Goal: Task Accomplishment & Management: Complete application form

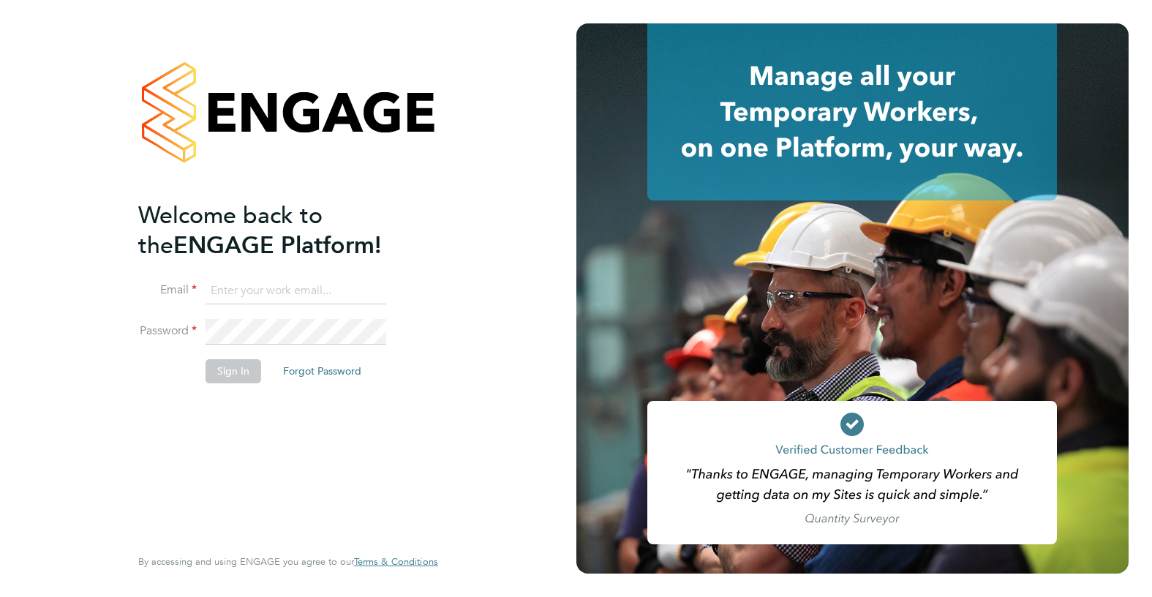
type input "montysymons@jambo.co"
click at [246, 370] on button "Sign In" at bounding box center [233, 370] width 56 height 23
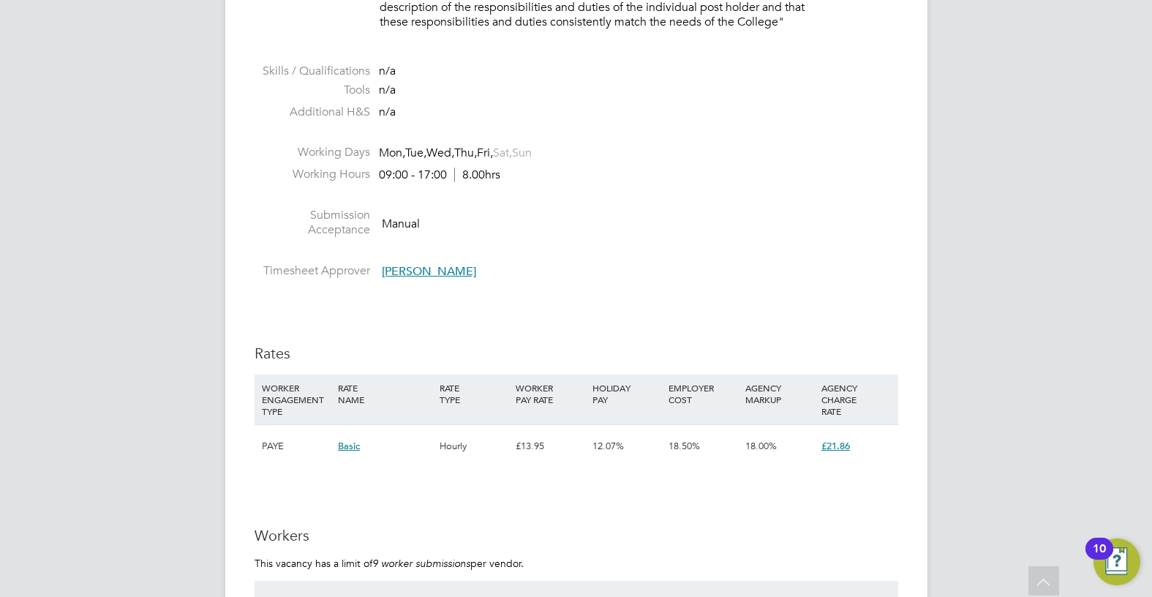
scroll to position [2486, 0]
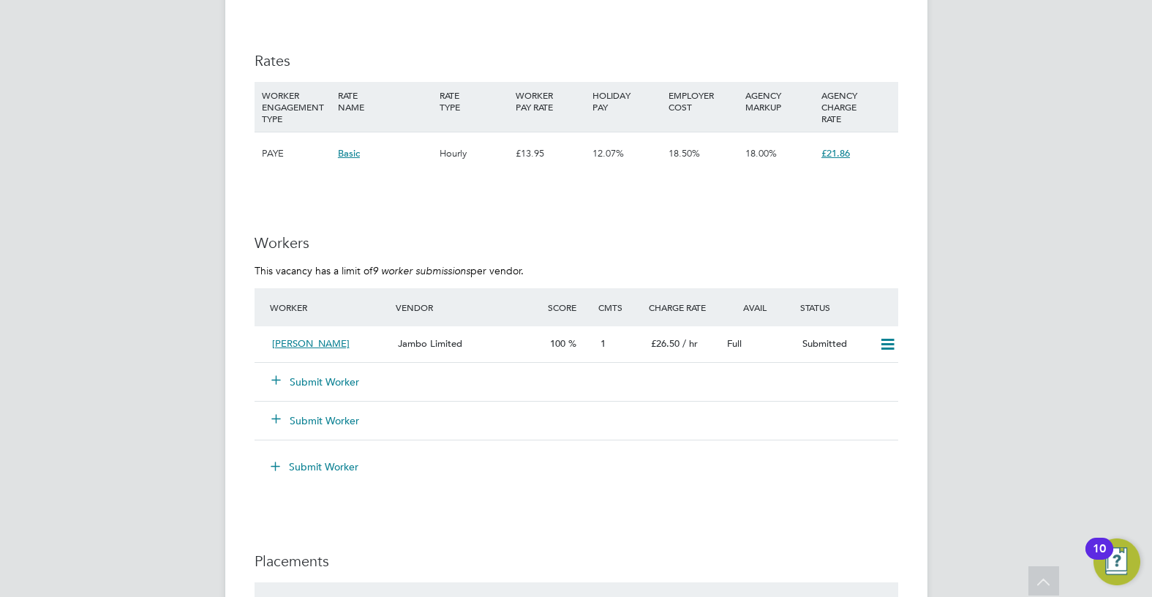
click at [324, 374] on button "Submit Worker" at bounding box center [316, 381] width 88 height 15
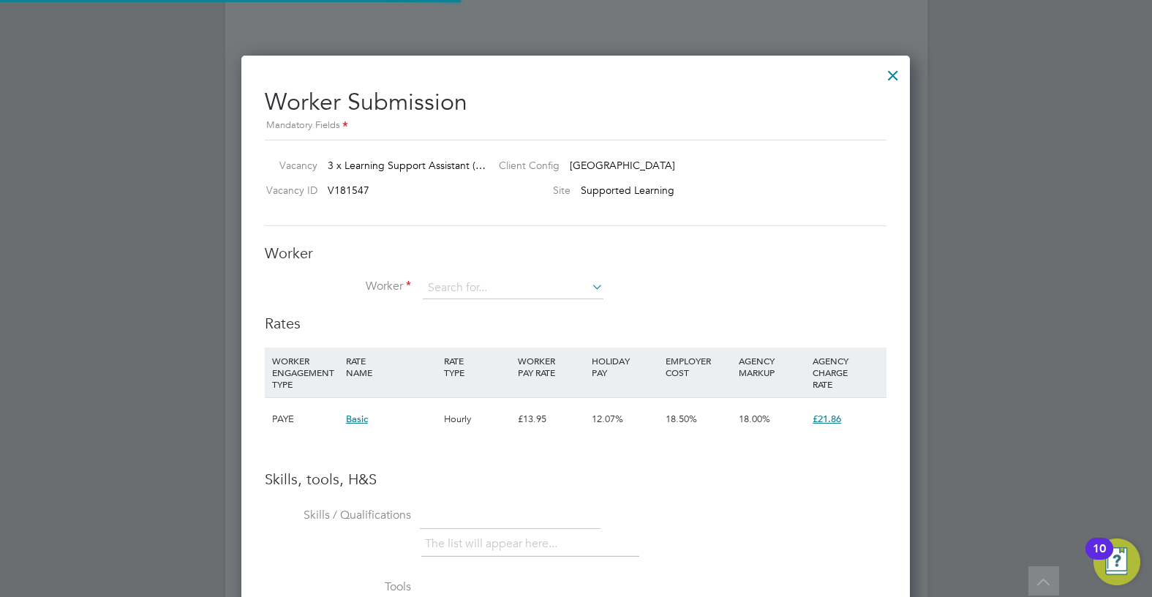
scroll to position [924, 669]
click at [480, 284] on input at bounding box center [513, 288] width 181 height 22
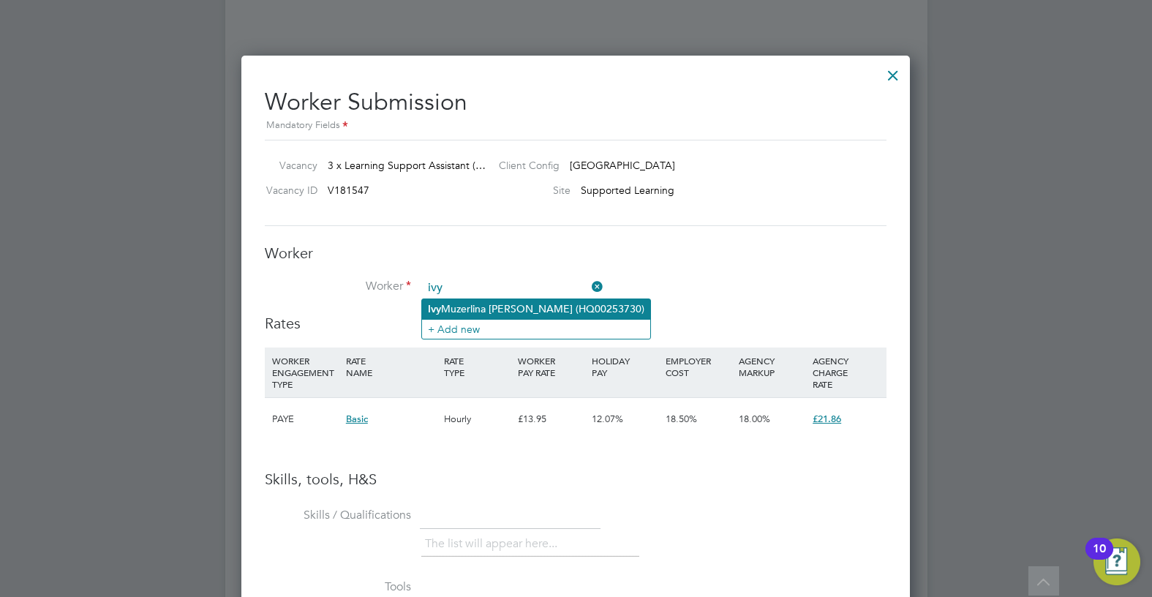
click at [474, 308] on li "Ivy Muzerlina Ofori (HQ00253730)" at bounding box center [536, 309] width 228 height 20
type input "Ivy Muzerlina Ofori (HQ00253730)"
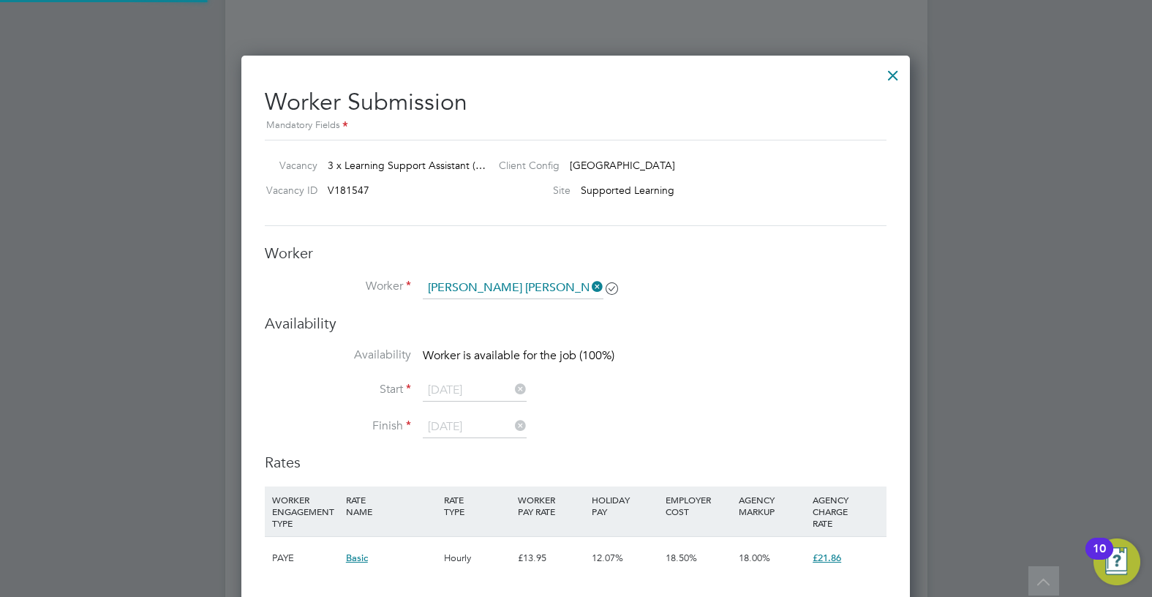
scroll to position [1248, 669]
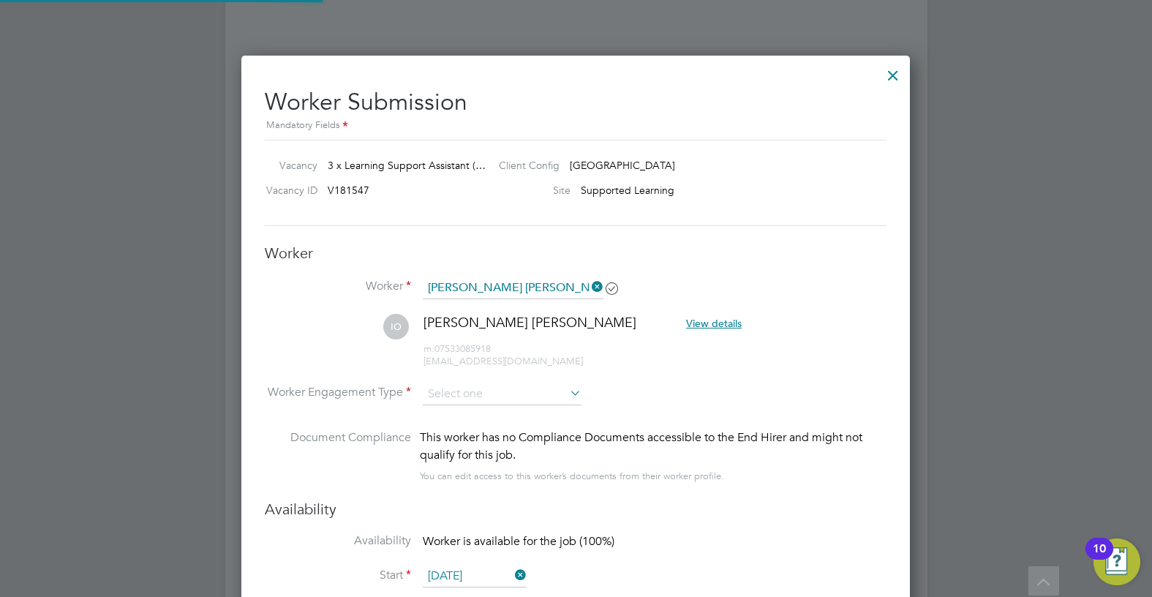
type input "01 Jan 2026"
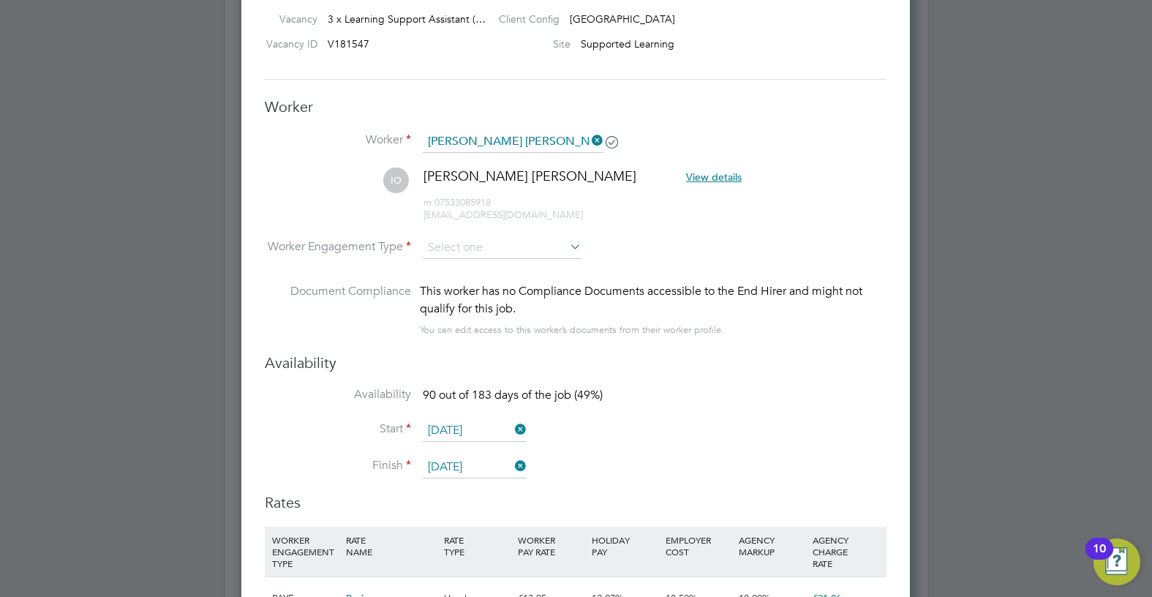
click at [477, 260] on li "Worker Engagement Type" at bounding box center [576, 259] width 622 height 45
click at [480, 254] on input at bounding box center [502, 248] width 159 height 22
click at [485, 267] on li "Contract" at bounding box center [502, 268] width 160 height 19
type input "Contract"
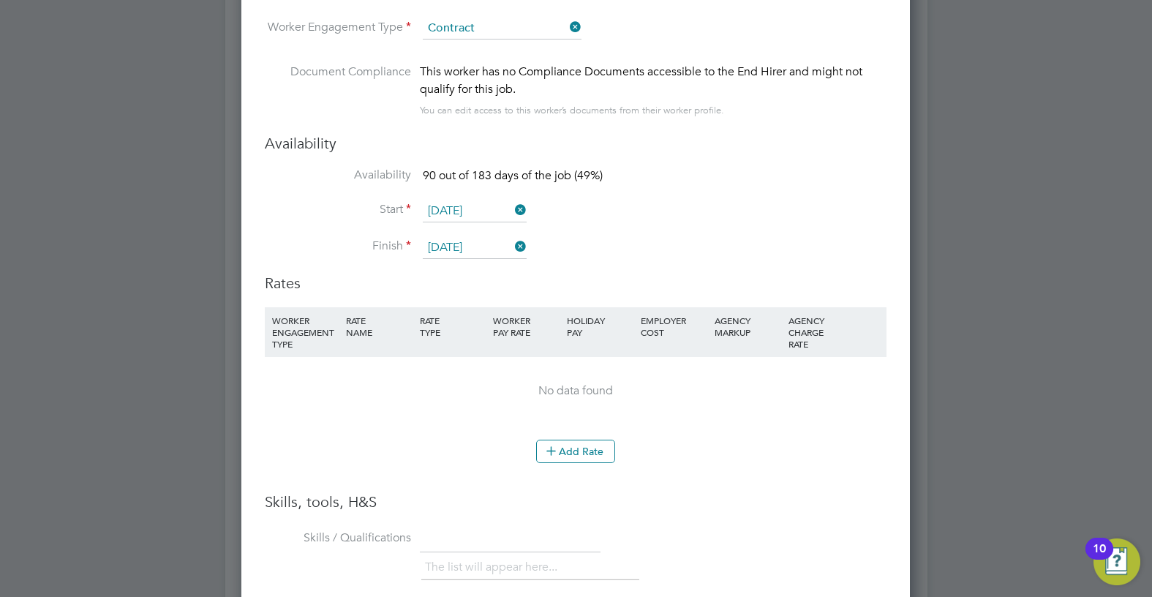
scroll to position [2925, 0]
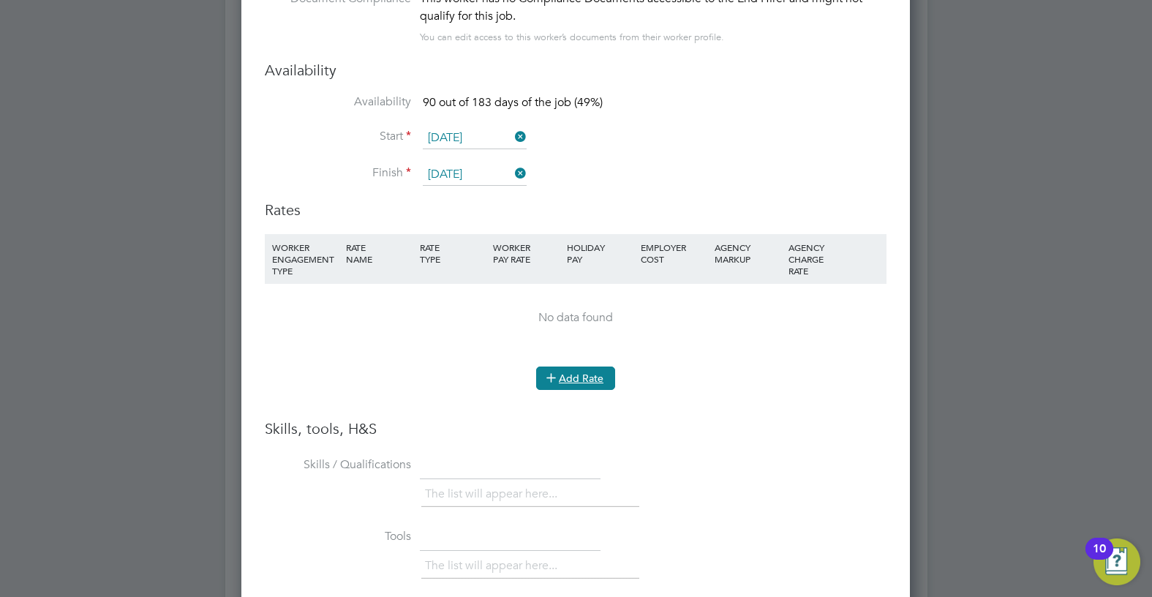
click at [570, 376] on button "Add Rate" at bounding box center [575, 377] width 79 height 23
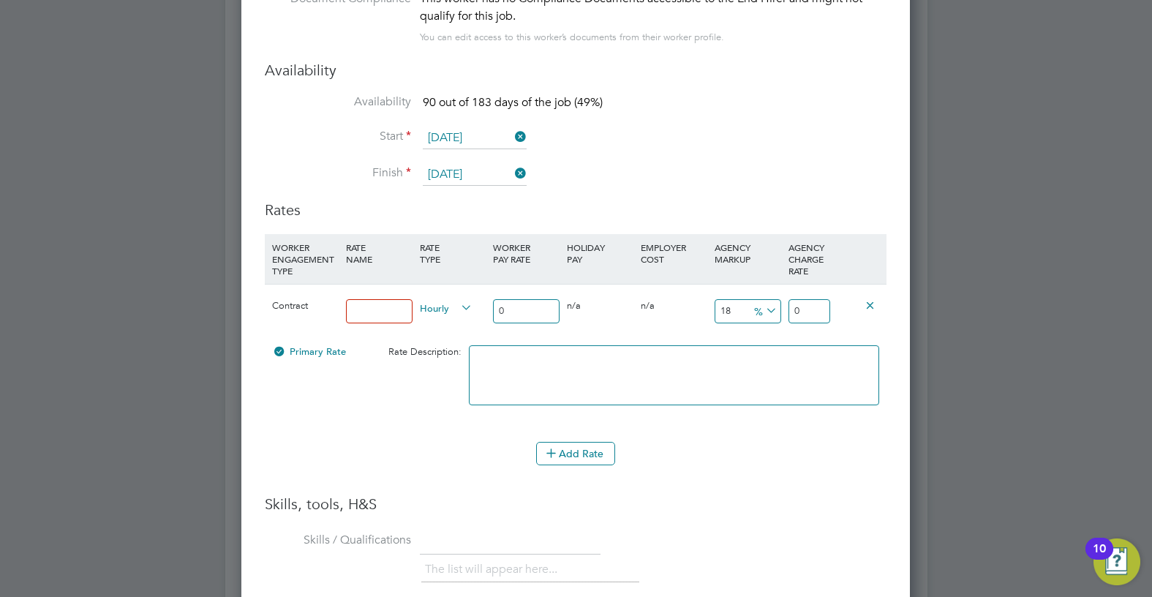
click at [866, 303] on icon at bounding box center [869, 304] width 11 height 11
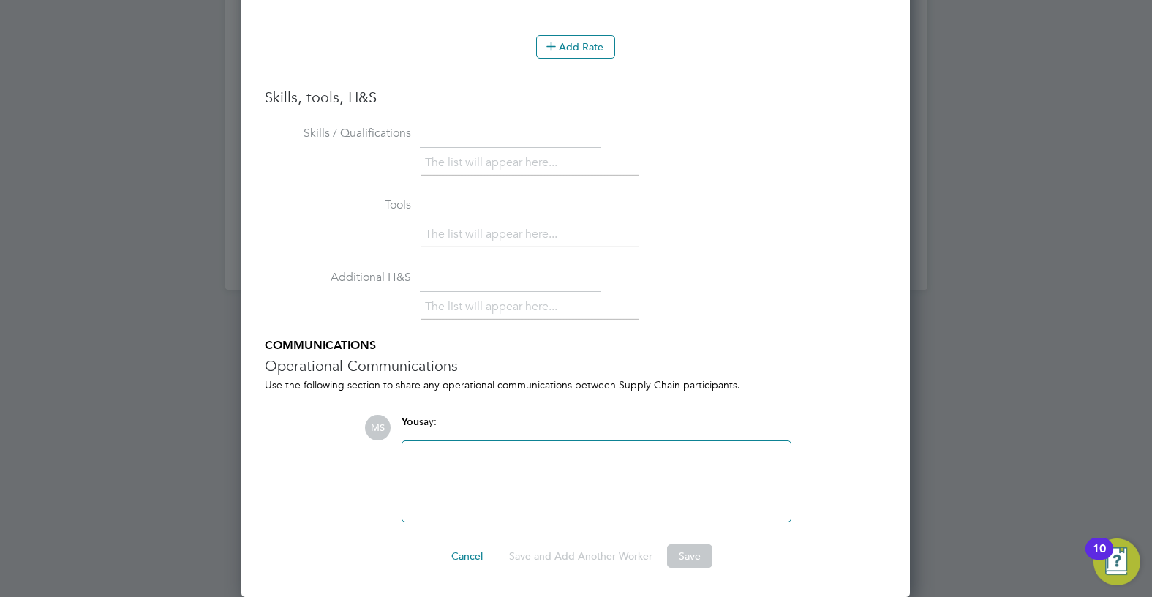
scroll to position [3037, 0]
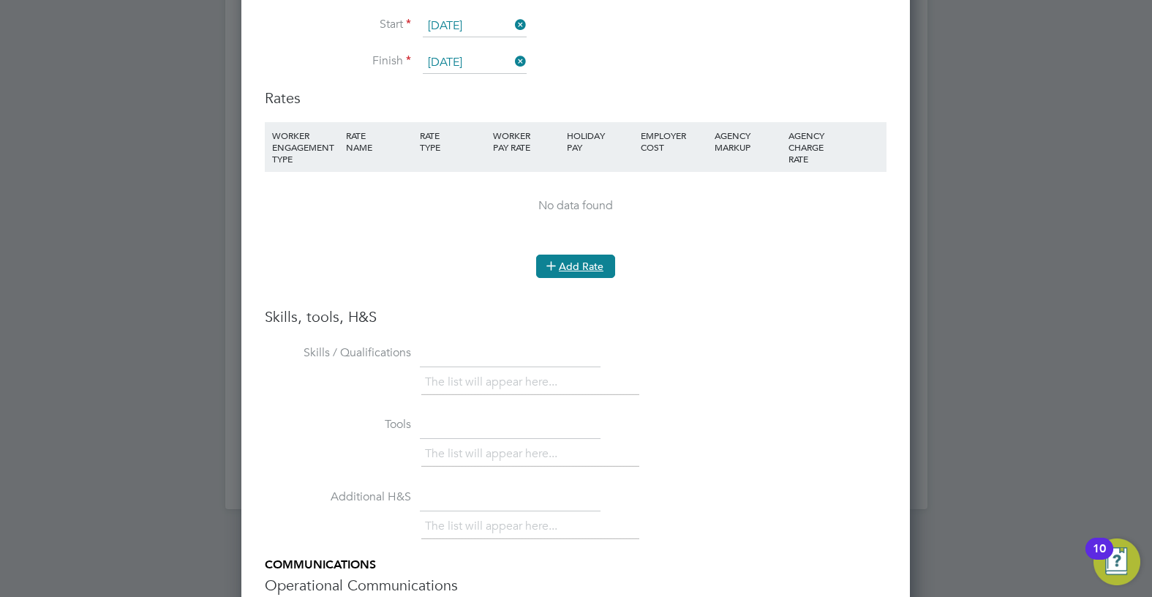
click at [570, 263] on button "Add Rate" at bounding box center [575, 265] width 79 height 23
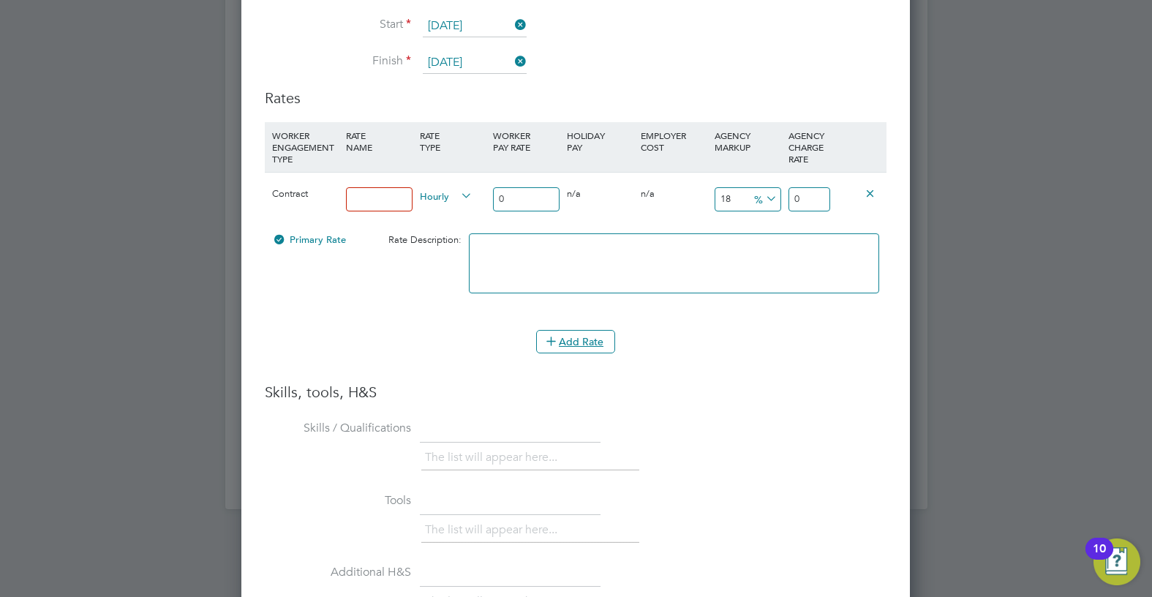
click at [398, 203] on input at bounding box center [379, 199] width 67 height 24
type input "umbrella"
drag, startPoint x: 521, startPoint y: 203, endPoint x: 473, endPoint y: 204, distance: 48.3
click at [473, 204] on div "Contract umbrella Hourly 0 0 n/a 0 n/a 18 0 % 0" at bounding box center [576, 199] width 622 height 54
type input "1"
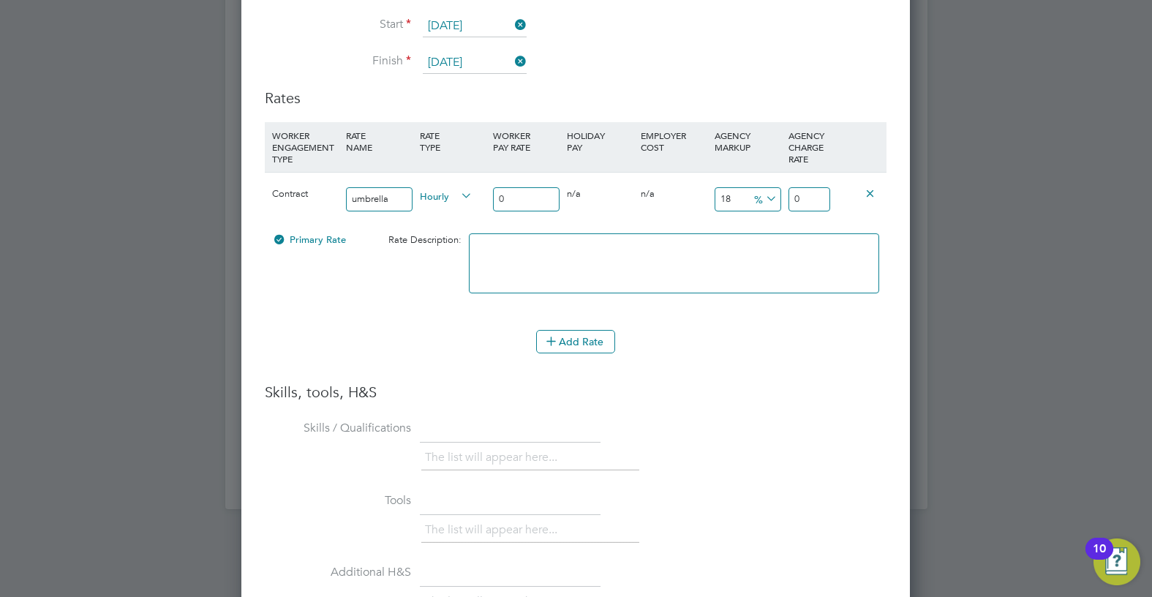
type input "1.18"
type input "18"
type input "21.24"
type input "18.5"
type input "21.83"
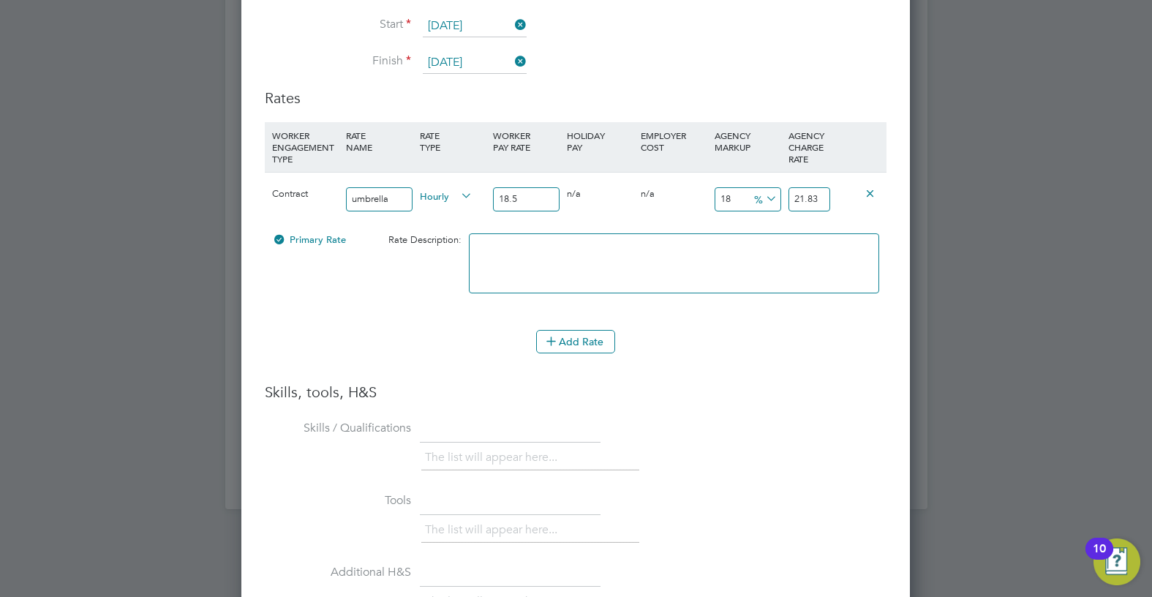
type input "18.5"
click at [744, 200] on input "18" at bounding box center [747, 199] width 67 height 24
click at [763, 200] on icon at bounding box center [763, 199] width 0 height 20
click at [774, 233] on li "£" at bounding box center [765, 234] width 35 height 19
drag, startPoint x: 741, startPoint y: 201, endPoint x: 712, endPoint y: 199, distance: 29.3
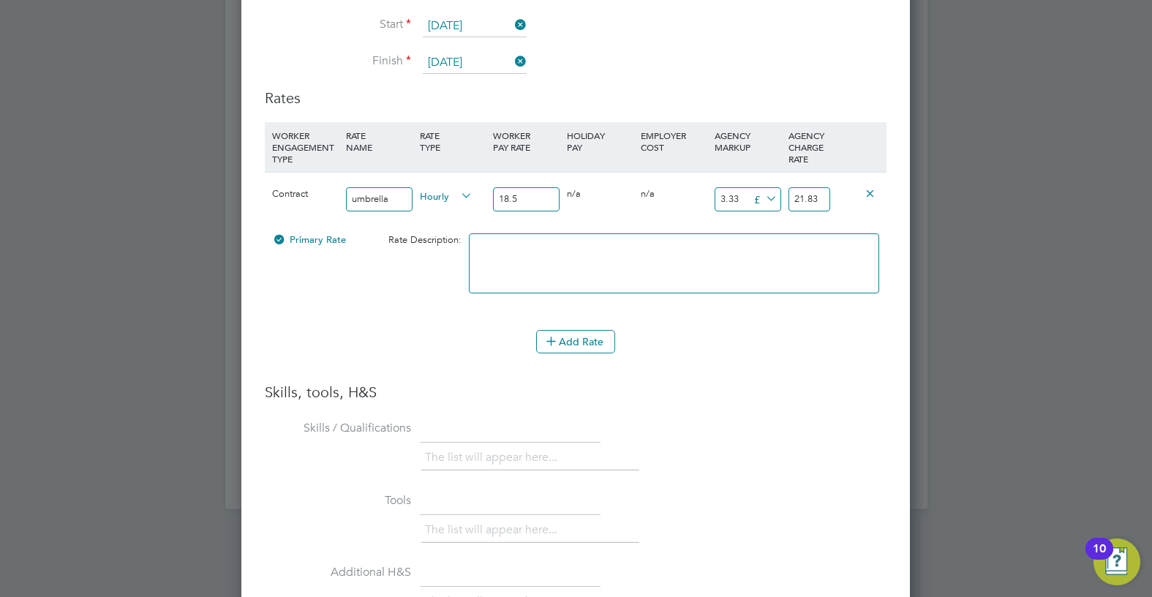
click at [712, 199] on div "18 3.33 £" at bounding box center [748, 199] width 74 height 53
type input "7"
type input "25.5"
type input "7"
click at [523, 205] on input "18.5" at bounding box center [526, 199] width 67 height 24
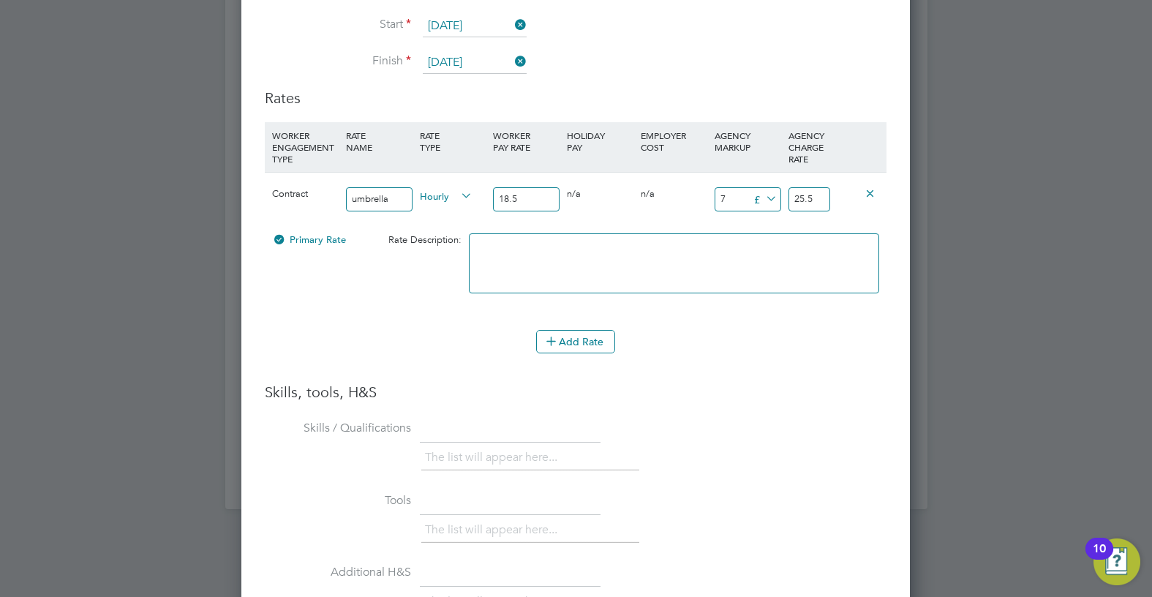
click at [510, 196] on input "18.5" at bounding box center [526, 199] width 67 height 24
type input "1.5"
type input "8.5"
type input "19.5"
type input "26.5"
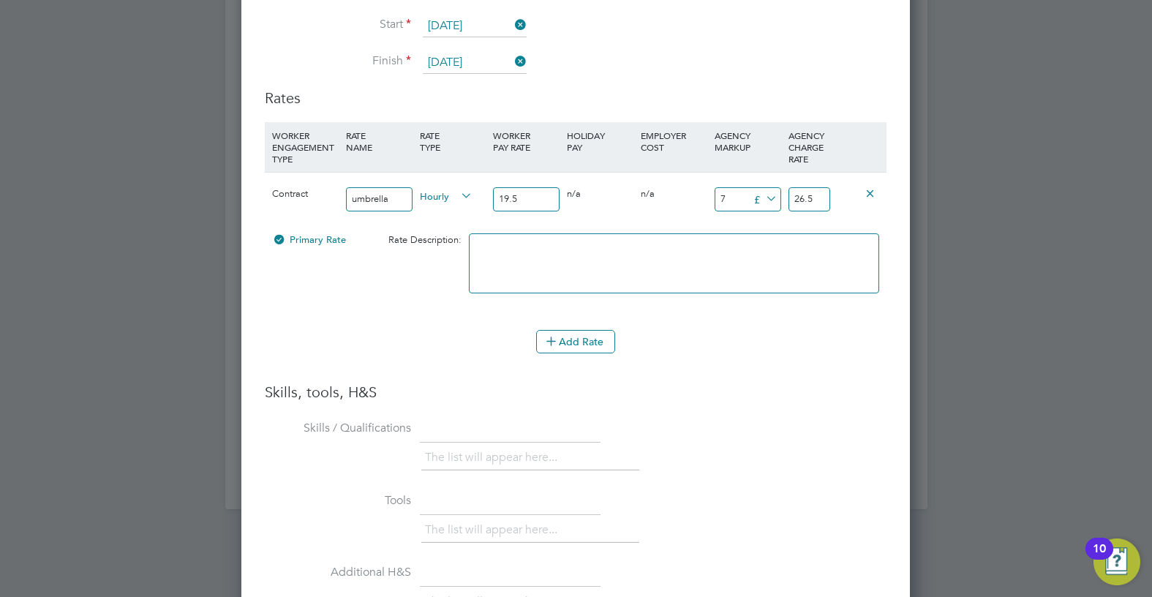
drag, startPoint x: 532, startPoint y: 201, endPoint x: 540, endPoint y: 208, distance: 11.4
click at [533, 202] on input "19.5" at bounding box center [526, 199] width 67 height 24
type input "19"
type input "26"
type input "19.5"
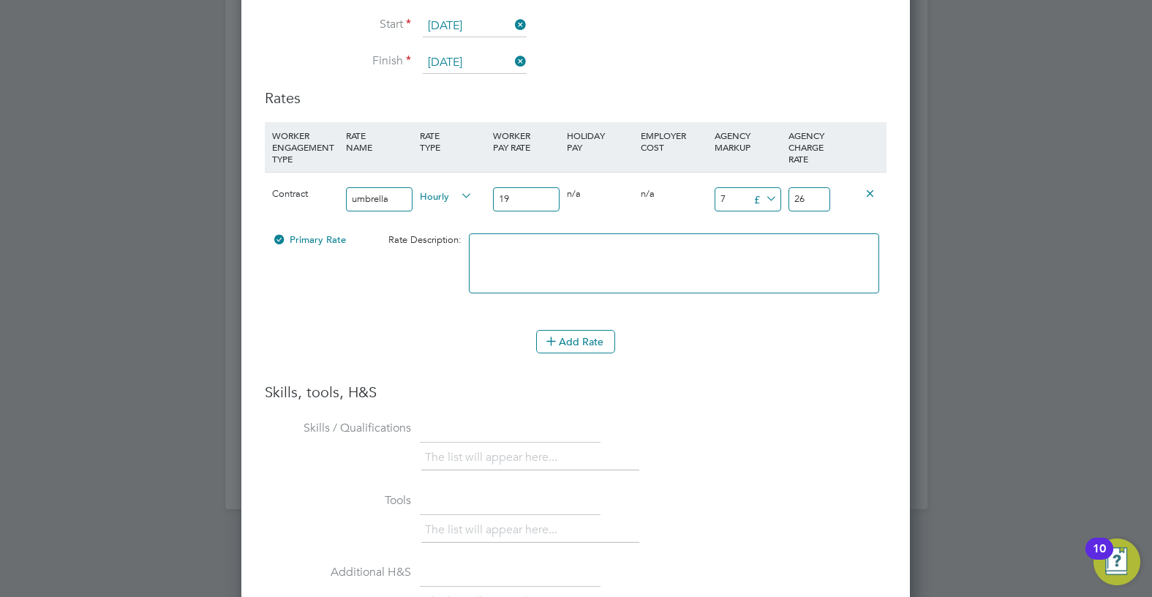
type input "26.5"
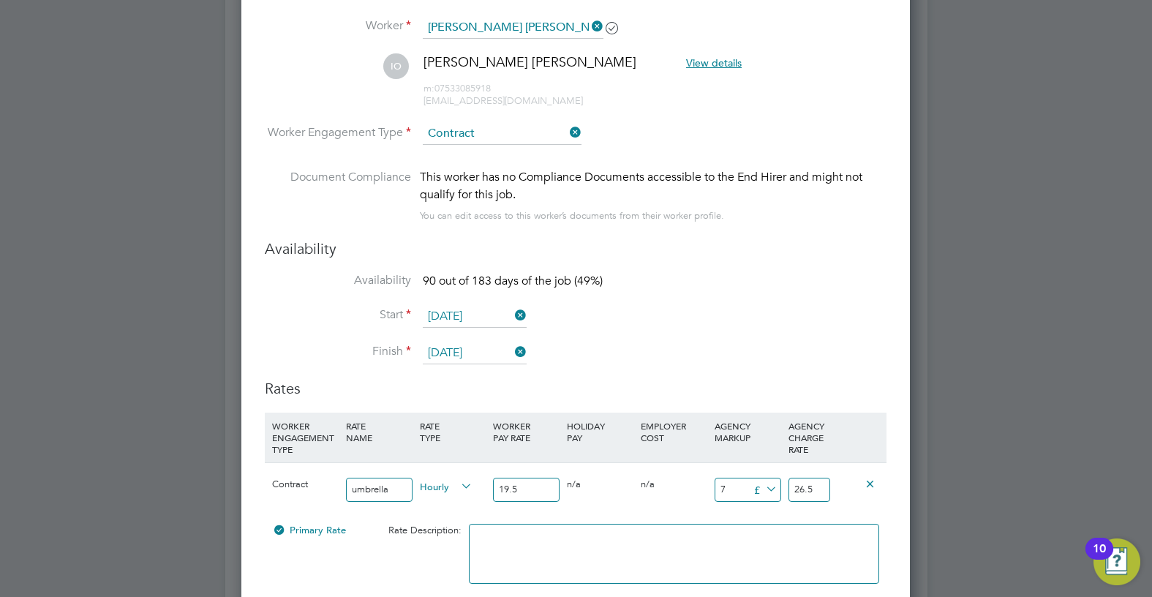
scroll to position [2893, 0]
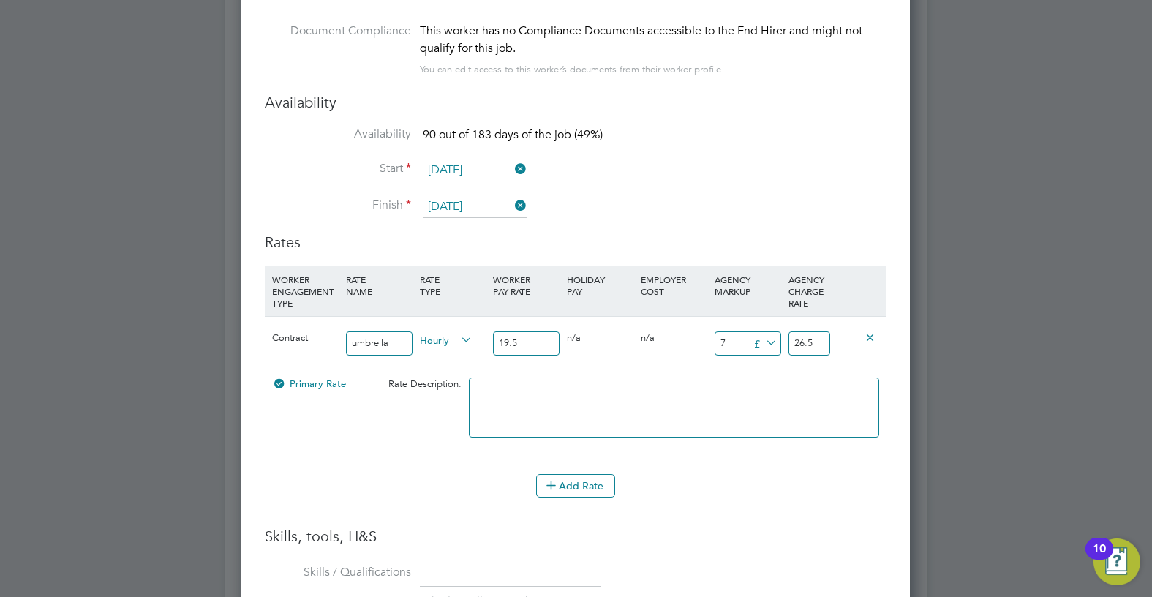
click at [507, 346] on input "19.5" at bounding box center [526, 343] width 67 height 24
type input "1.5"
type input "8.5"
type input "17.5"
type input "24.5"
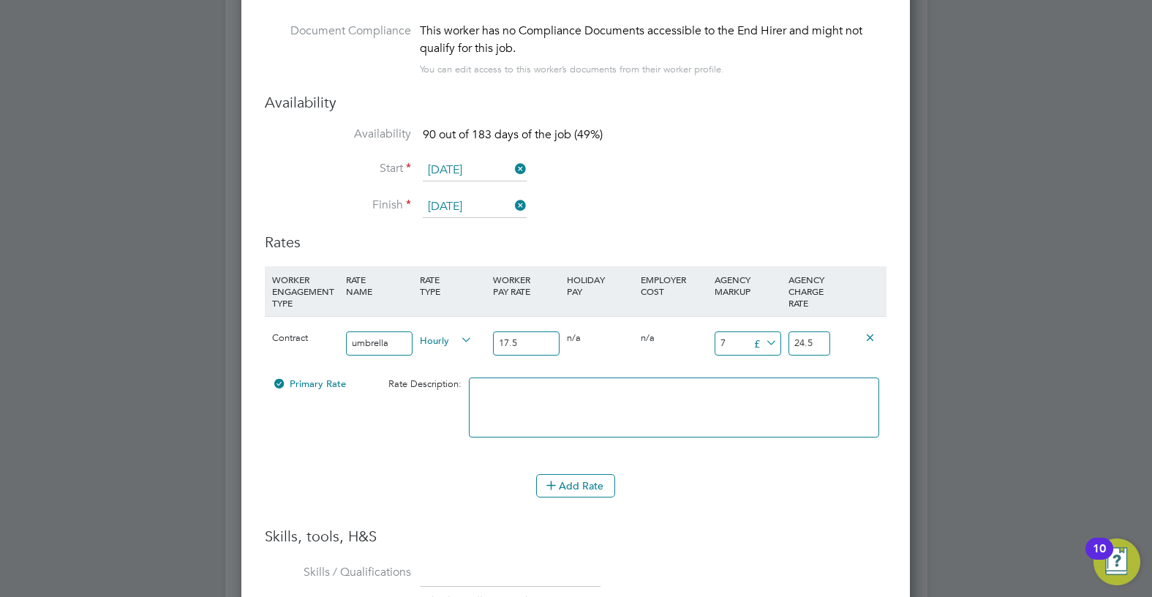
type input "178.5"
type input "185.5"
type input "17.5"
type input "24.5"
type input "1.5"
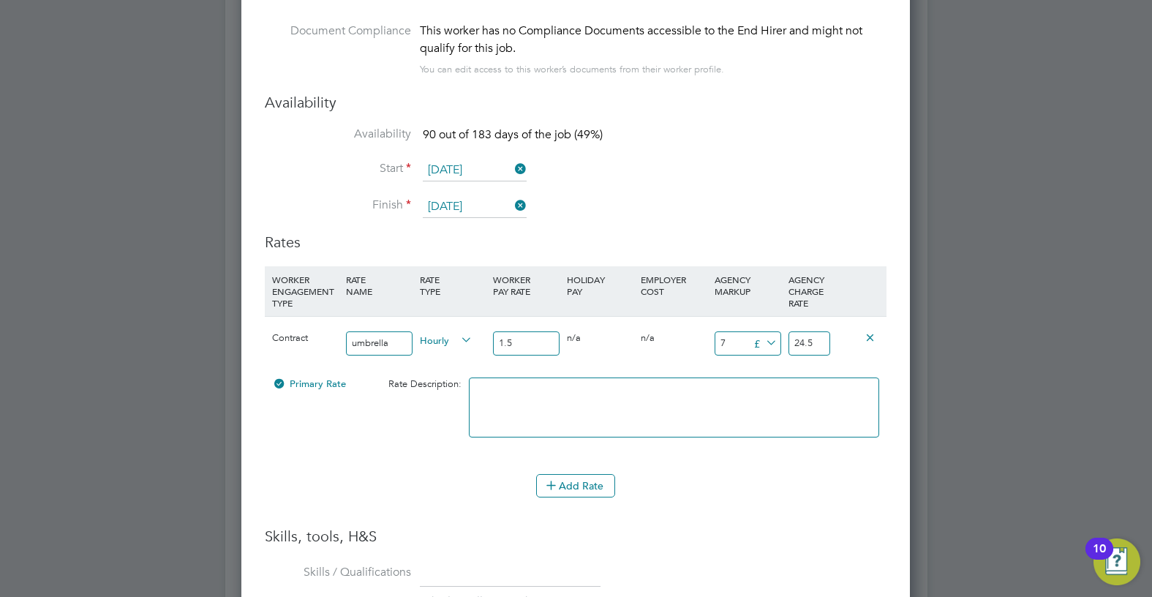
type input "8.5"
type input "18.5"
type input "25.5"
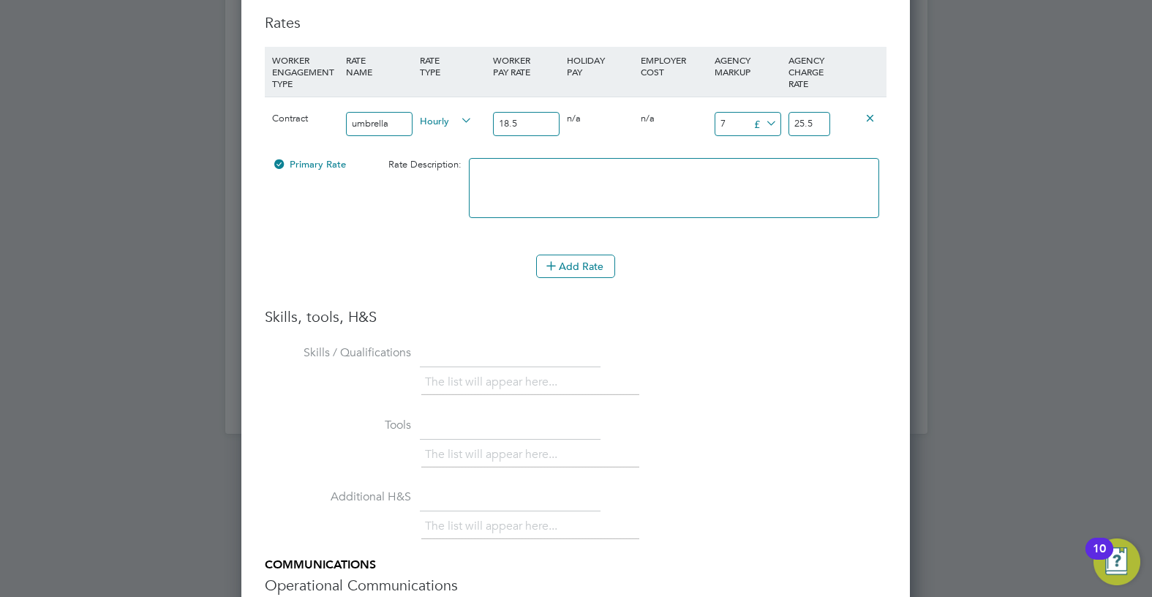
scroll to position [3332, 0]
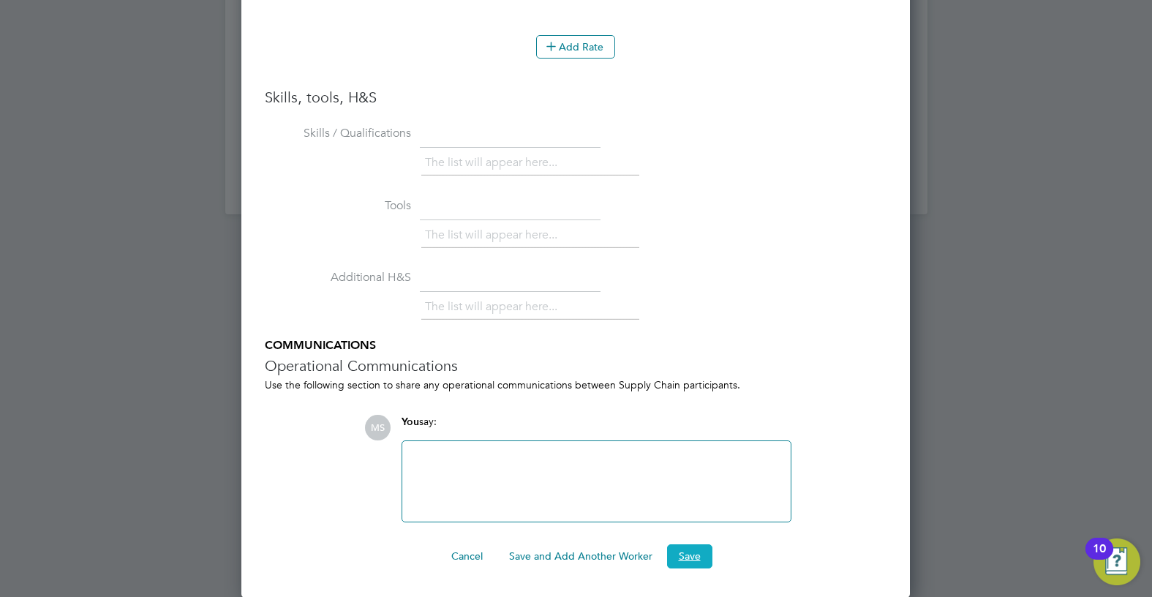
click at [685, 550] on button "Save" at bounding box center [689, 555] width 45 height 23
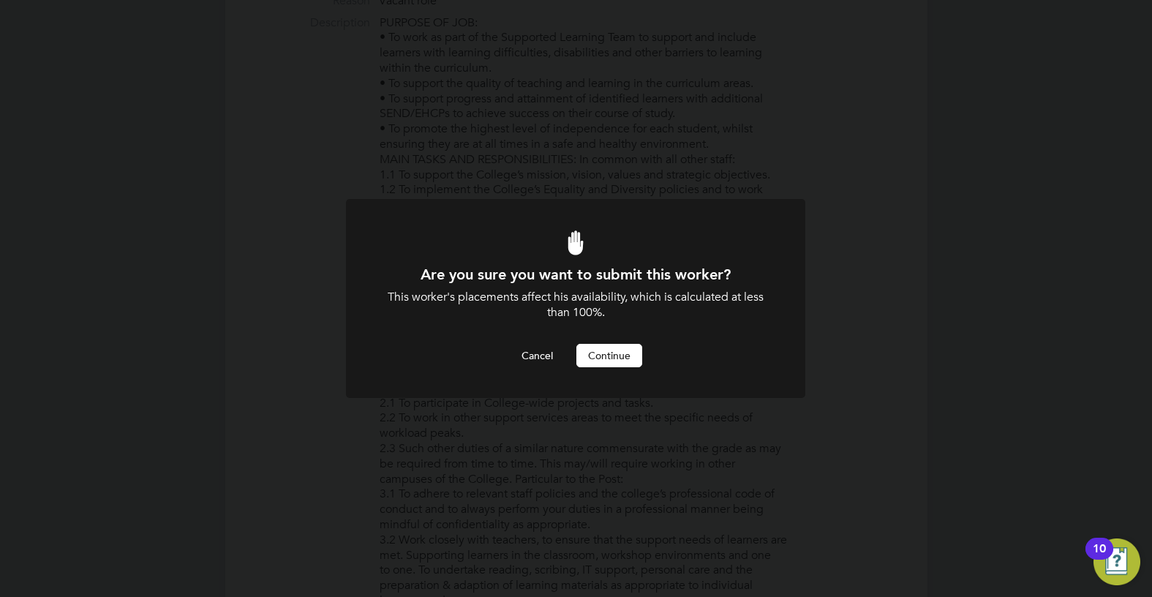
click at [594, 353] on button "Continue" at bounding box center [609, 355] width 66 height 23
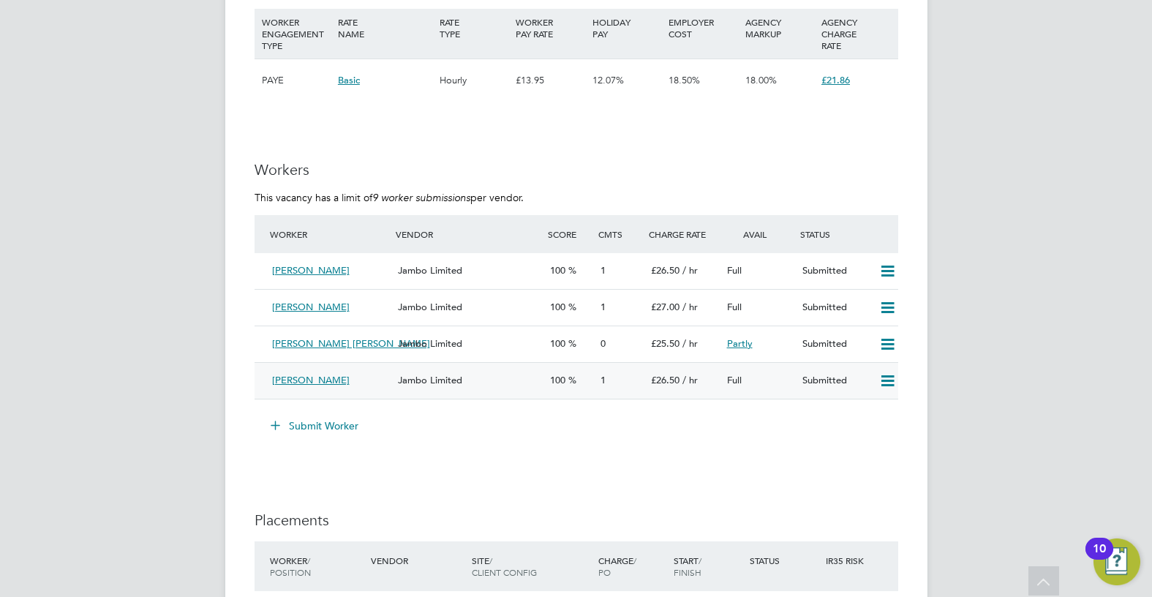
scroll to position [2633, 0]
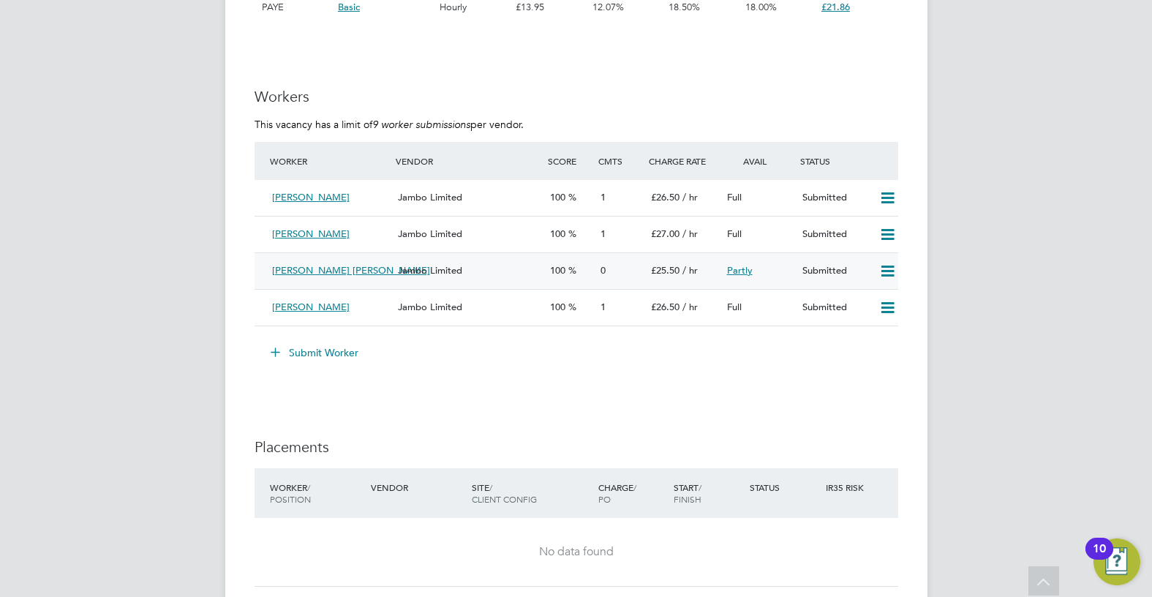
click at [436, 284] on div "Ivy Muzerlina Ofori Jambo Limited 100 0 £25.50 / hr Partly Submitted" at bounding box center [576, 270] width 644 height 37
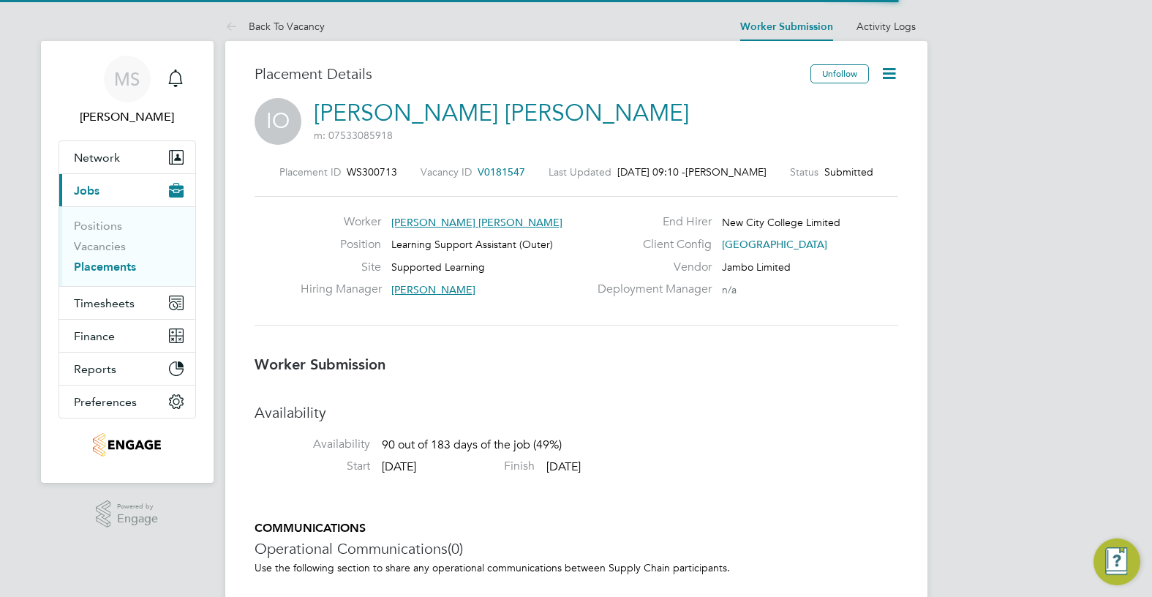
scroll to position [23, 289]
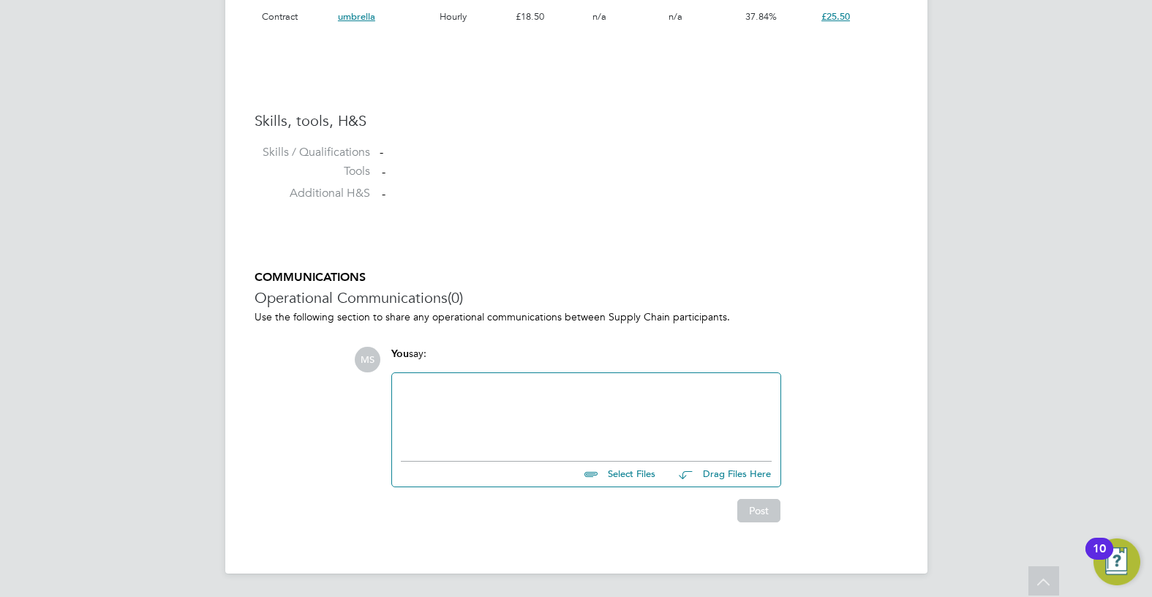
click at [626, 478] on input "file" at bounding box center [661, 471] width 219 height 20
type input "C:\fakepath\Ofori Ivy HQ00241402.docx"
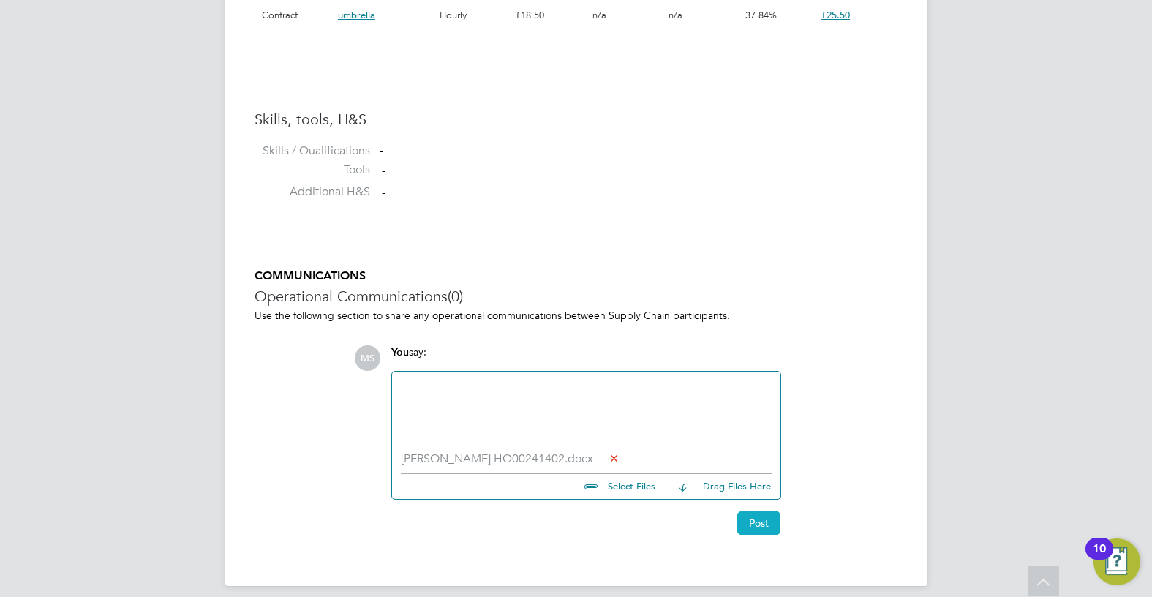
click at [753, 524] on button "Post" at bounding box center [758, 522] width 43 height 23
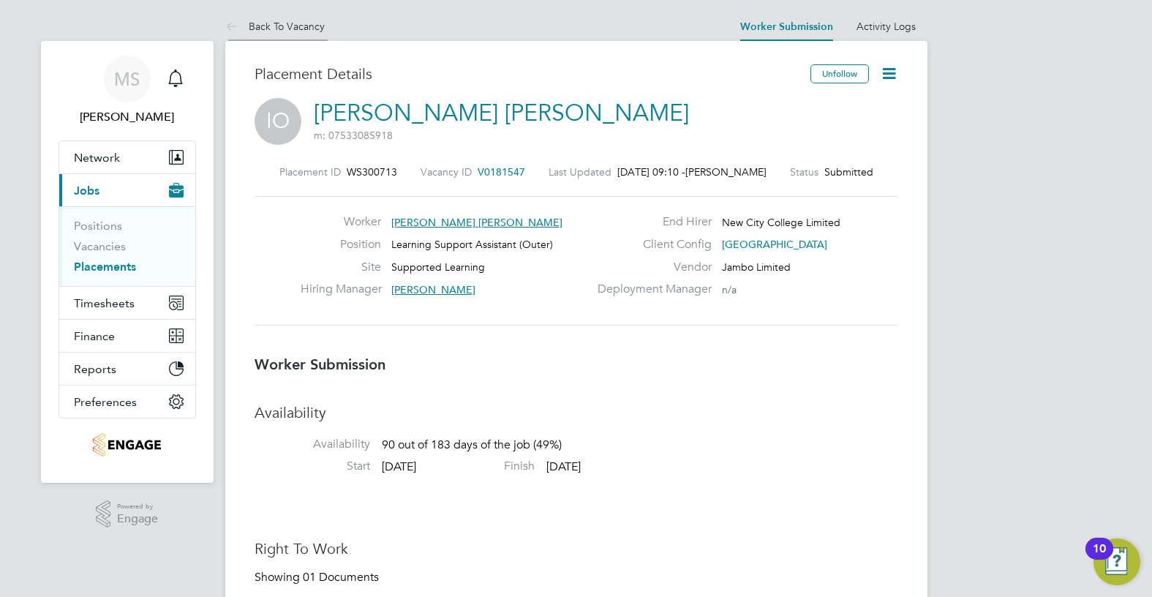
click at [295, 28] on link "Back To Vacancy" at bounding box center [274, 26] width 99 height 13
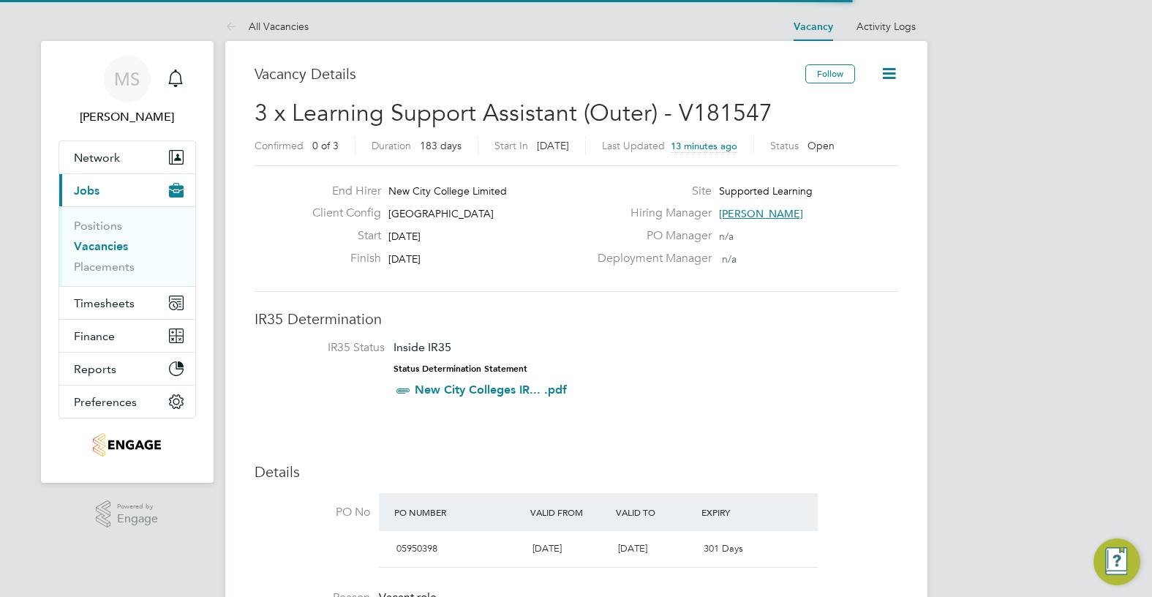
scroll to position [25, 137]
click at [435, 214] on span "[GEOGRAPHIC_DATA]" at bounding box center [440, 213] width 105 height 13
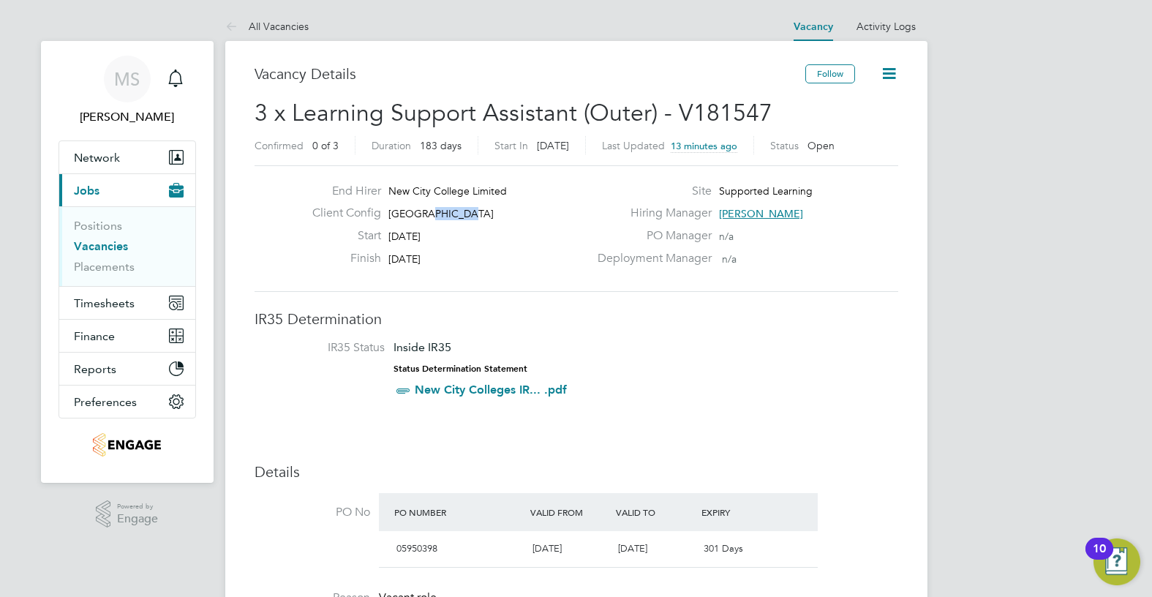
click at [435, 214] on span "[GEOGRAPHIC_DATA]" at bounding box center [440, 213] width 105 height 13
copy div "Epping Forest Campus Start"
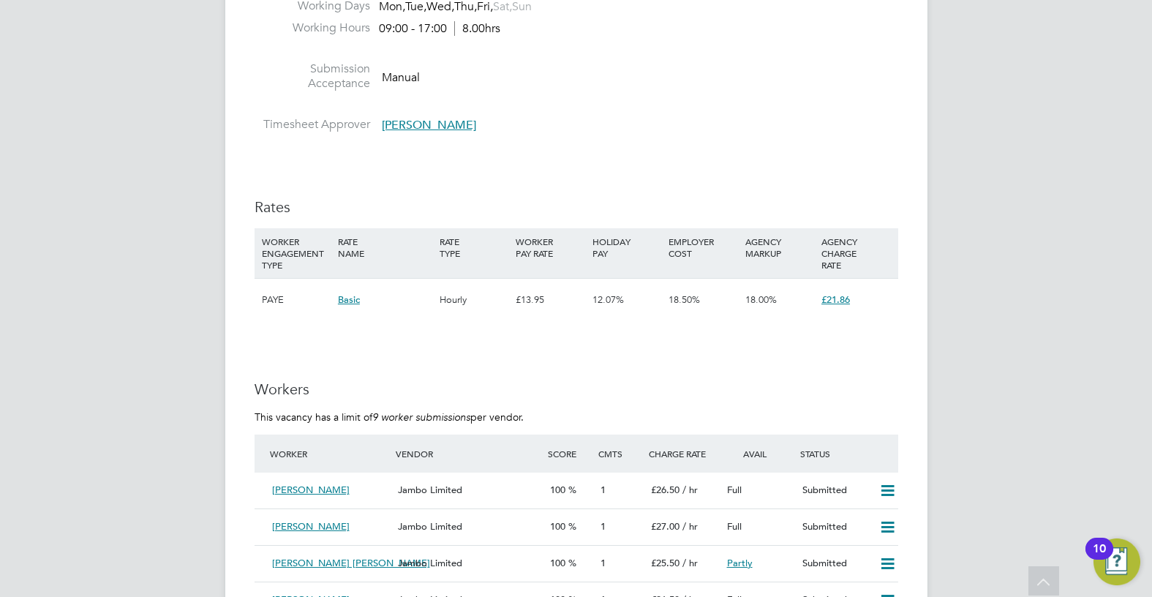
scroll to position [2560, 0]
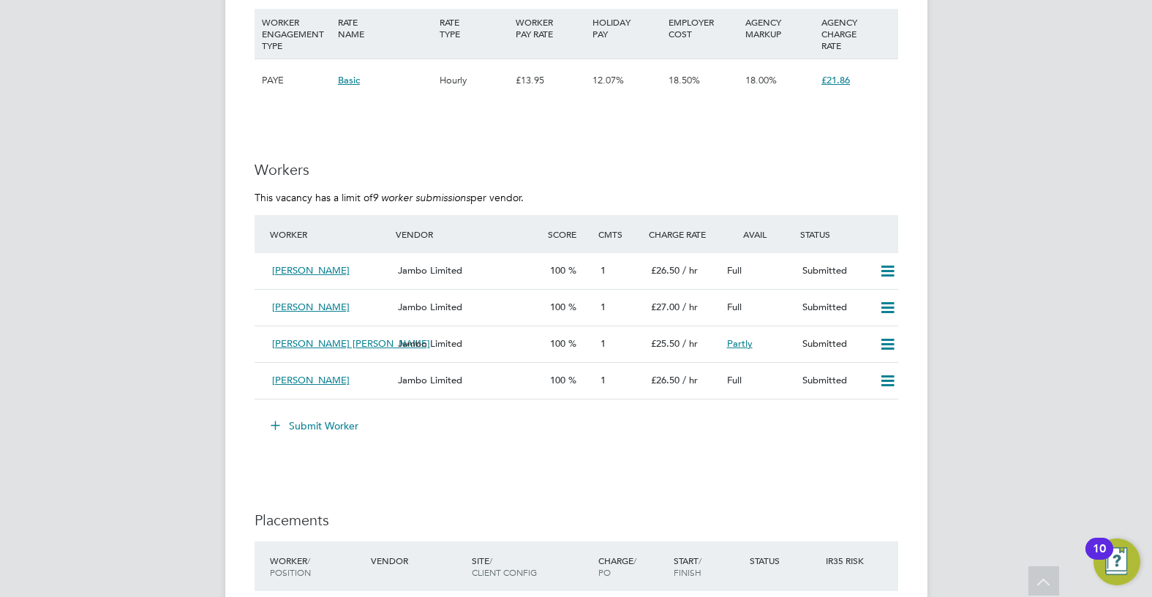
click at [333, 441] on li "Submit Worker" at bounding box center [576, 433] width 644 height 38
click at [324, 417] on button "Submit Worker" at bounding box center [315, 425] width 110 height 23
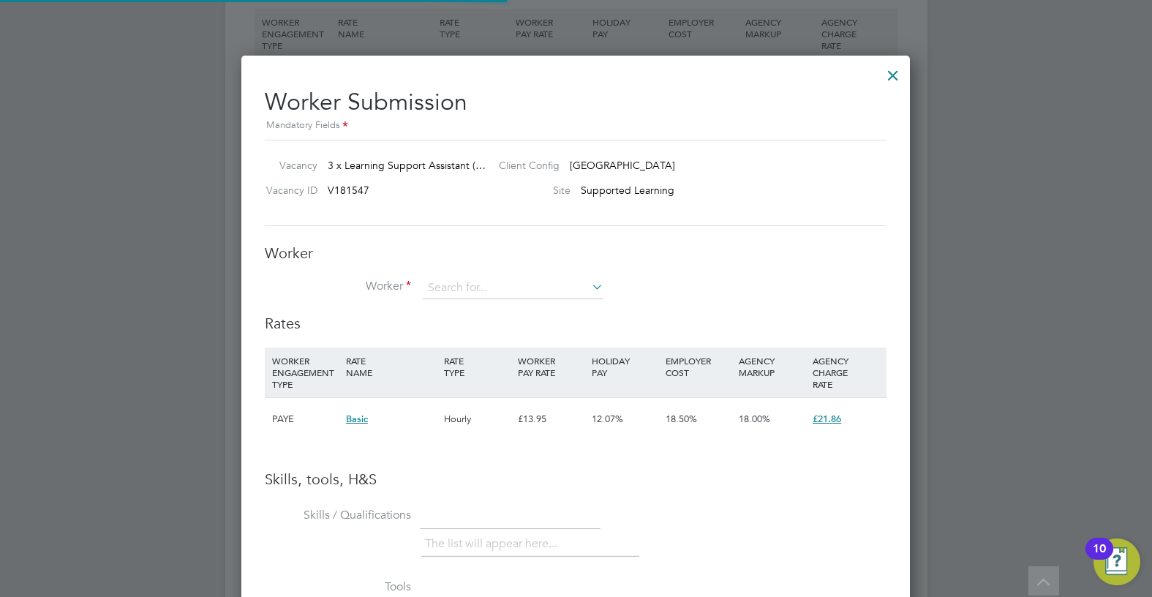
scroll to position [924, 669]
click at [476, 289] on input at bounding box center [513, 288] width 181 height 22
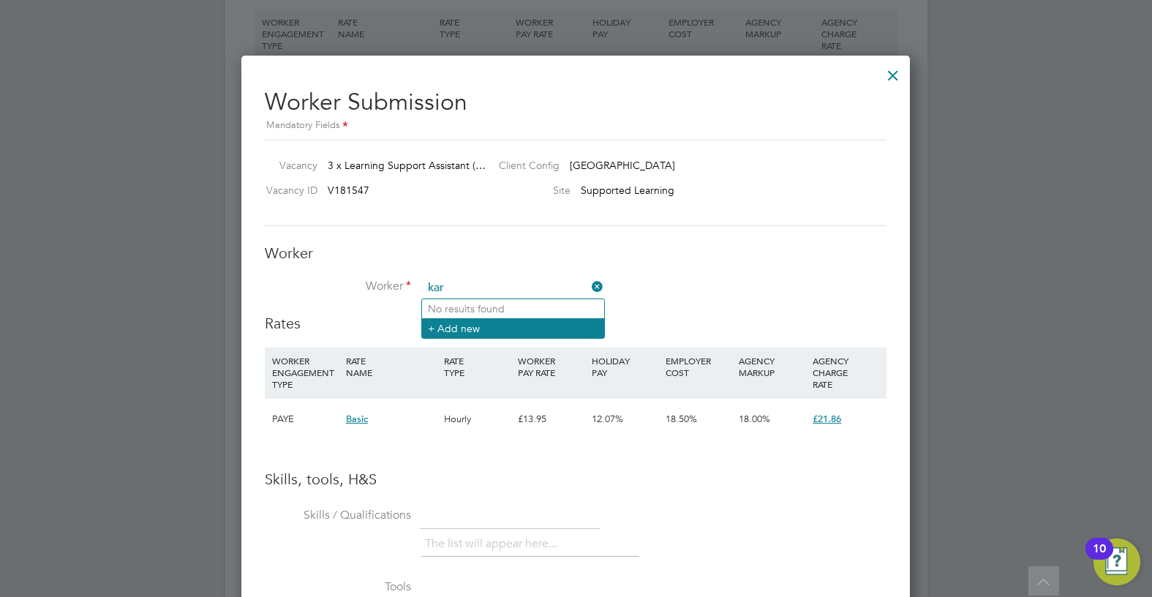
type input "kar"
click at [490, 335] on li "+ Add new" at bounding box center [513, 328] width 182 height 20
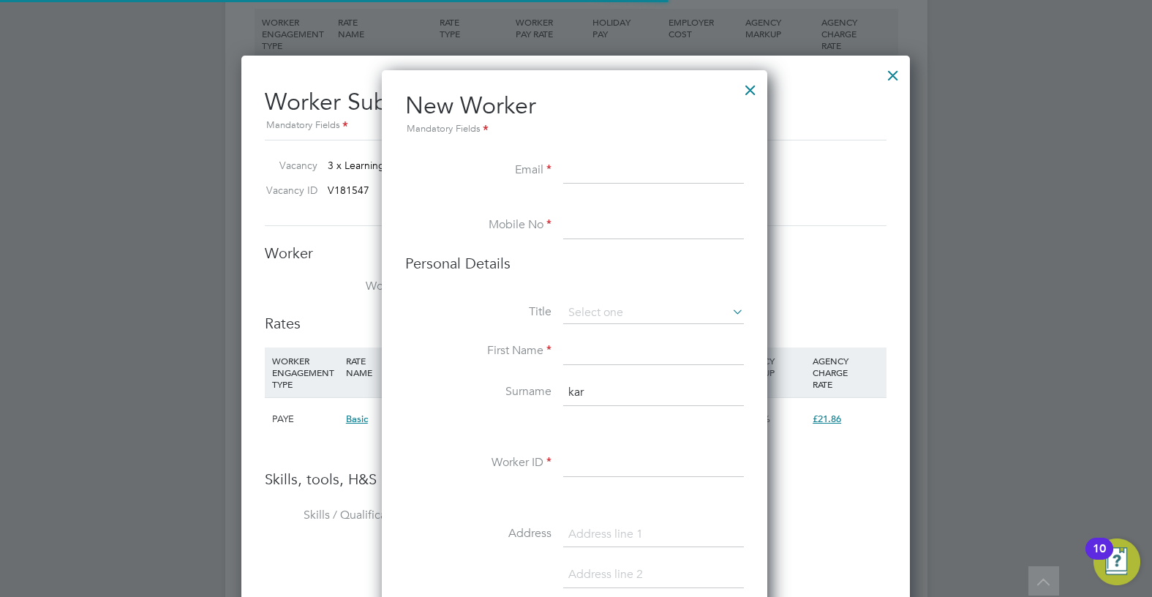
scroll to position [1237, 388]
click at [645, 156] on li "New Worker Mandatory Fields" at bounding box center [574, 124] width 339 height 67
click at [628, 170] on input at bounding box center [653, 171] width 181 height 26
paste input "kcw74@icloud.com"
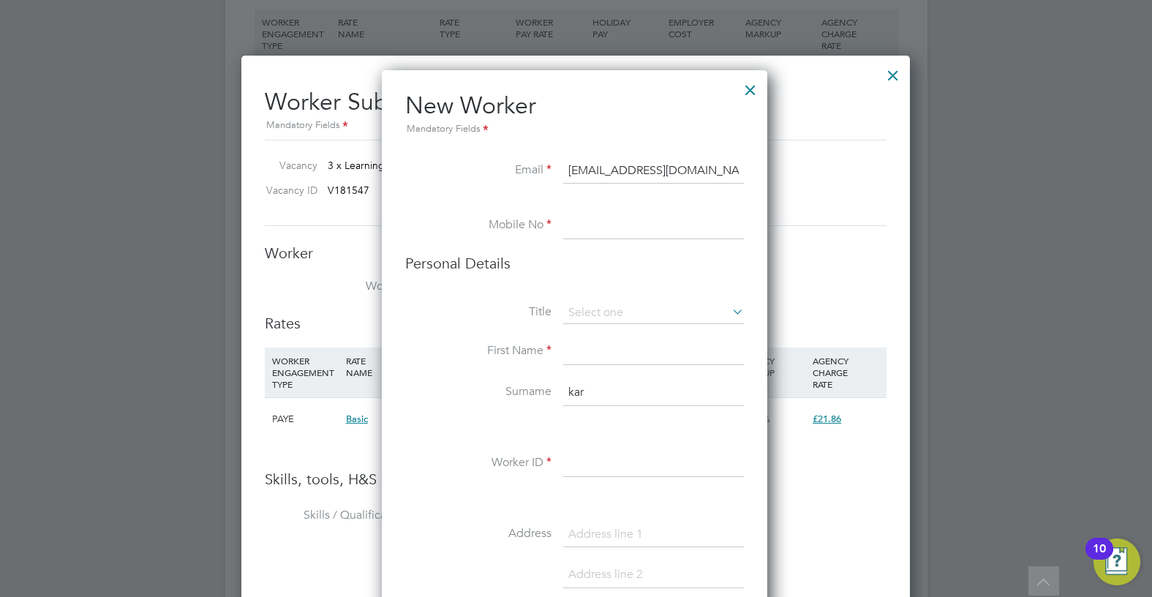
type input "kcw74@icloud.com"
click at [613, 236] on input at bounding box center [653, 226] width 181 height 26
paste input "07825576974"
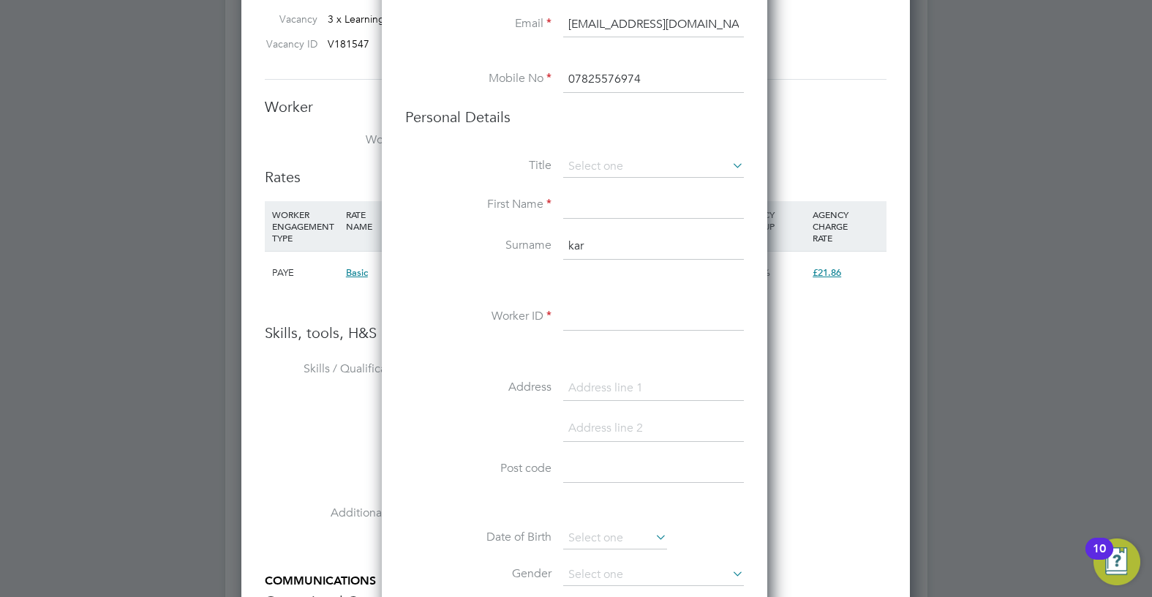
type input "07825576974"
drag, startPoint x: 592, startPoint y: 205, endPoint x: 662, endPoint y: 217, distance: 70.5
click at [592, 205] on input at bounding box center [653, 205] width 181 height 26
click at [585, 203] on input "KAren" at bounding box center [653, 205] width 181 height 26
type input "Karen"
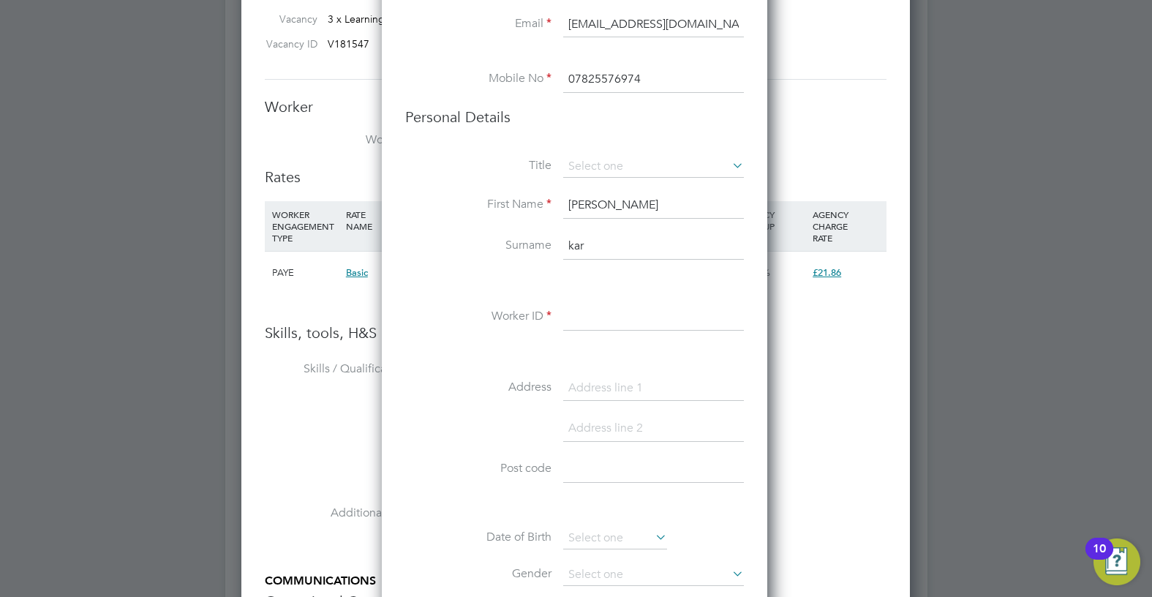
click at [617, 257] on input "kar" at bounding box center [653, 246] width 181 height 26
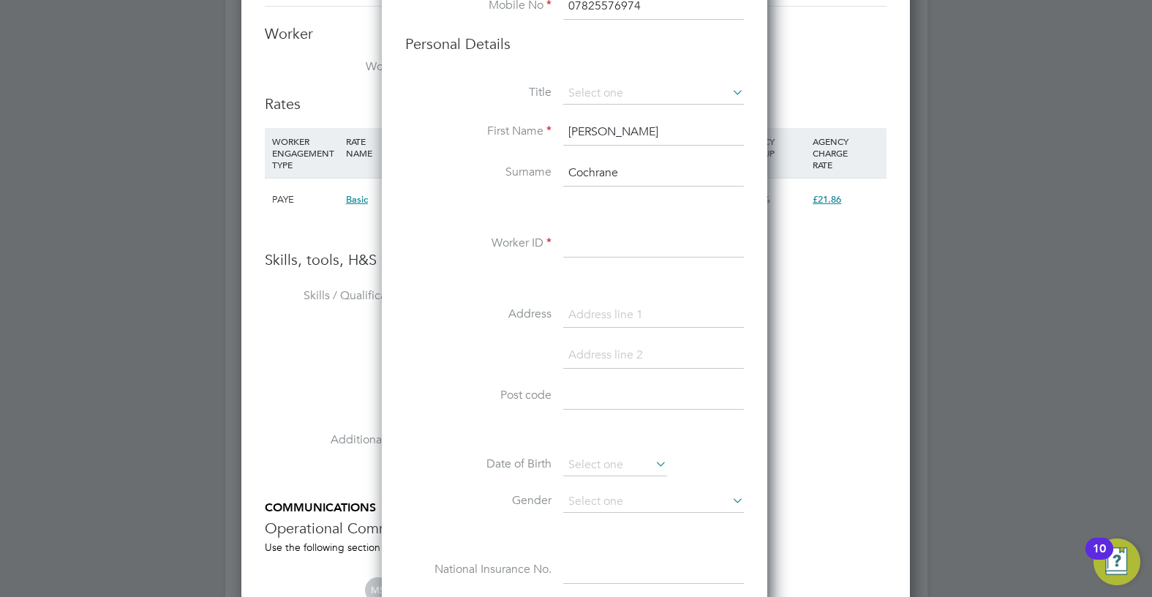
scroll to position [2852, 0]
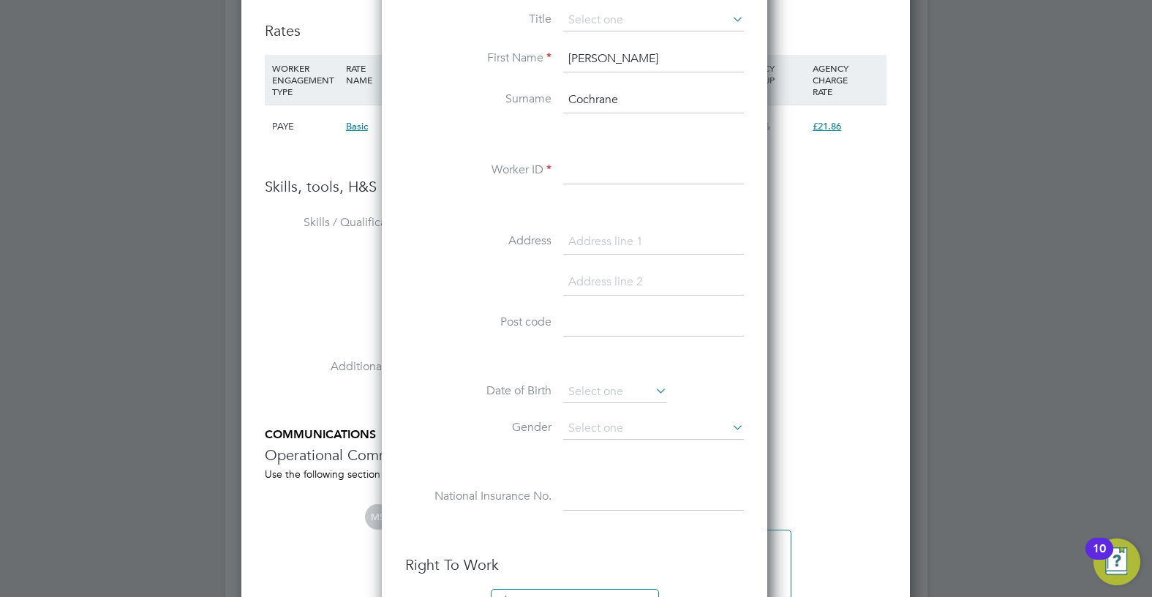
type input "Cochrane"
click at [618, 185] on li "Worker ID" at bounding box center [574, 178] width 339 height 41
click at [626, 177] on input at bounding box center [653, 171] width 181 height 26
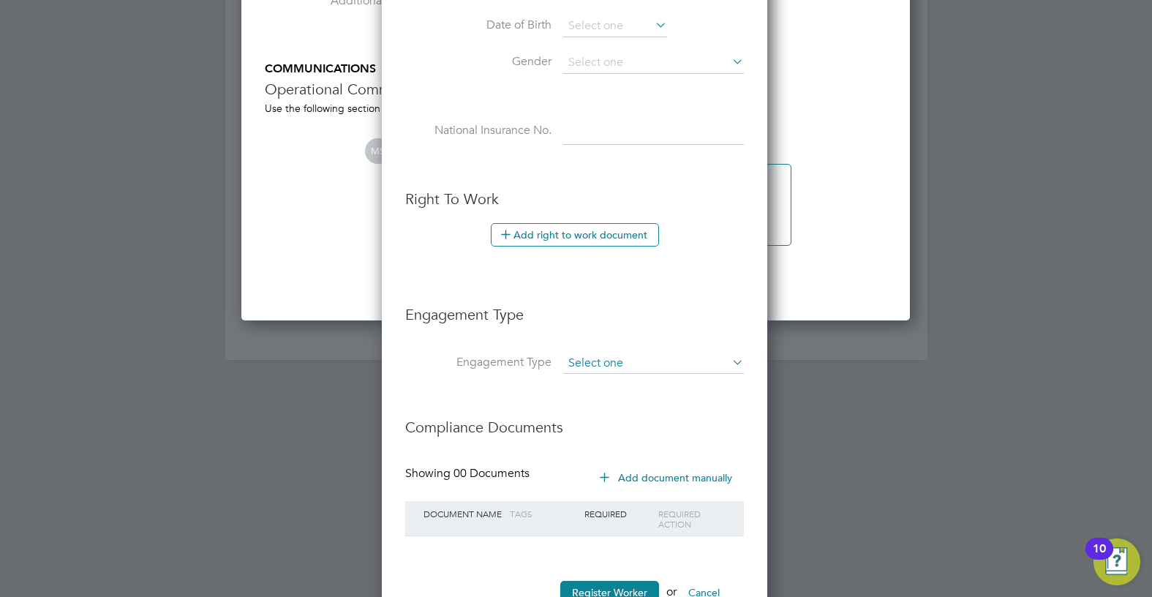
scroll to position [3269, 0]
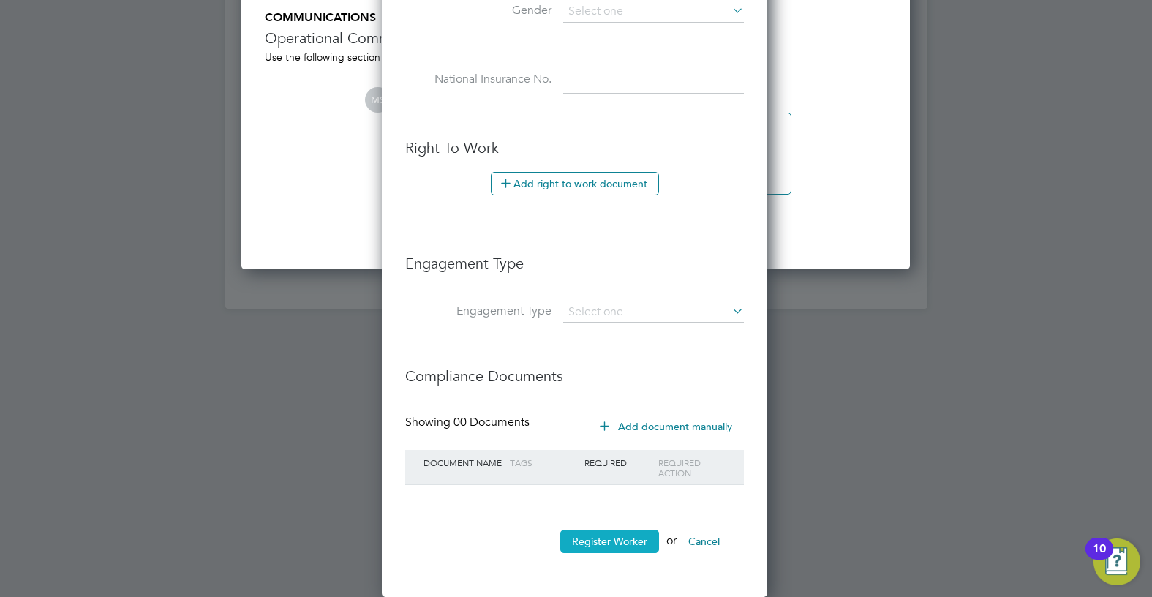
type input "hq00253786"
click at [616, 543] on button "Register Worker" at bounding box center [609, 540] width 99 height 23
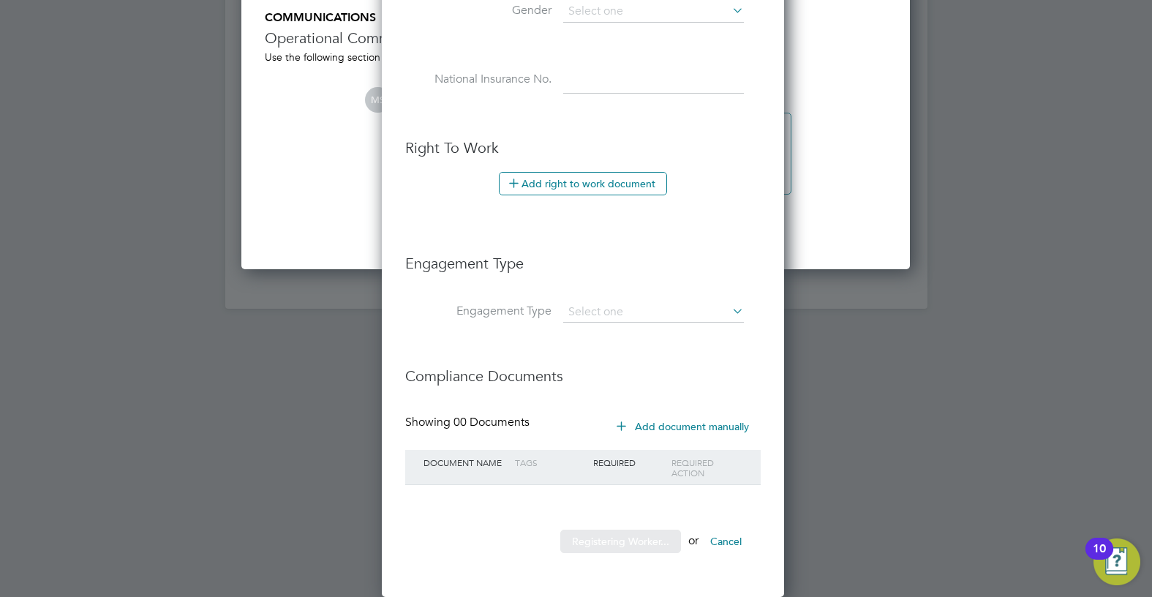
scroll to position [0, 0]
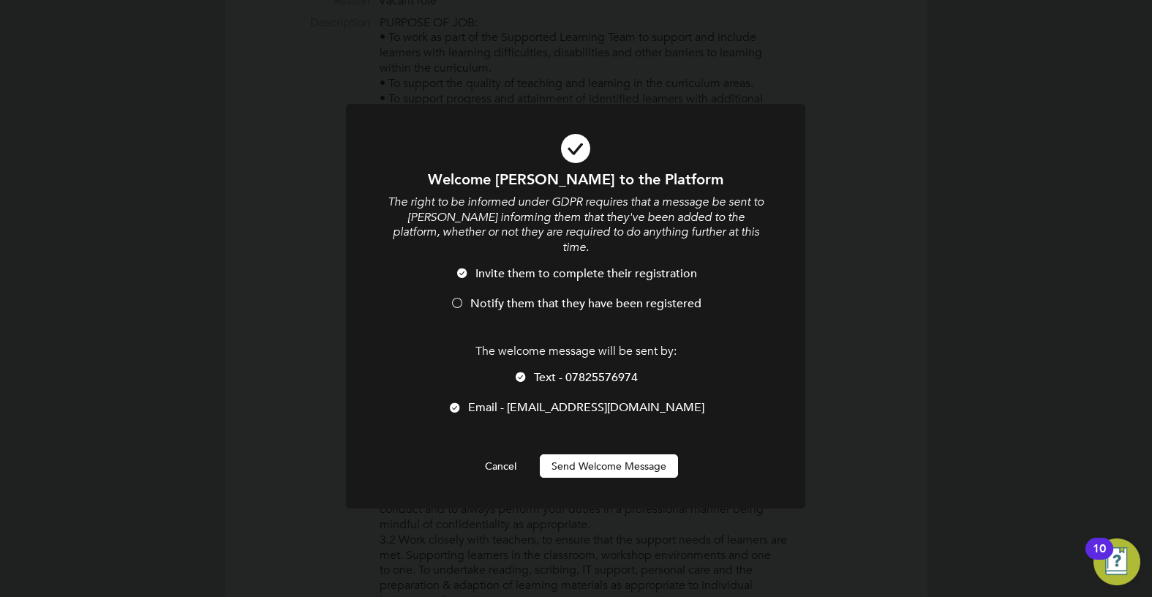
click at [567, 301] on li "Notify them that they have been registered" at bounding box center [575, 311] width 380 height 30
click at [582, 370] on span "Text - 07825576974" at bounding box center [586, 377] width 104 height 15
click at [585, 454] on button "Send Welcome Message" at bounding box center [609, 465] width 138 height 23
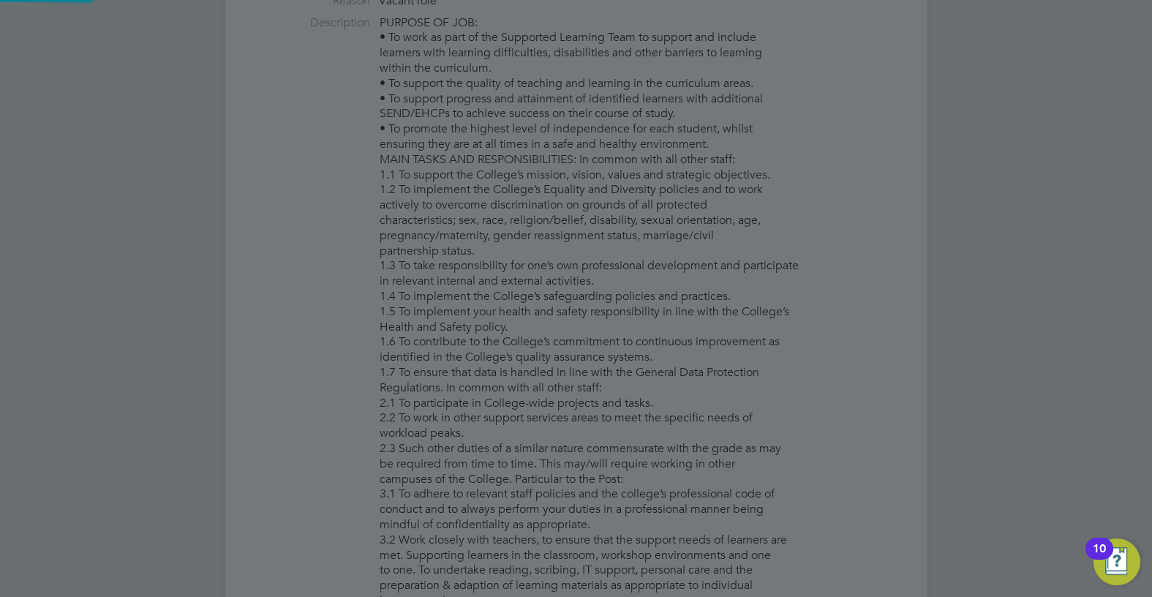
type input "Karen Cochrane (hq00253786)"
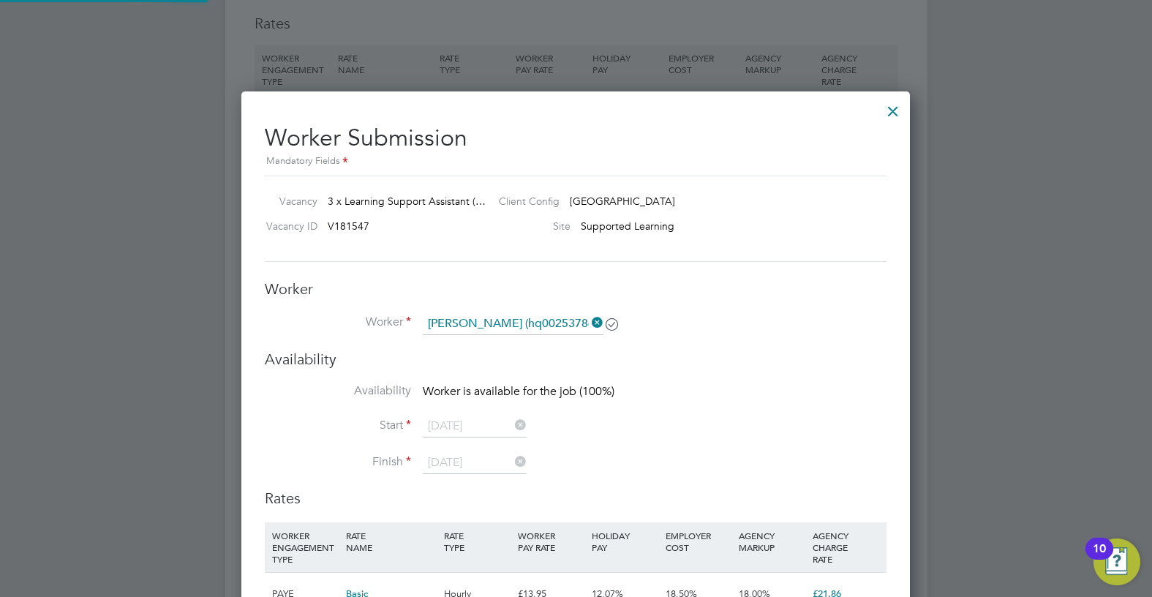
scroll to position [2560, 0]
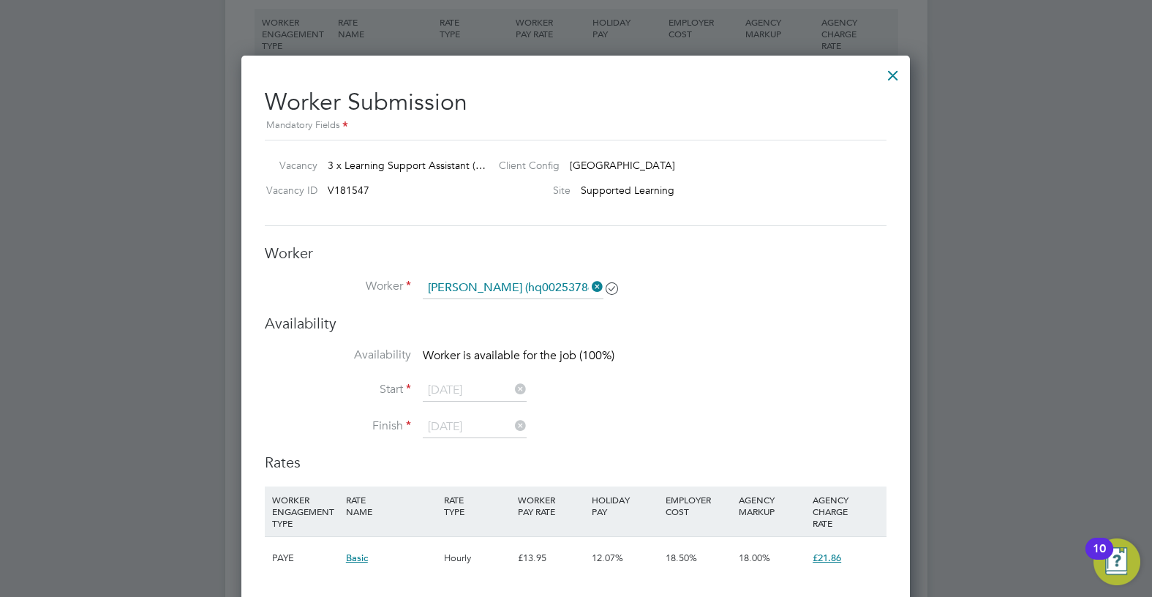
click at [893, 80] on div at bounding box center [893, 72] width 26 height 26
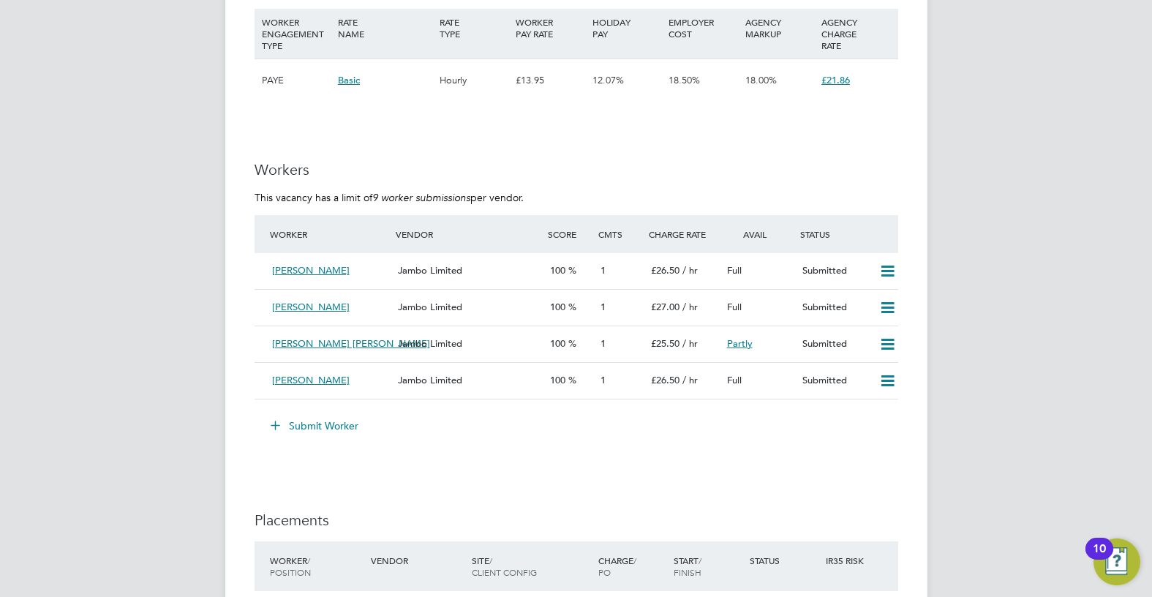
click at [325, 432] on button "Submit Worker" at bounding box center [315, 425] width 110 height 23
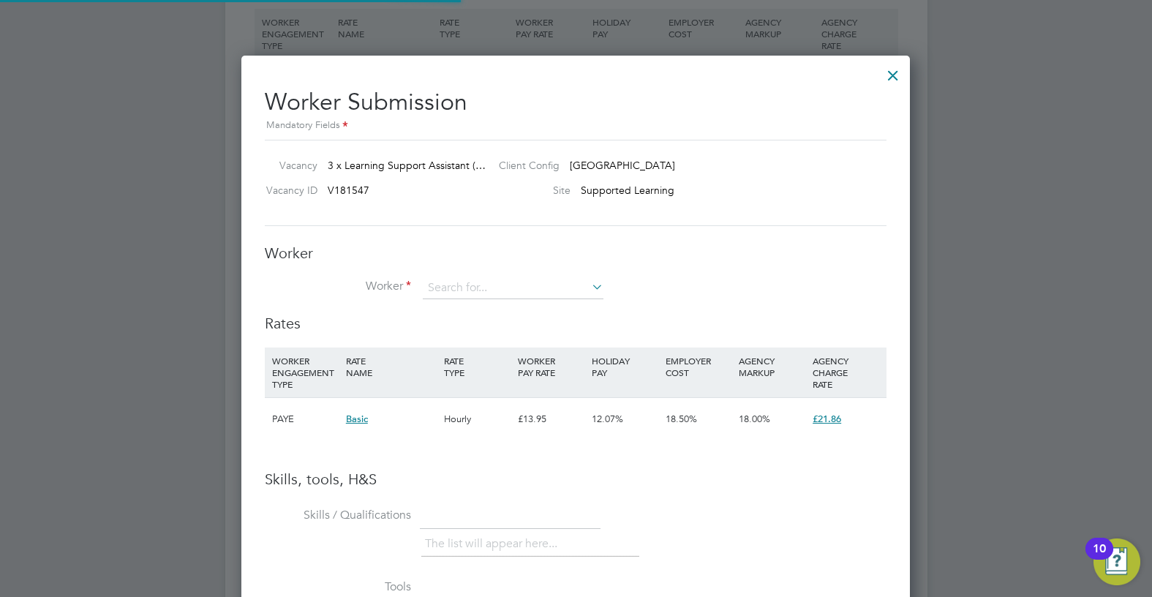
scroll to position [7, 7]
click at [487, 290] on input at bounding box center [513, 288] width 181 height 22
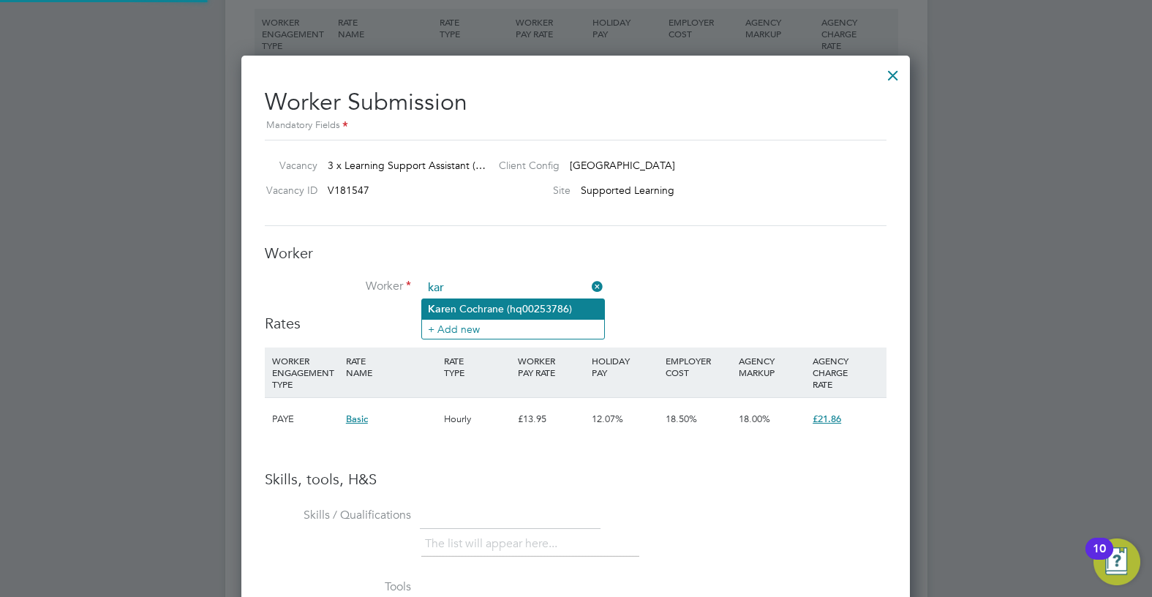
click at [508, 313] on li "Kar en Cochrane (hq00253786)" at bounding box center [513, 309] width 182 height 20
type input "Karen Cochrane (hq00253786)"
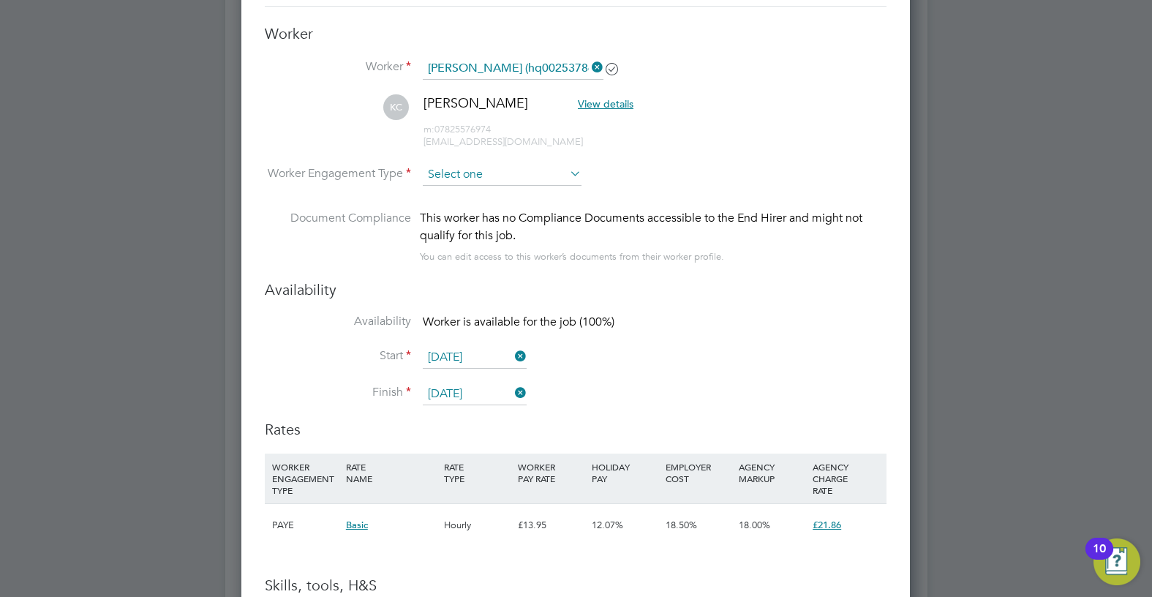
click at [555, 176] on input at bounding box center [502, 175] width 159 height 22
click at [537, 195] on li "Contract" at bounding box center [502, 195] width 160 height 19
type input "Contract"
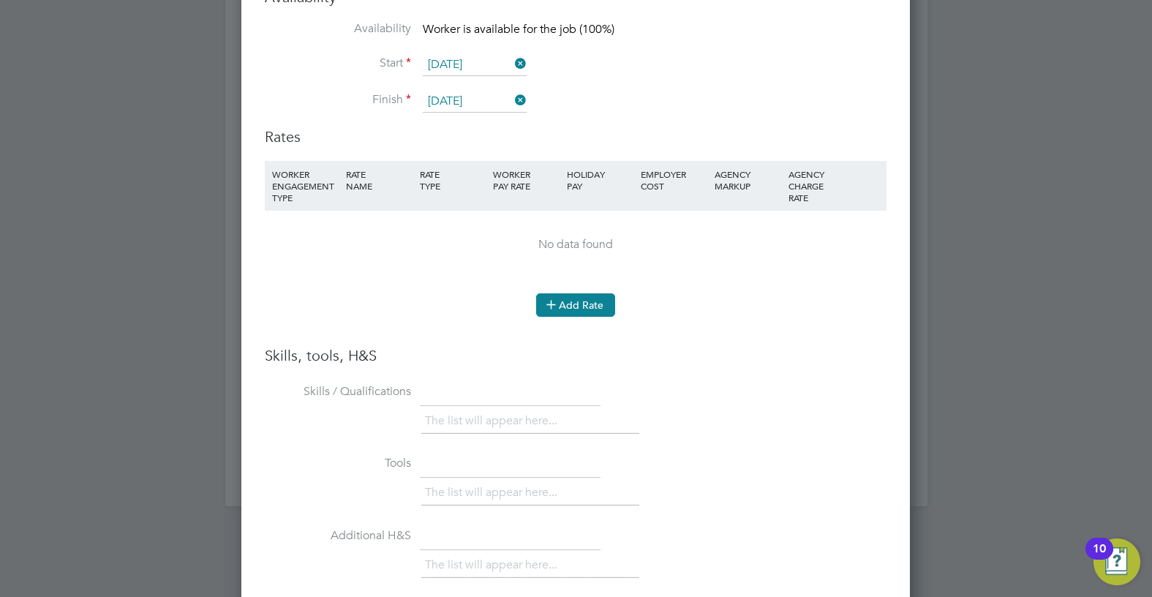
click at [589, 301] on button "Add Rate" at bounding box center [575, 304] width 79 height 23
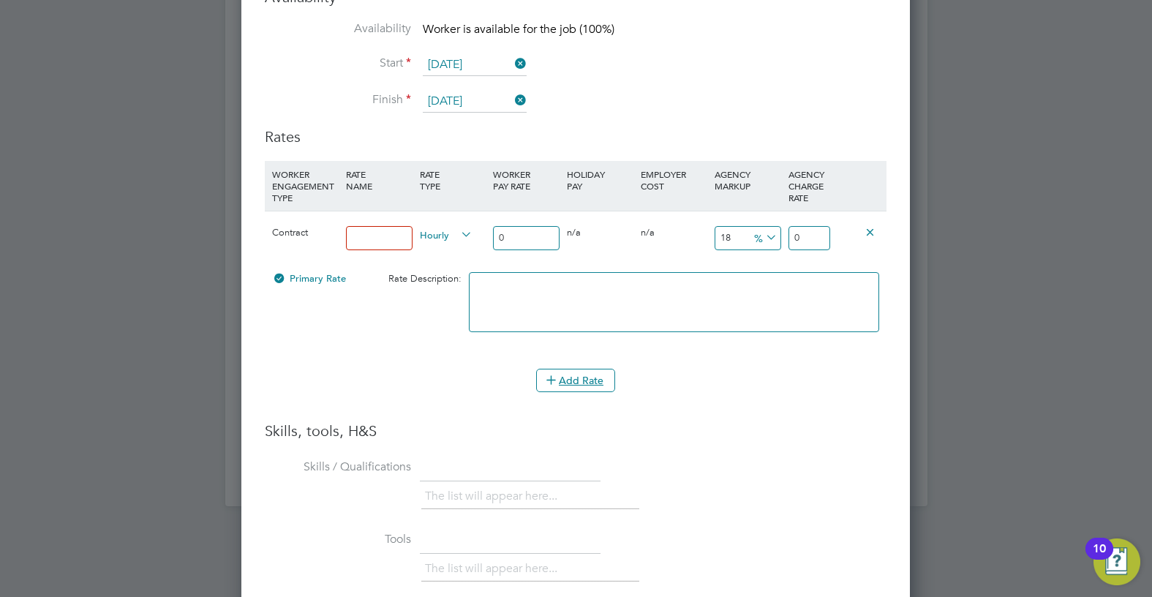
click at [375, 227] on input at bounding box center [379, 238] width 67 height 24
type input "umbrella"
drag, startPoint x: 521, startPoint y: 246, endPoint x: 480, endPoint y: 246, distance: 41.0
click at [480, 246] on div "Contract umbrella Hourly 0 0 n/a 0 n/a 18 0 % 0" at bounding box center [576, 238] width 622 height 54
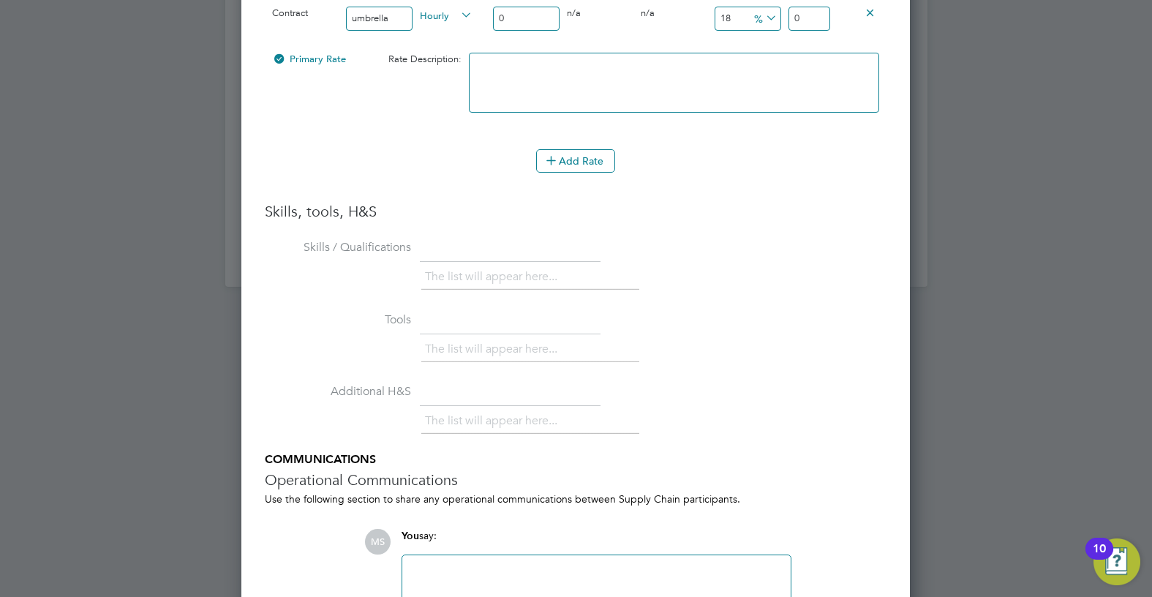
scroll to position [3071, 0]
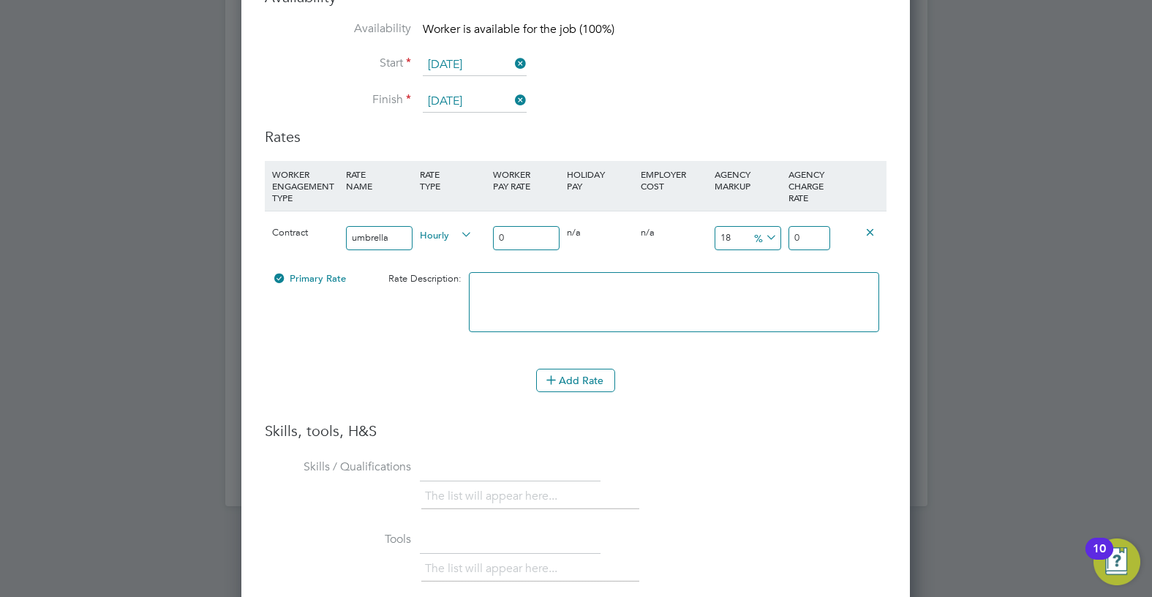
click at [763, 240] on icon at bounding box center [763, 237] width 0 height 20
click at [761, 270] on li "£" at bounding box center [765, 273] width 35 height 19
drag, startPoint x: 716, startPoint y: 242, endPoint x: 702, endPoint y: 239, distance: 14.2
click at [702, 239] on div "Contract umbrella Hourly 0 0 n/a 0 n/a 18 0 £ 0" at bounding box center [576, 238] width 622 height 54
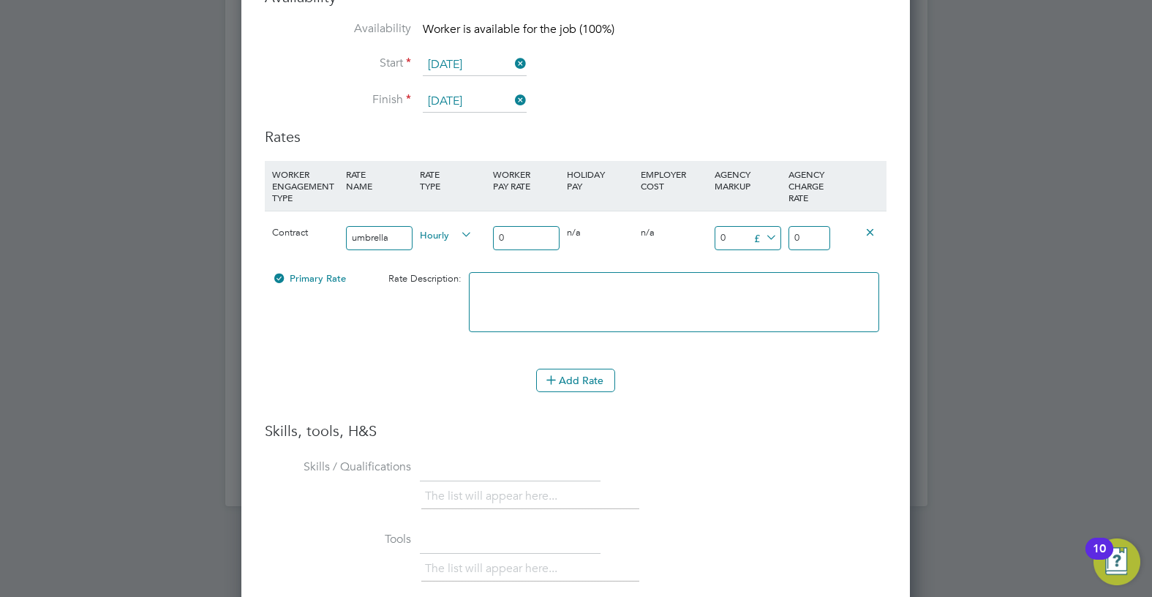
type input "7"
click at [526, 240] on input "0" at bounding box center [526, 238] width 67 height 24
type input "1"
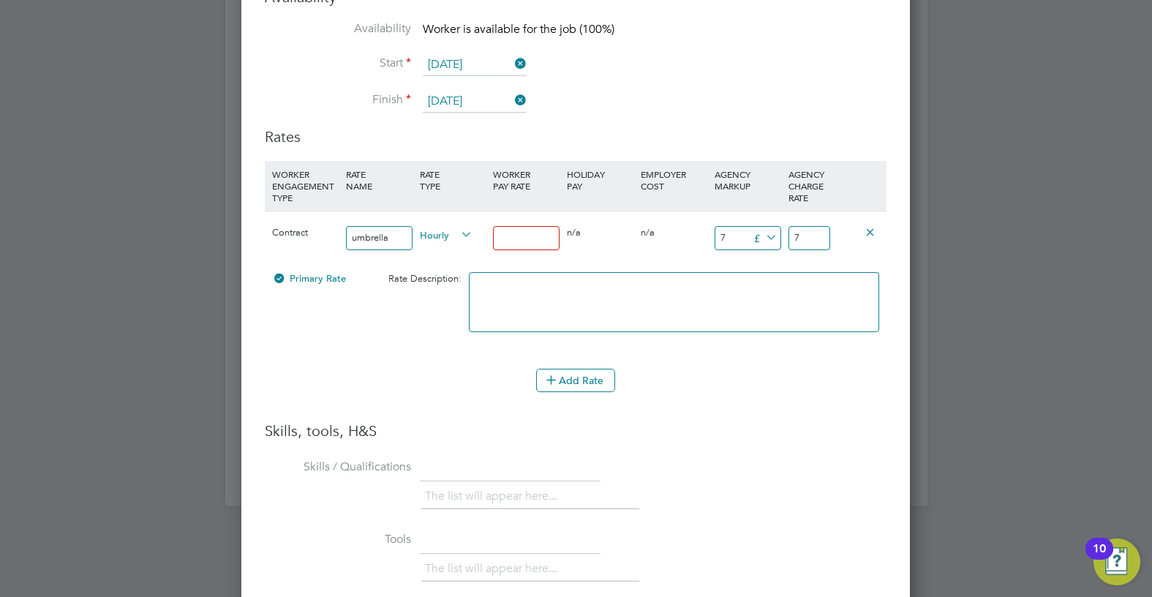
type input "8"
type input "18"
type input "25"
click at [519, 241] on input "18" at bounding box center [526, 238] width 67 height 24
type input "18.5"
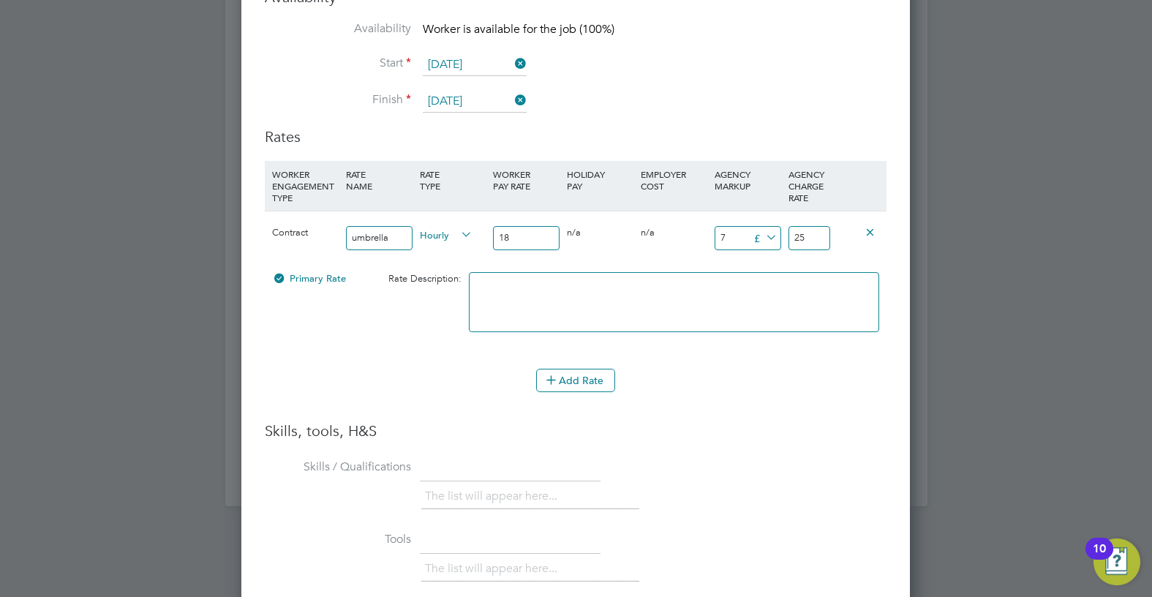
type input "25.5"
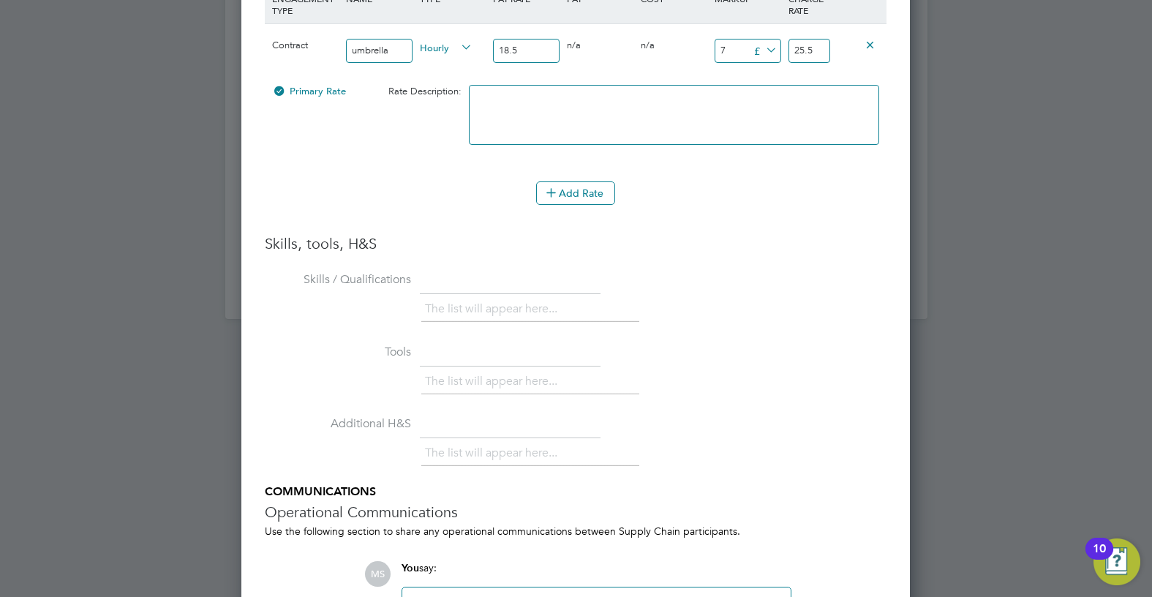
scroll to position [3039, 0]
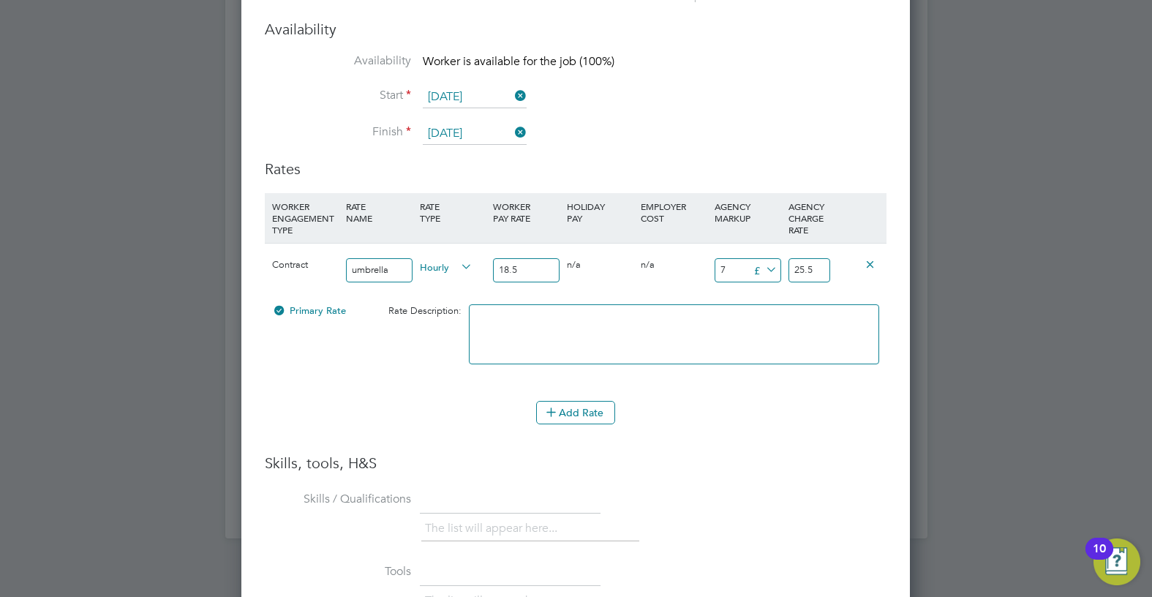
type input "18"
type input "25"
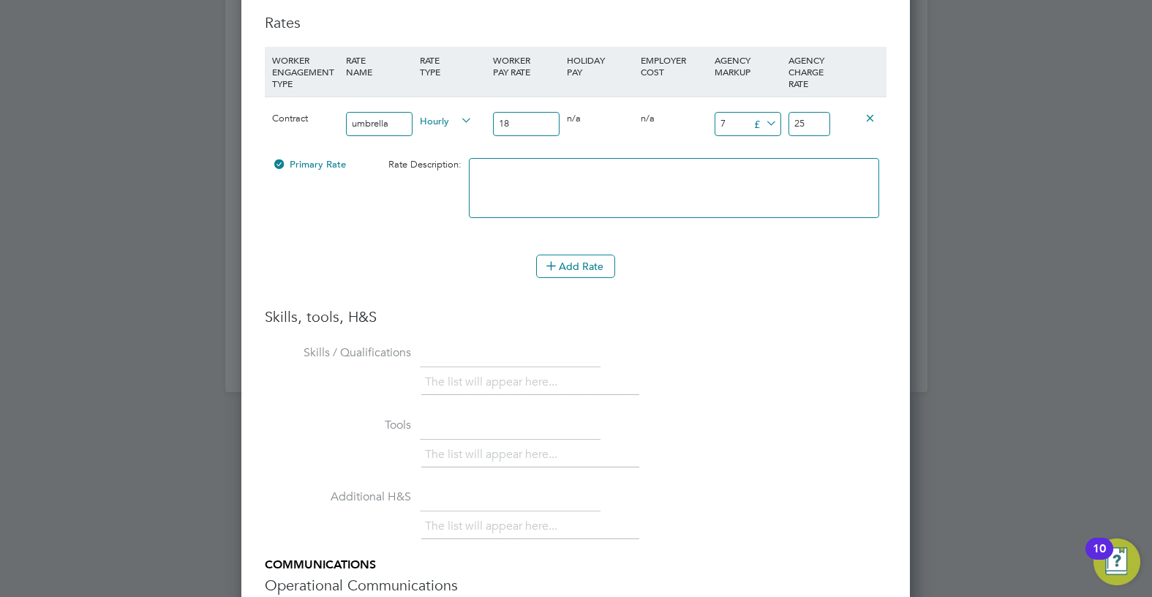
scroll to position [3405, 0]
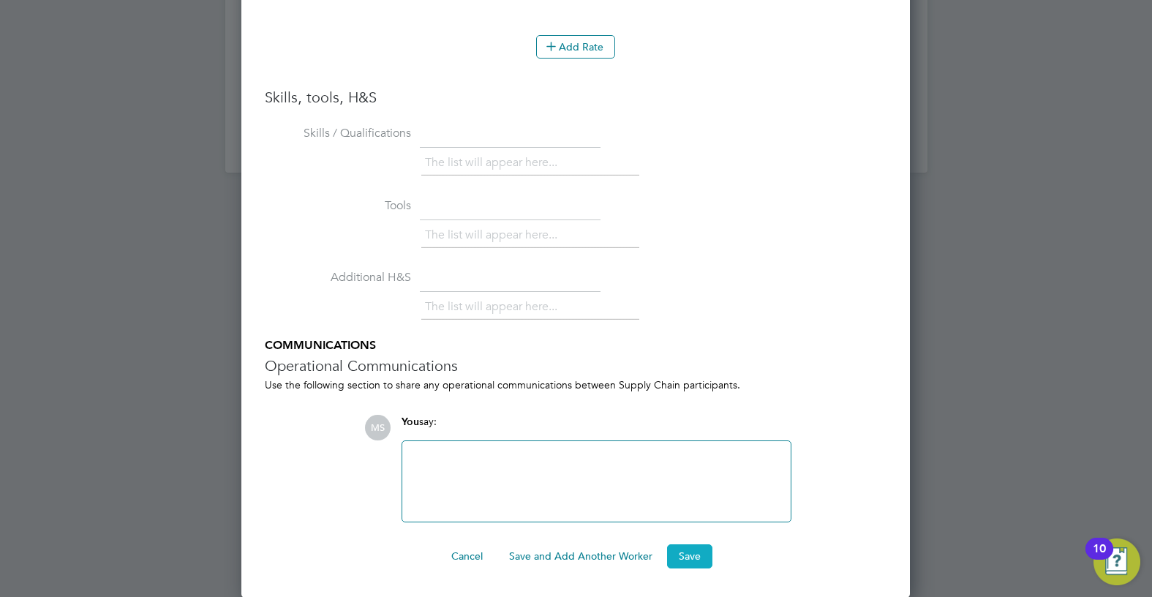
type input "18"
click at [693, 555] on button "Save" at bounding box center [689, 555] width 45 height 23
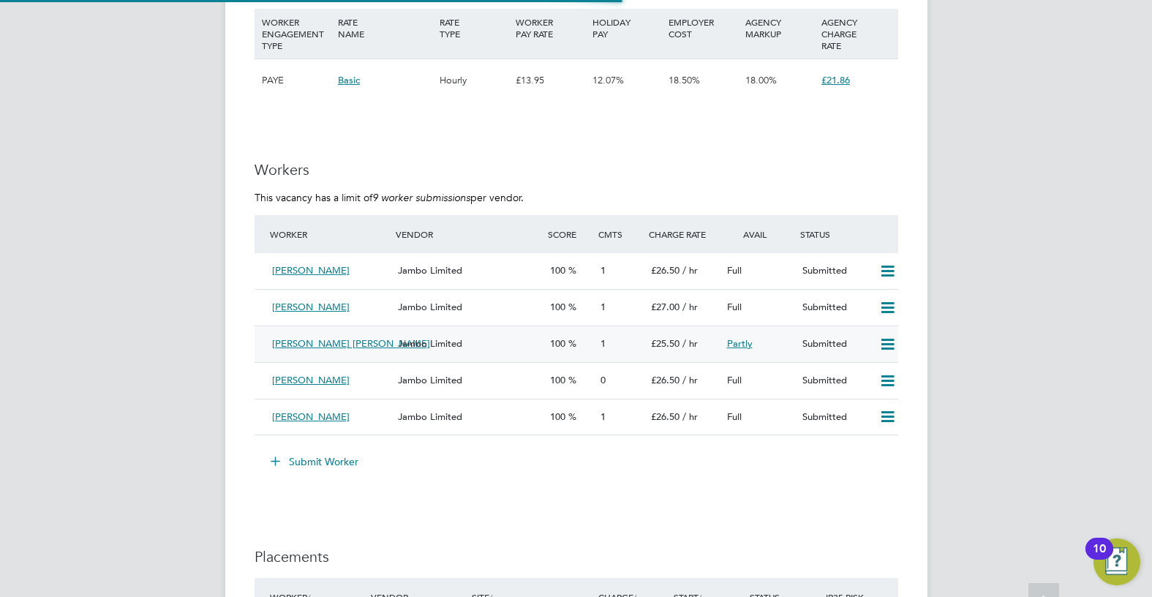
scroll to position [25, 153]
click at [467, 380] on div "Jambo Limited" at bounding box center [467, 381] width 151 height 24
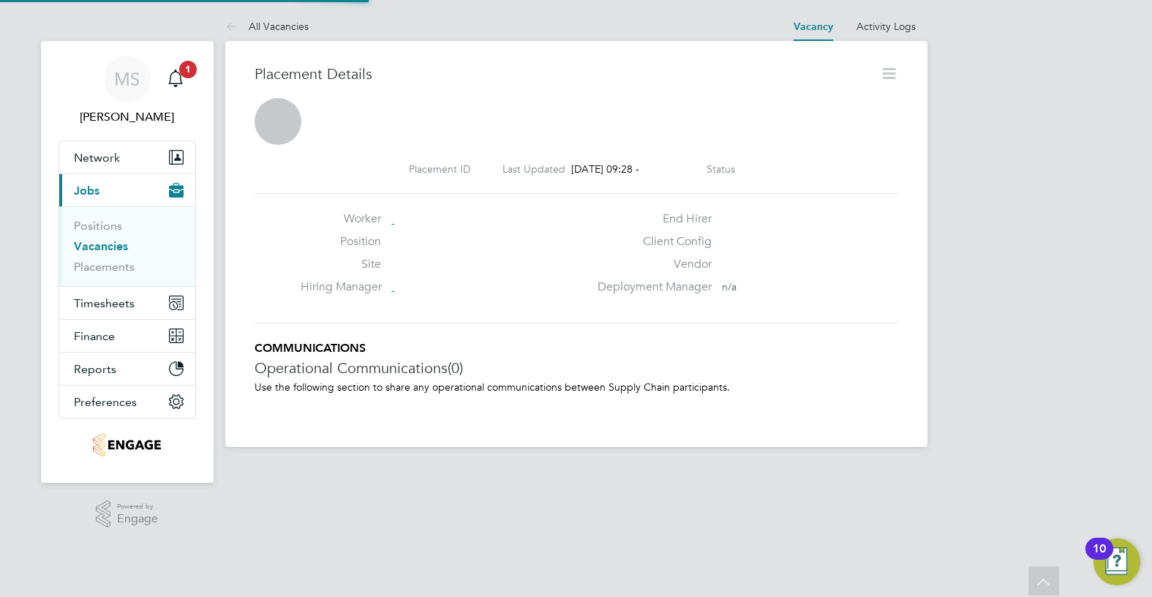
scroll to position [7, 7]
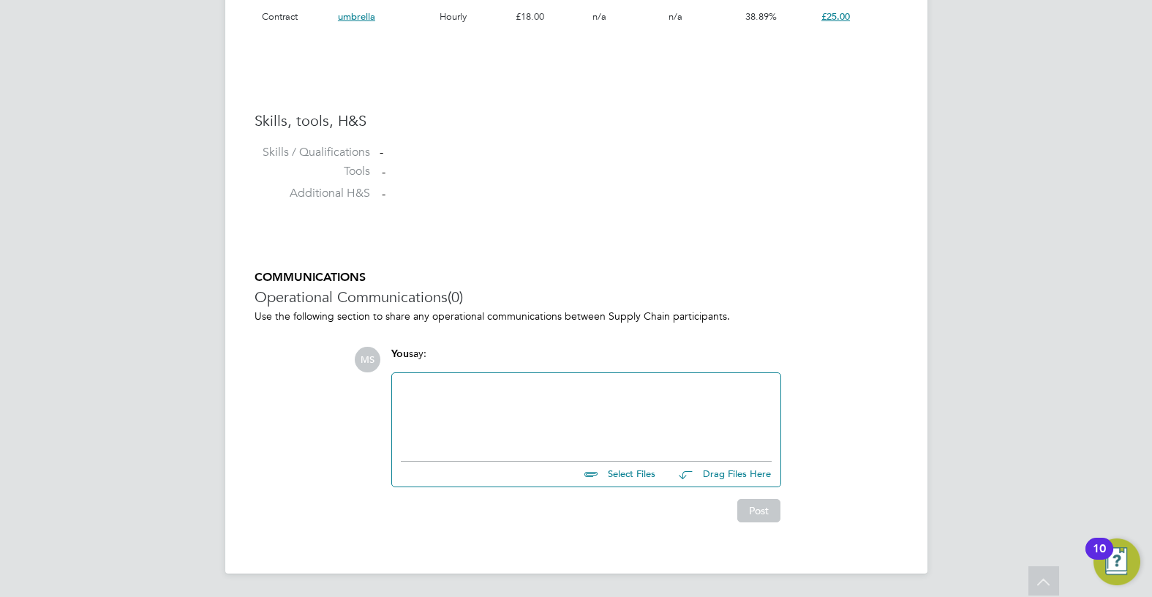
click at [614, 463] on input "file" at bounding box center [661, 471] width 219 height 20
type input "C:\fakepath\Cochrane Karen HQ00253786.rtf"
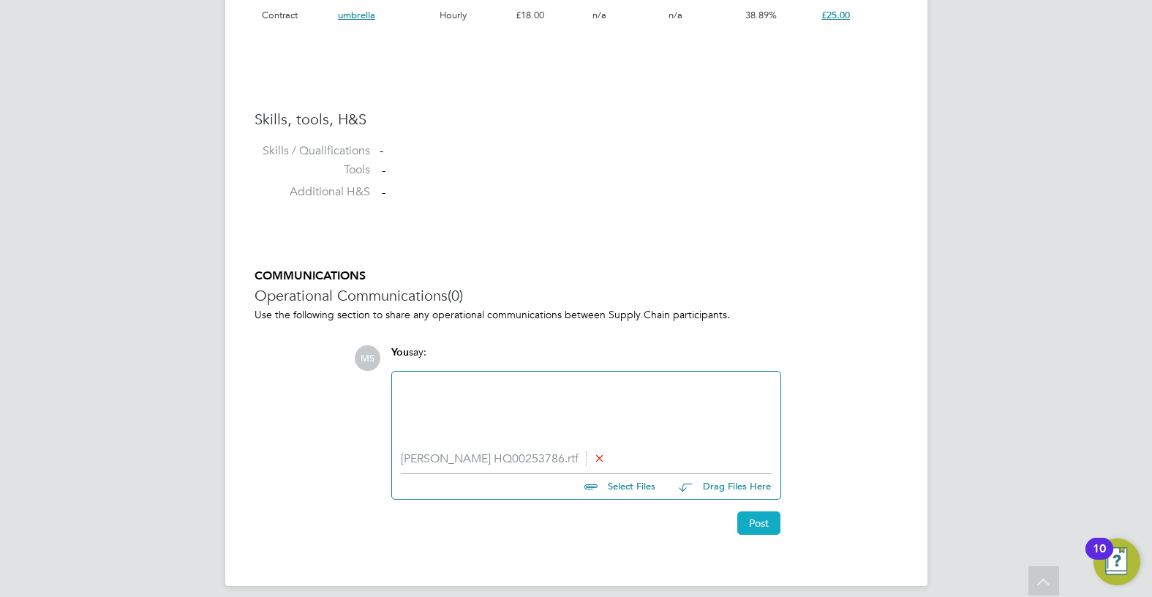
click at [773, 524] on button "Post" at bounding box center [758, 522] width 43 height 23
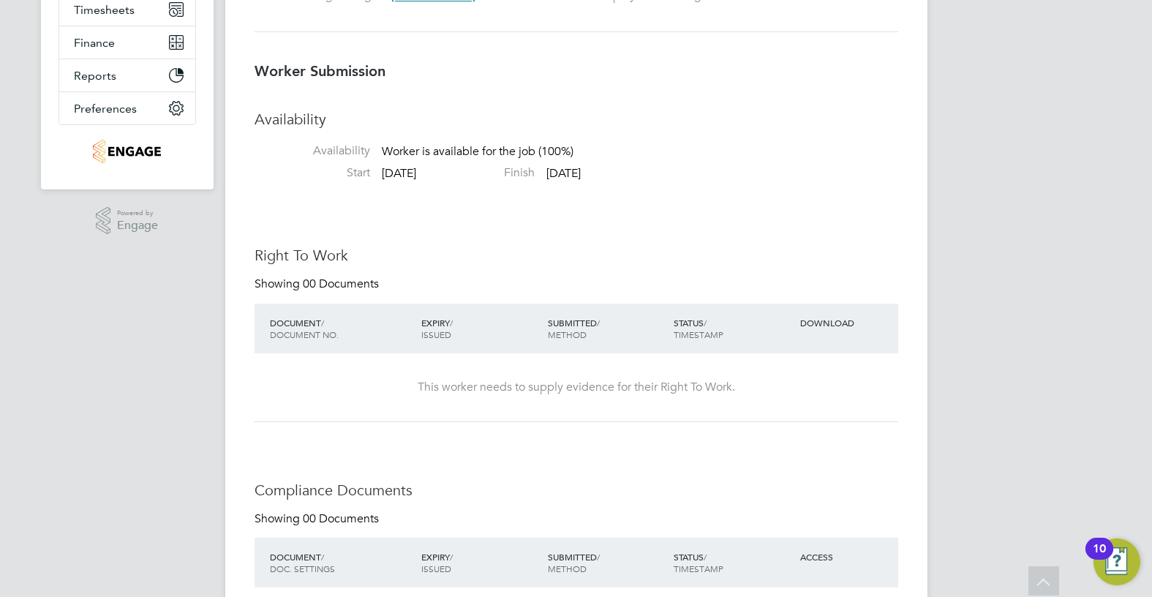
scroll to position [1, 0]
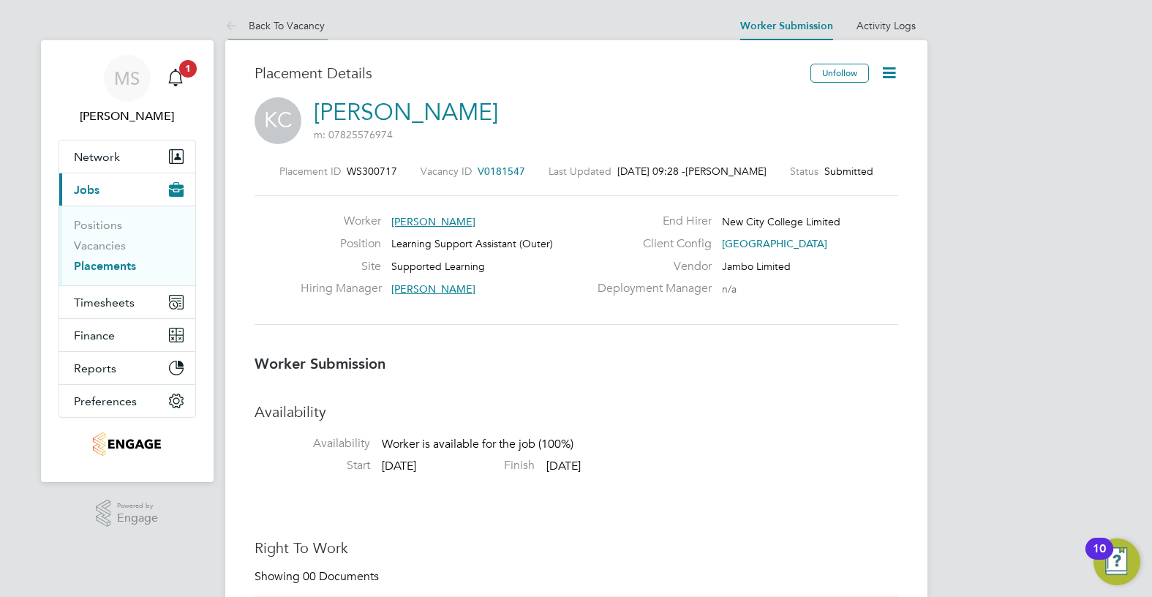
click at [313, 26] on link "Back To Vacancy" at bounding box center [274, 25] width 99 height 13
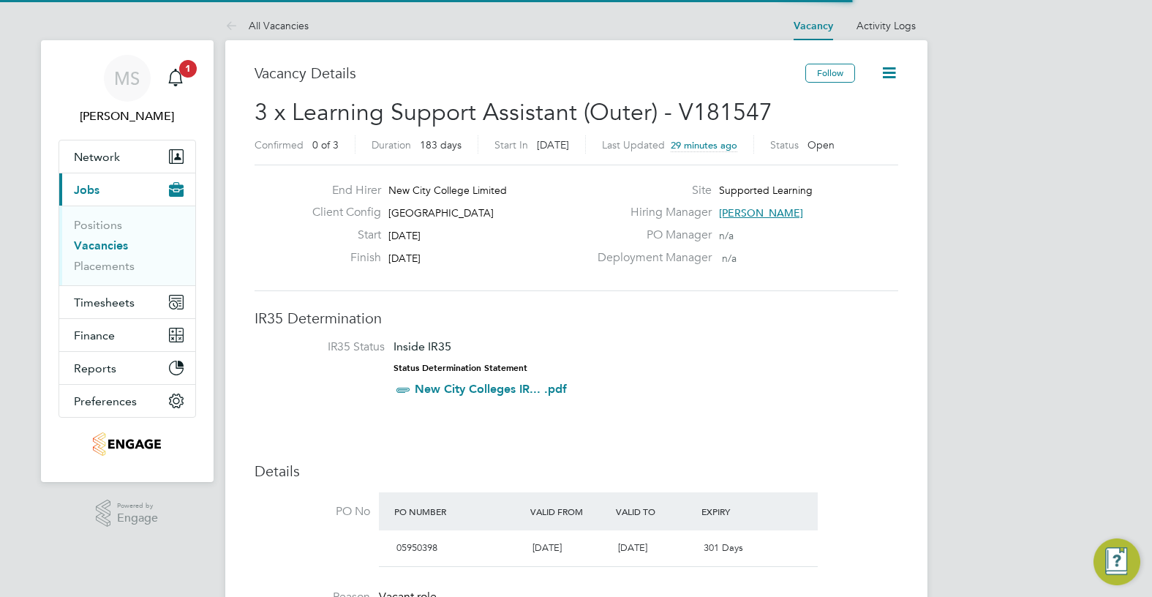
scroll to position [25, 153]
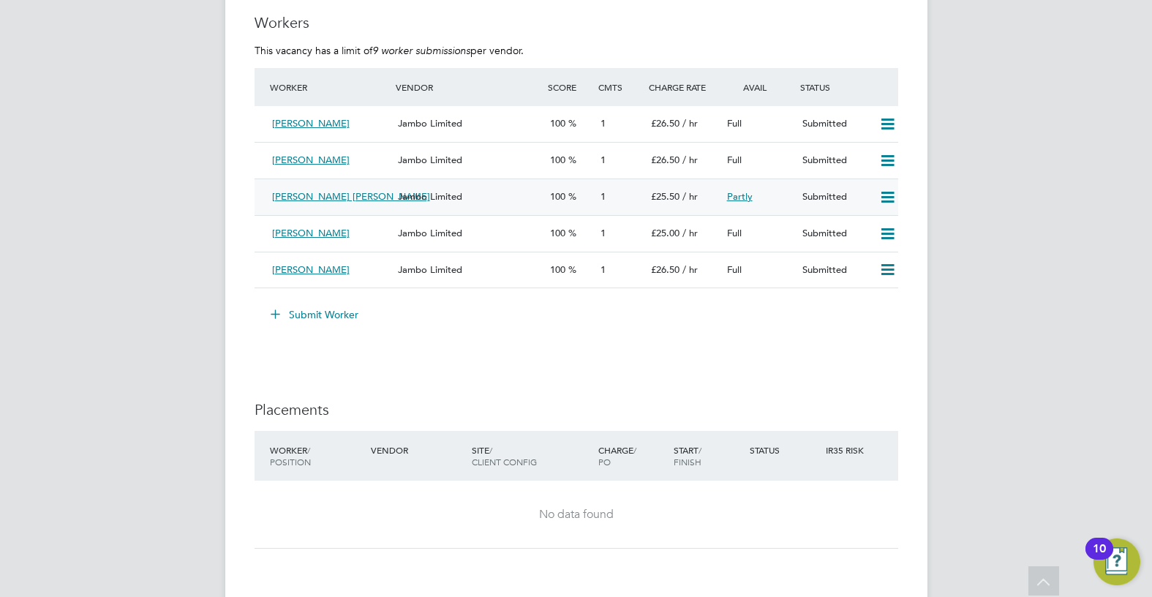
click at [807, 203] on div "Submitted" at bounding box center [834, 197] width 76 height 24
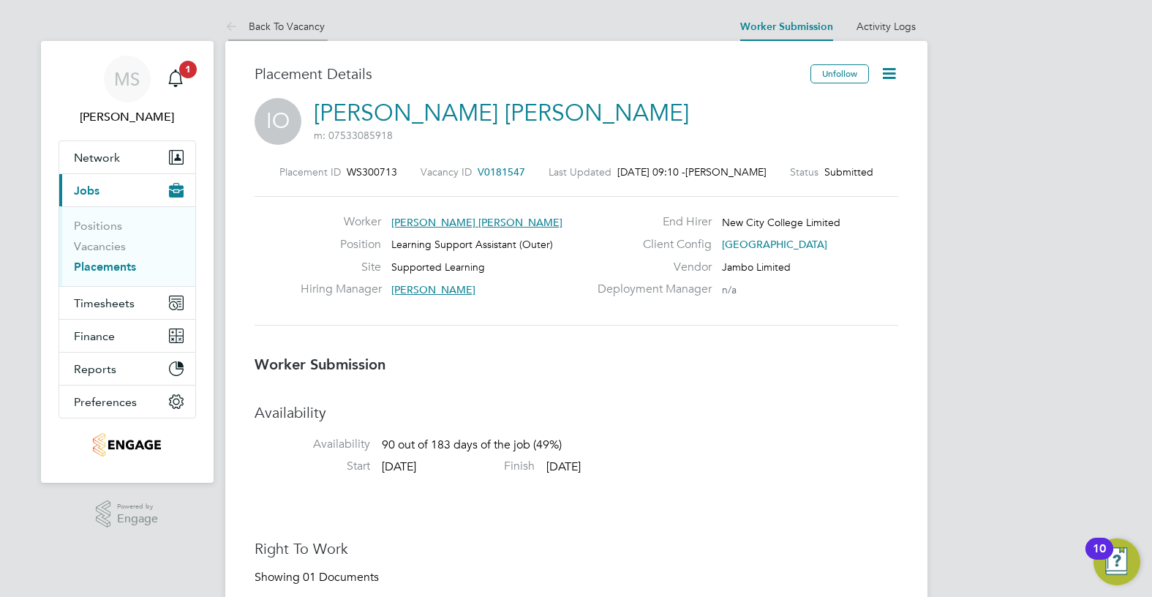
click at [250, 31] on link "Back To Vacancy" at bounding box center [274, 26] width 99 height 13
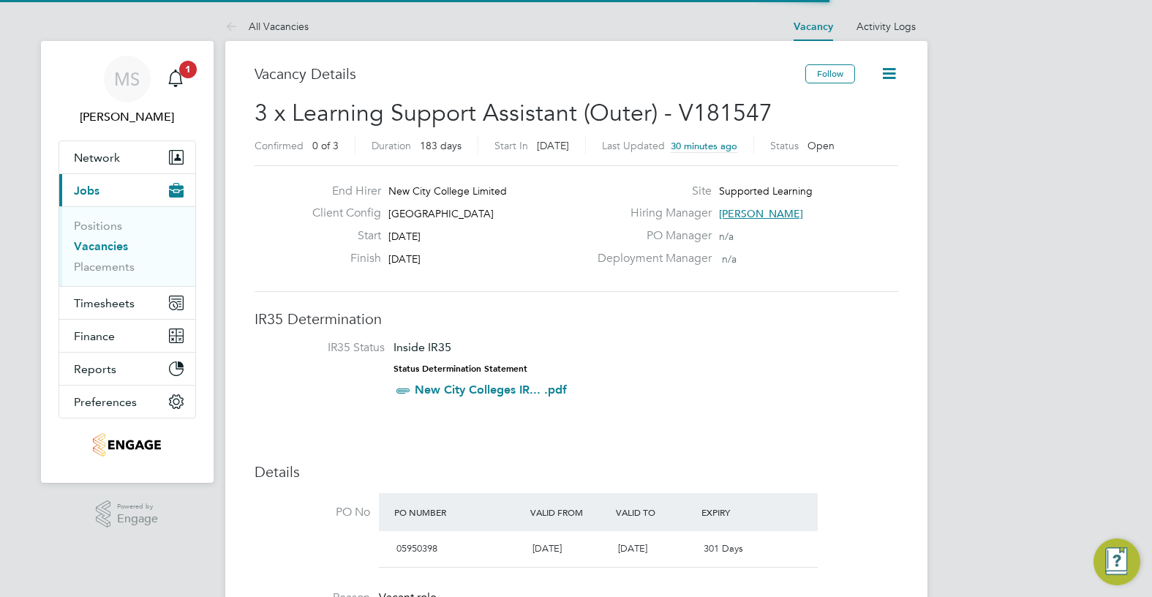
scroll to position [7, 7]
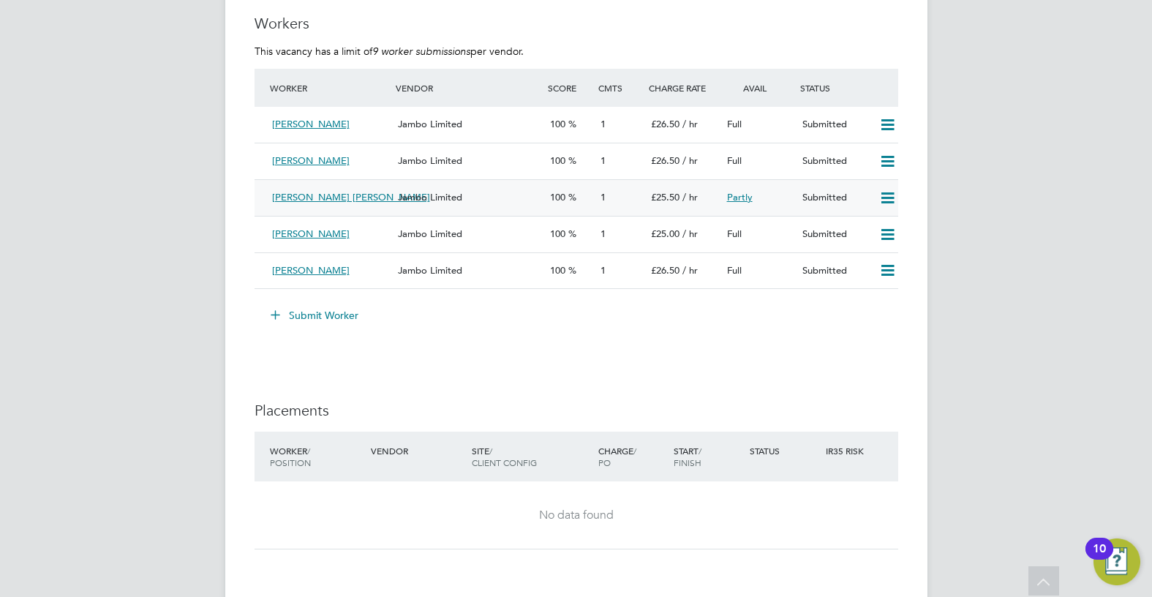
click at [342, 192] on span "Ivy Muzerlina Ofori" at bounding box center [351, 197] width 158 height 12
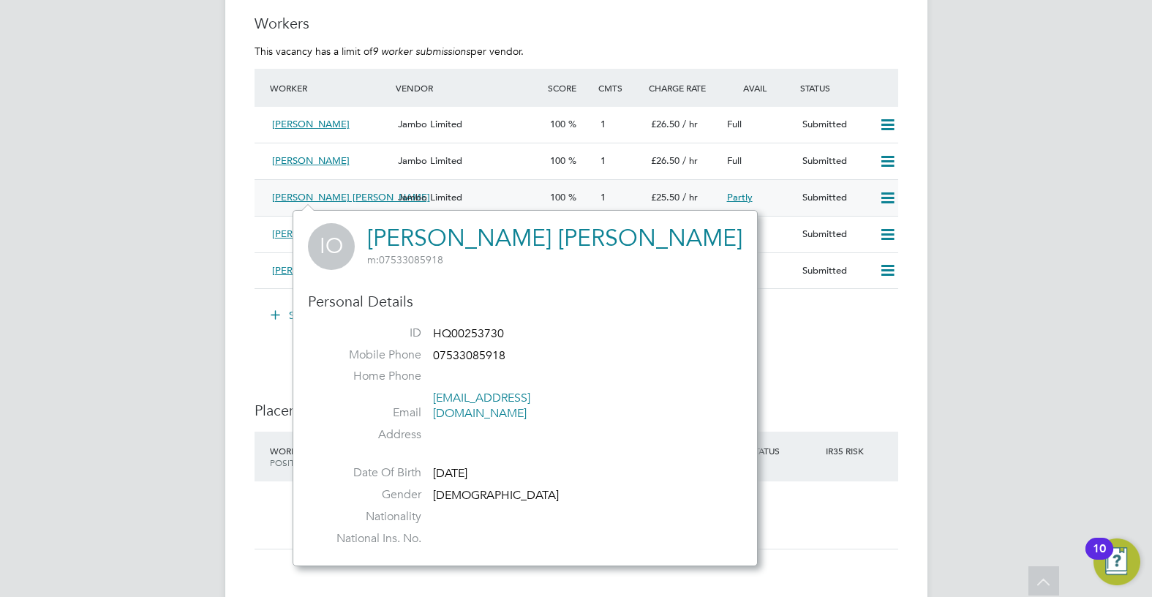
click at [508, 189] on div "Jambo Limited" at bounding box center [467, 198] width 151 height 24
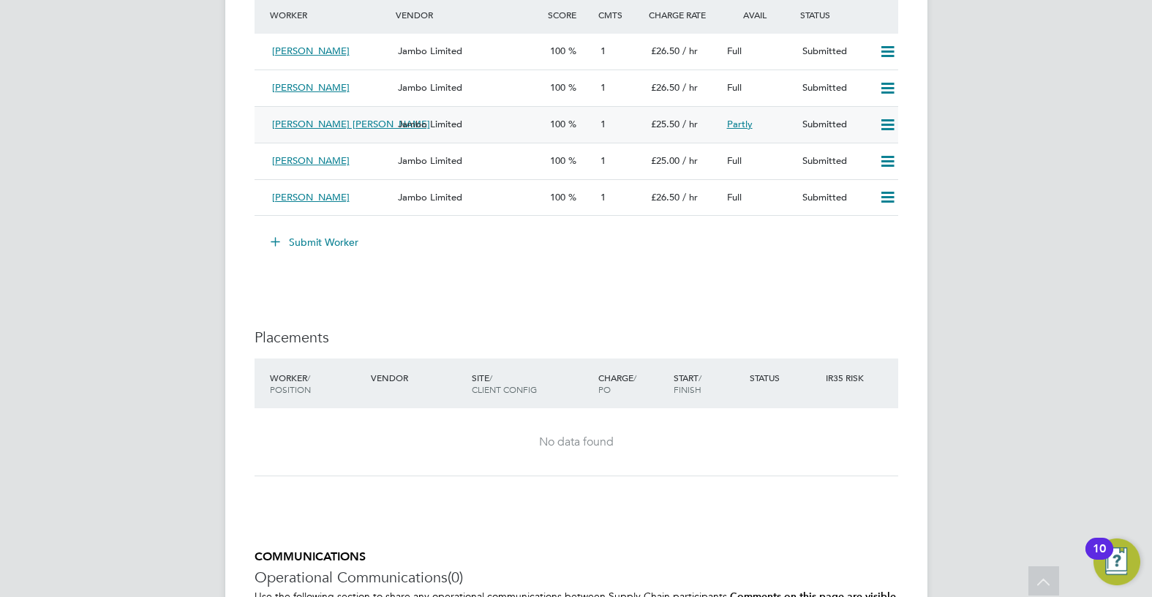
drag, startPoint x: 414, startPoint y: 127, endPoint x: 883, endPoint y: 125, distance: 469.5
click at [883, 125] on icon at bounding box center [887, 125] width 18 height 12
click at [740, 125] on span "Partly" at bounding box center [740, 124] width 26 height 12
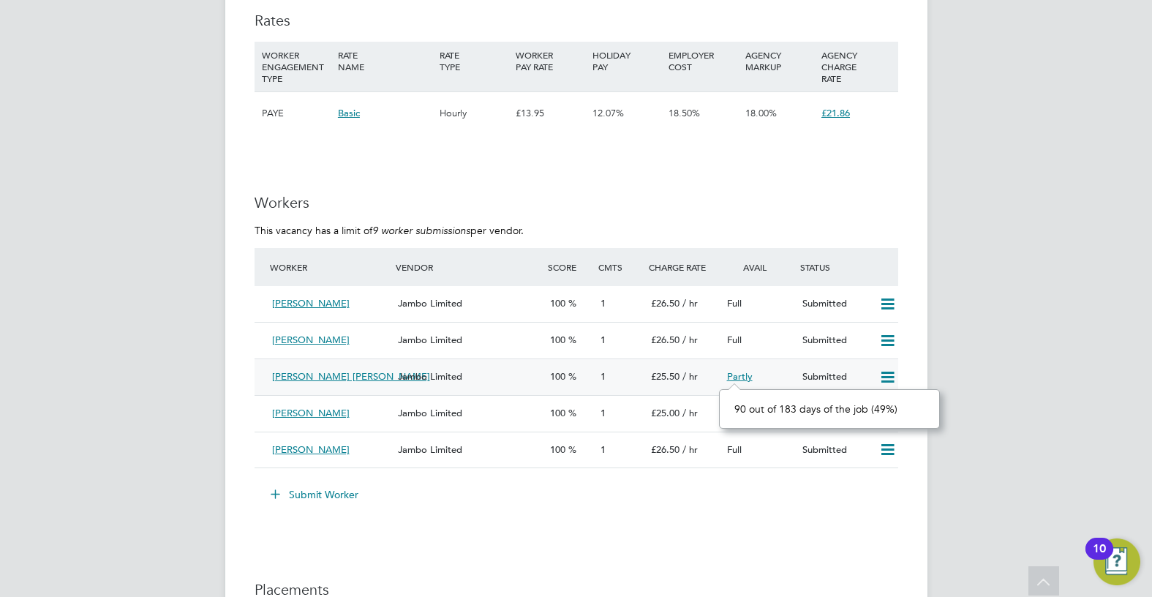
click at [405, 384] on div "Jambo Limited" at bounding box center [467, 377] width 151 height 24
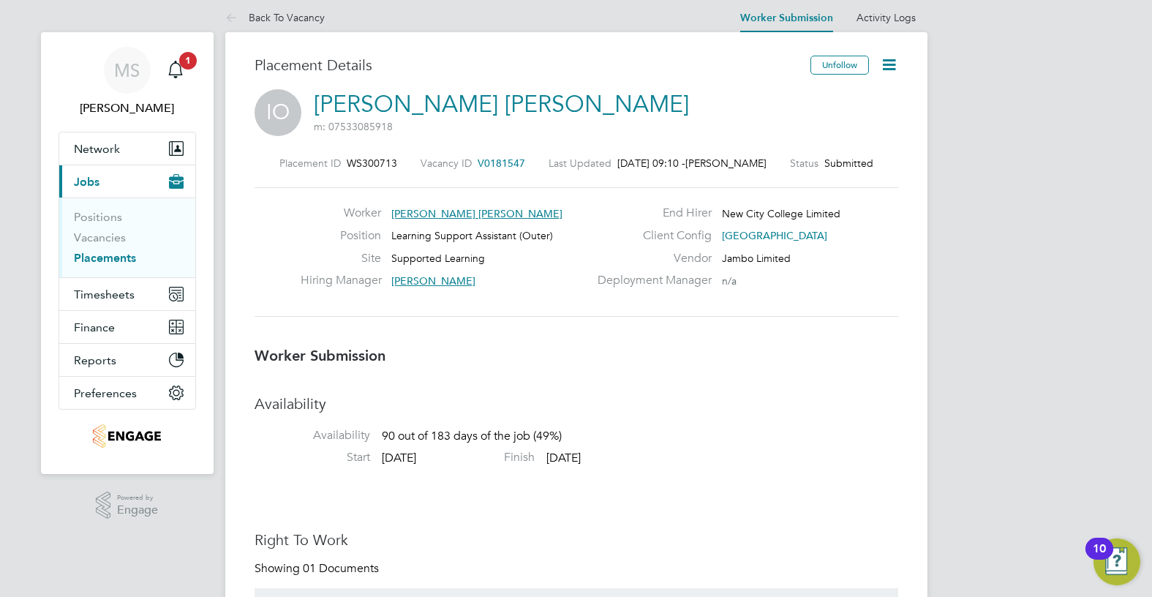
click at [882, 61] on icon at bounding box center [889, 65] width 18 height 18
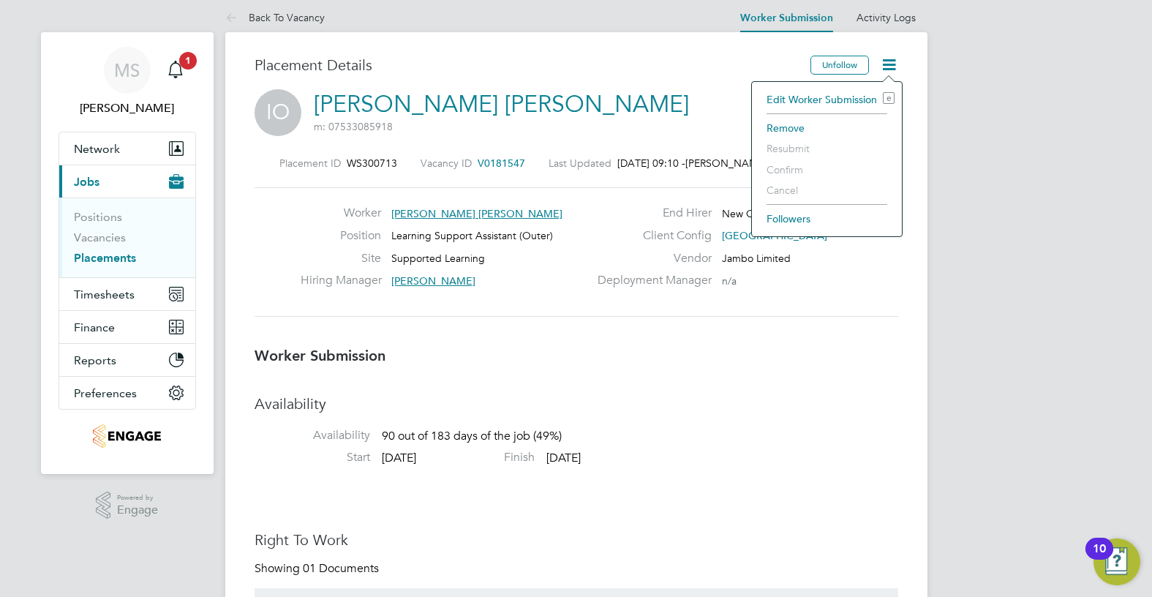
click at [794, 100] on li "Edit Worker Submission e" at bounding box center [826, 99] width 135 height 20
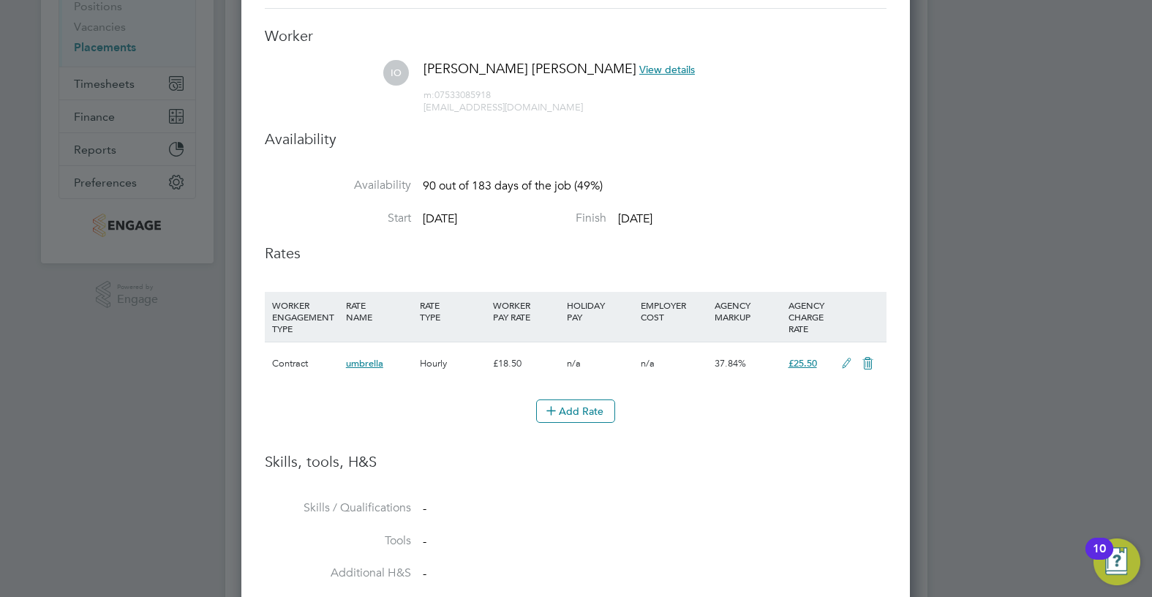
click at [434, 222] on span "01 Jan 2026" at bounding box center [440, 218] width 34 height 15
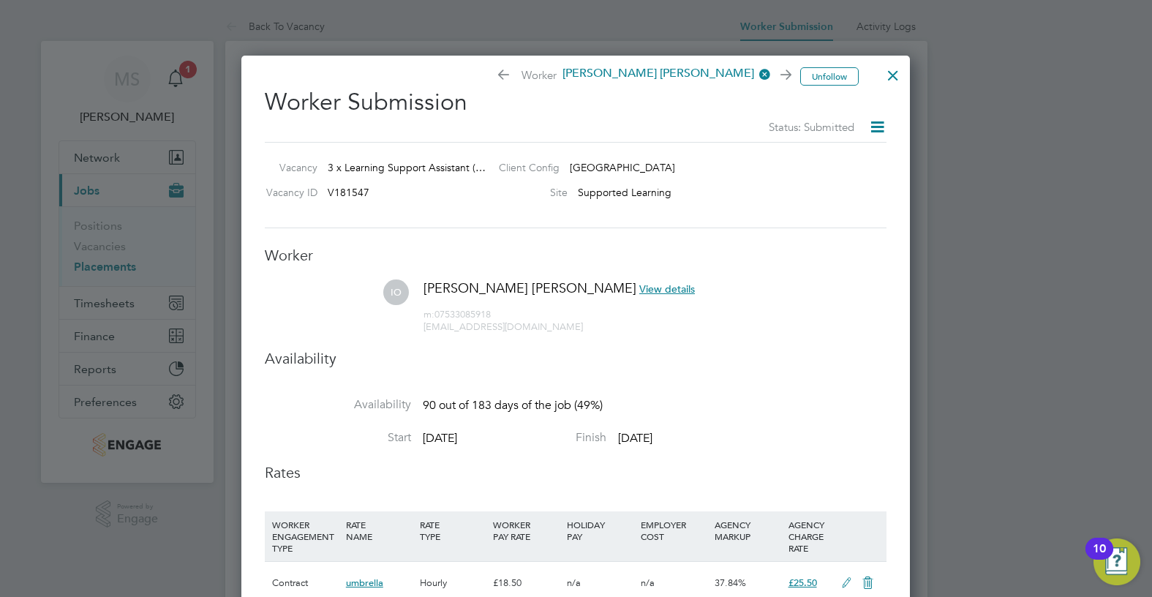
click at [892, 73] on div at bounding box center [893, 72] width 26 height 26
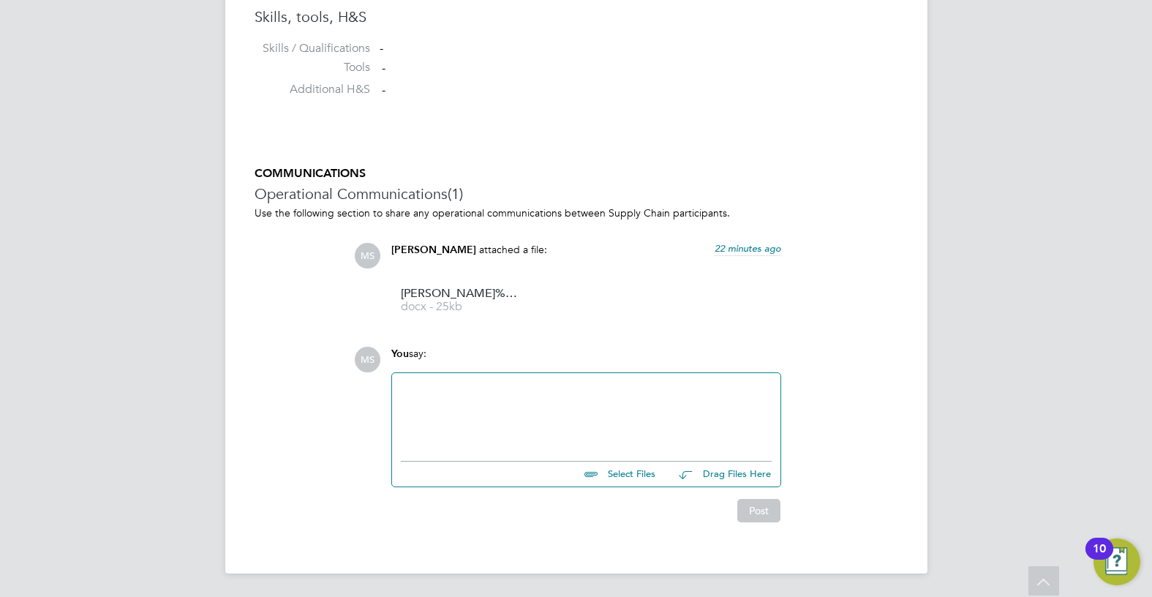
click at [638, 445] on div at bounding box center [586, 413] width 388 height 80
click at [635, 406] on div at bounding box center [586, 413] width 371 height 63
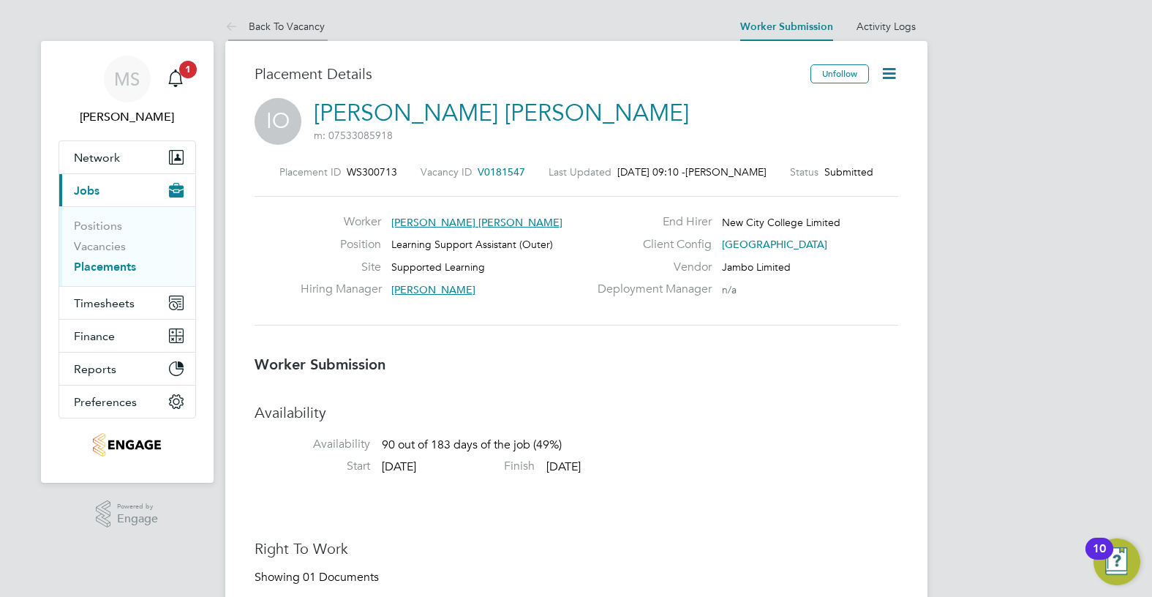
click at [262, 26] on link "Back To Vacancy" at bounding box center [274, 26] width 99 height 13
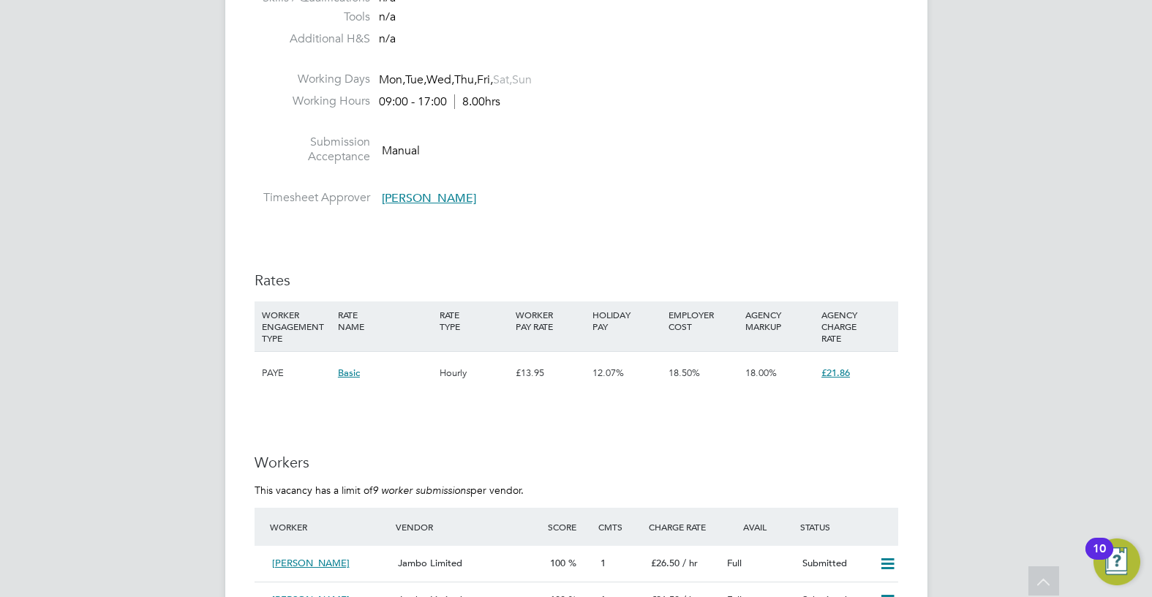
scroll to position [2560, 0]
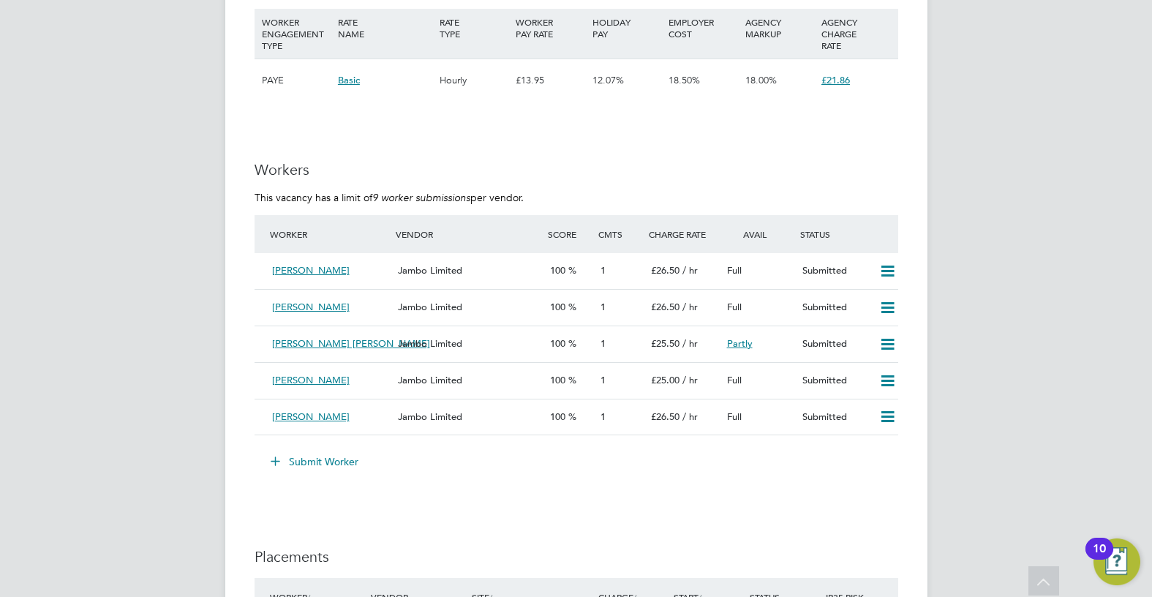
click at [298, 459] on button "Submit Worker" at bounding box center [315, 461] width 110 height 23
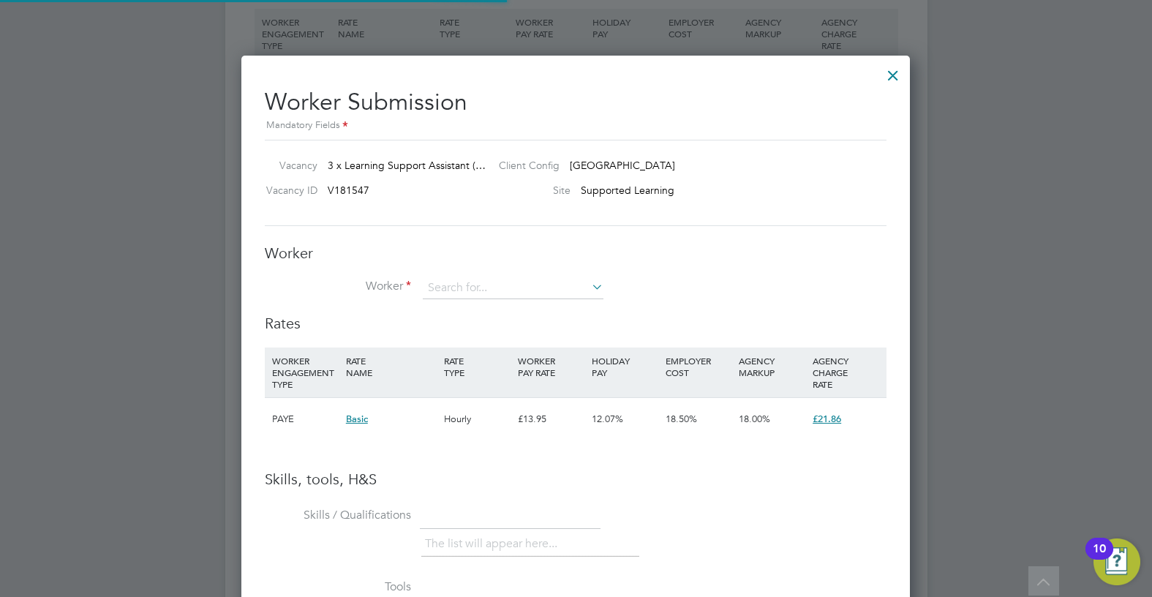
scroll to position [924, 669]
click at [464, 284] on input at bounding box center [513, 288] width 181 height 22
click at [483, 507] on li "+ Add new" at bounding box center [513, 508] width 182 height 20
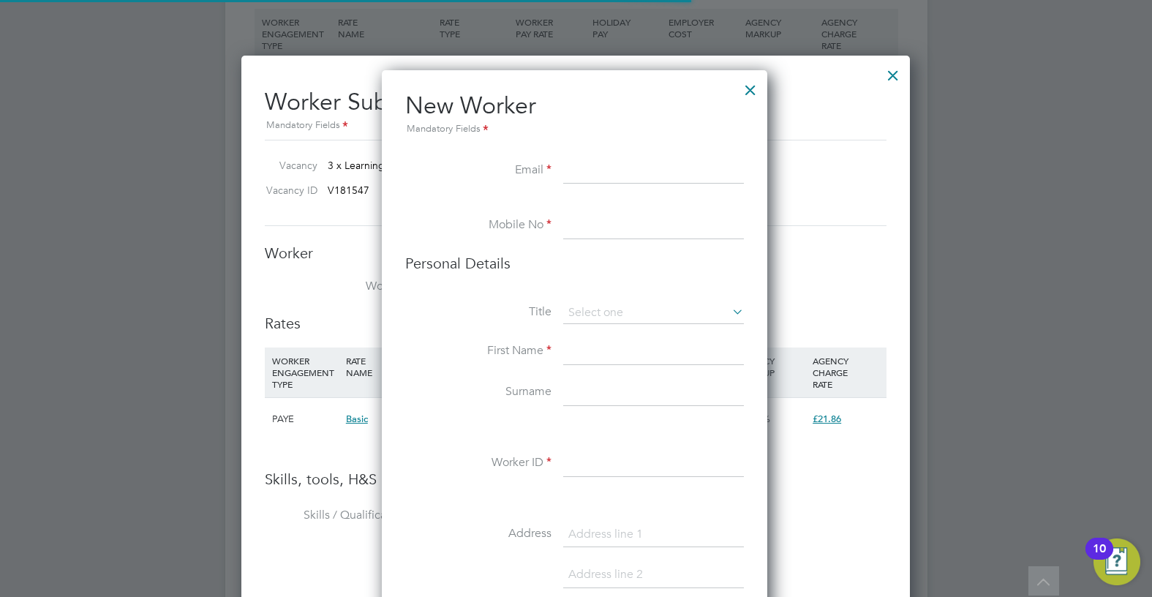
scroll to position [1237, 388]
click at [632, 172] on input at bounding box center [653, 171] width 181 height 26
paste input "kelvin7@hotmail.co.uk"
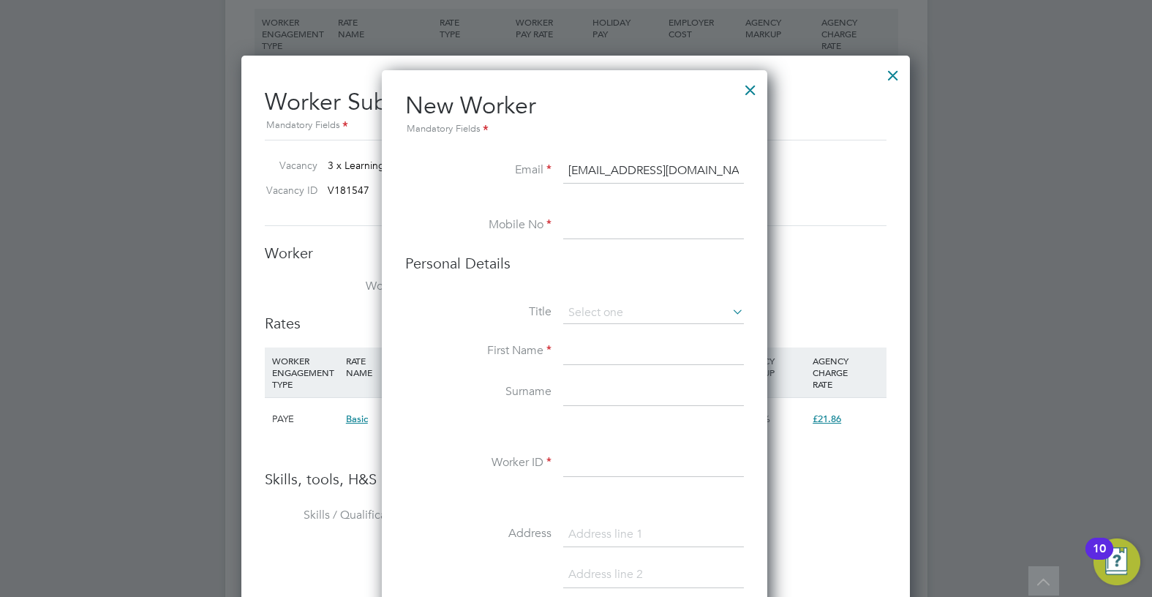
type input "kelvin7@hotmail.co.uk"
click at [604, 219] on input at bounding box center [653, 226] width 181 height 26
click at [600, 220] on input at bounding box center [653, 226] width 181 height 26
paste input "07503278534"
type input "07503278534"
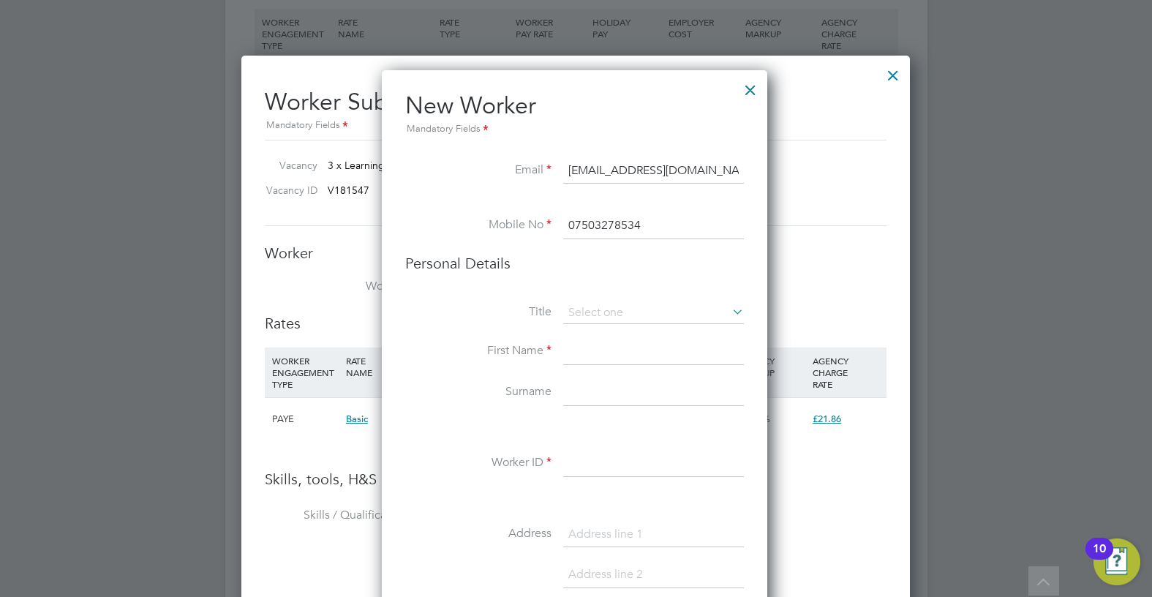
click at [594, 354] on input at bounding box center [653, 352] width 181 height 26
click at [597, 347] on input at bounding box center [653, 352] width 181 height 26
type input "Kelvin"
click at [589, 391] on input at bounding box center [653, 393] width 181 height 26
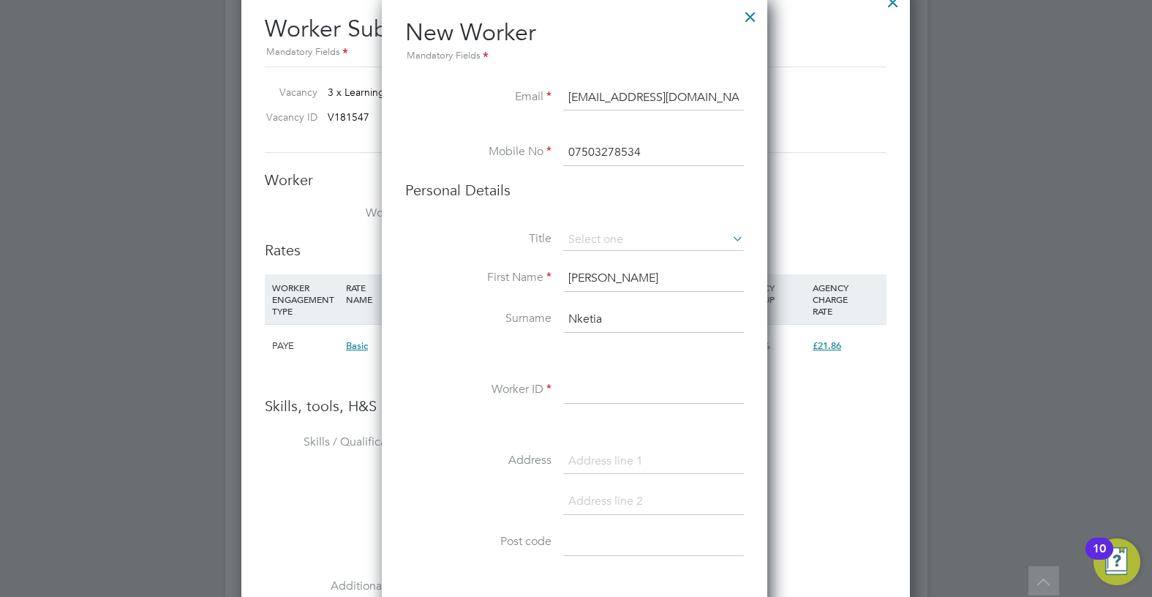
scroll to position [2706, 0]
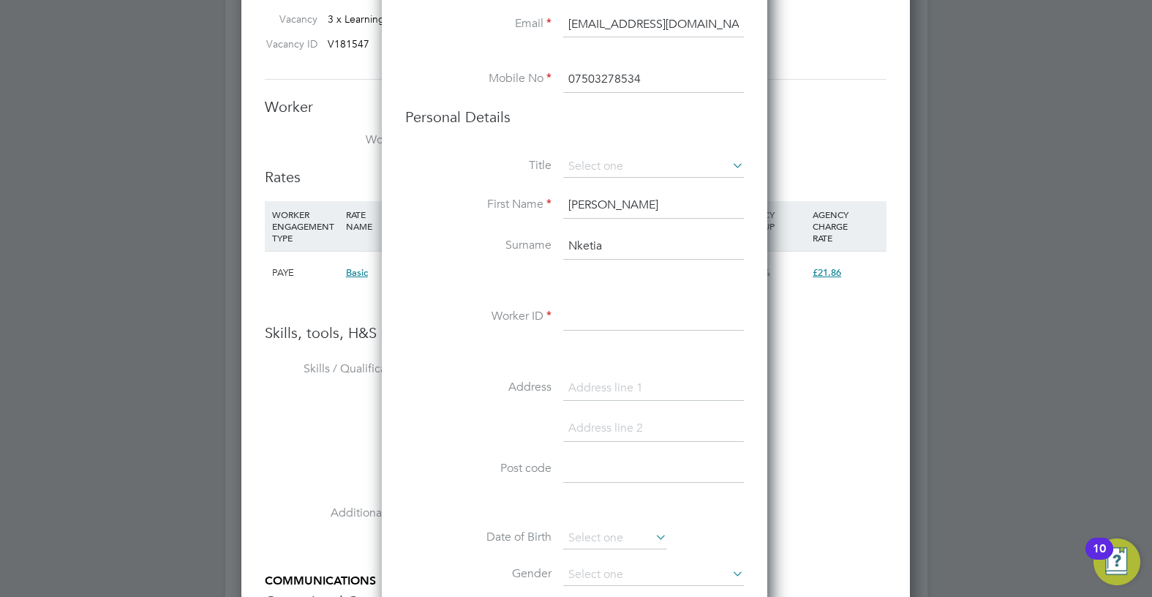
type input "Nketia"
click at [596, 323] on input at bounding box center [653, 317] width 181 height 26
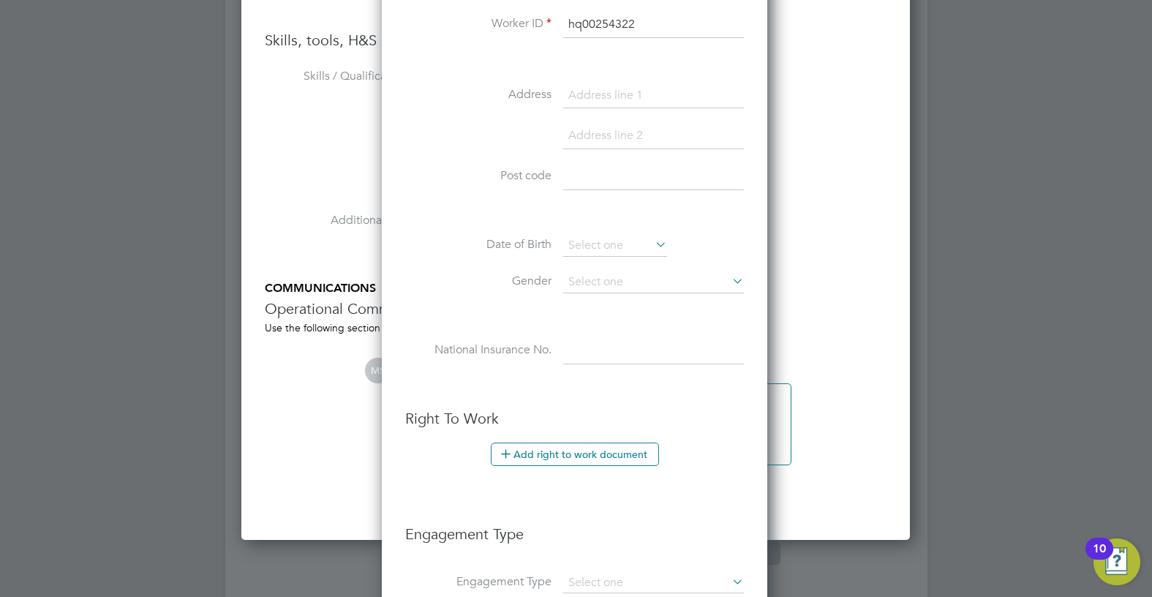
scroll to position [3269, 0]
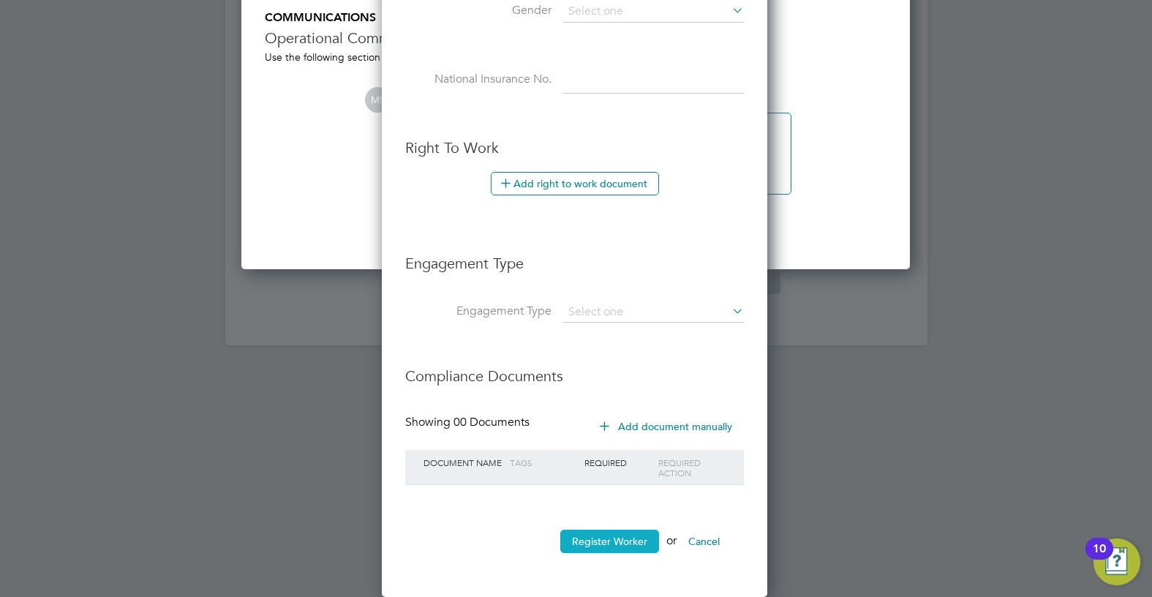
type input "hq00254322"
click at [606, 543] on button "Register Worker" at bounding box center [609, 540] width 99 height 23
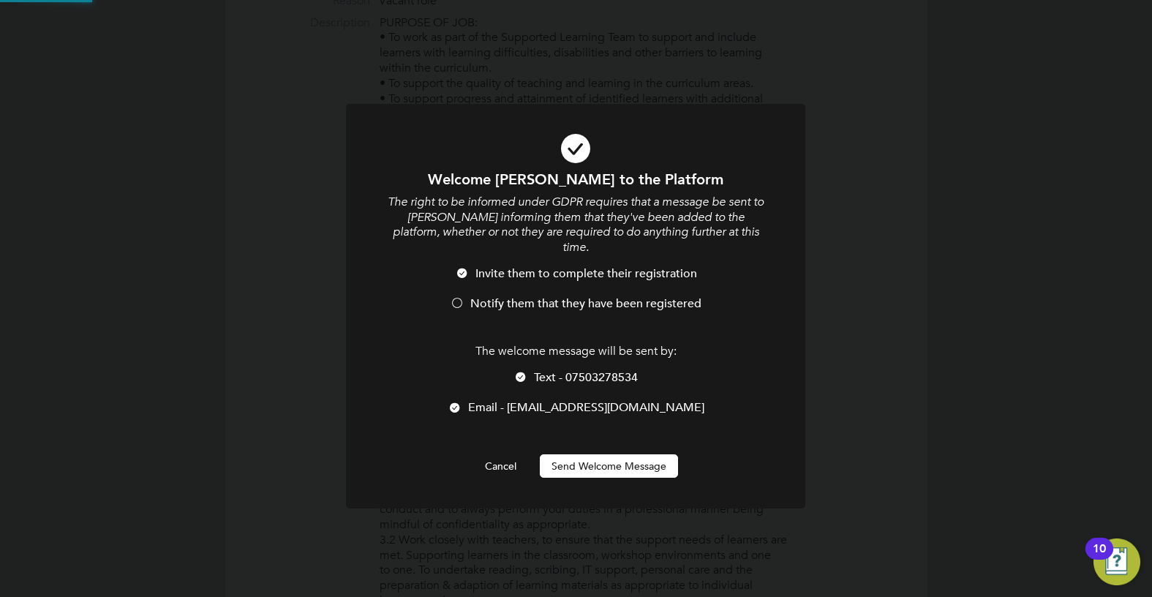
scroll to position [0, 0]
click at [534, 296] on span "Notify them that they have been registered" at bounding box center [585, 303] width 231 height 15
click at [562, 370] on span "Text - 07503278534" at bounding box center [586, 377] width 104 height 15
click at [588, 454] on button "Send Welcome Message" at bounding box center [609, 465] width 138 height 23
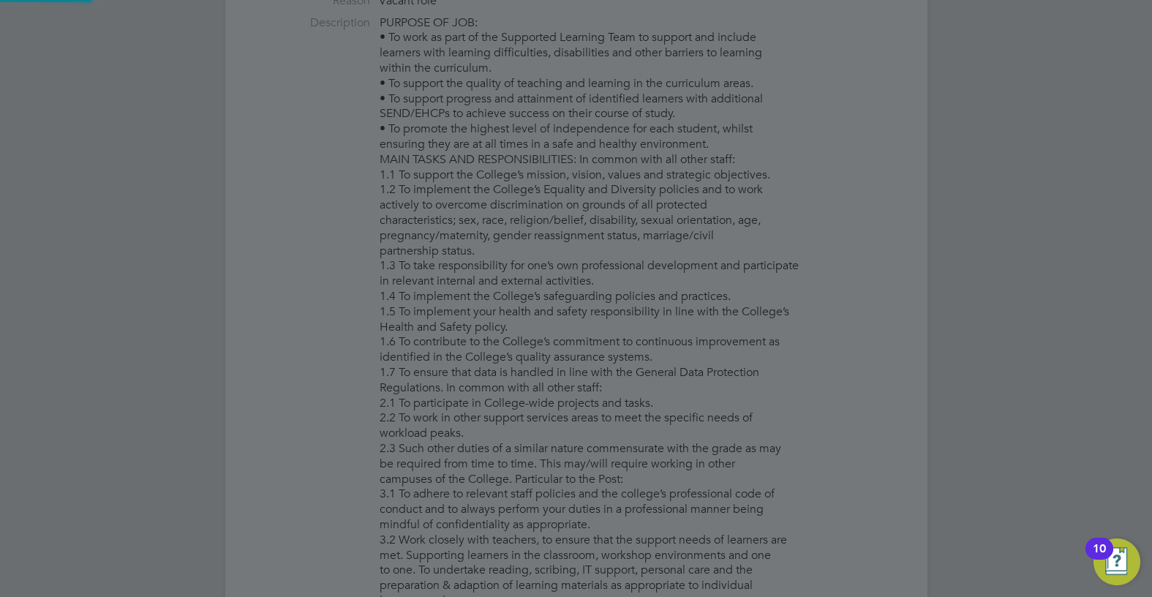
type input "Kelvin Nketia (hq00254322)"
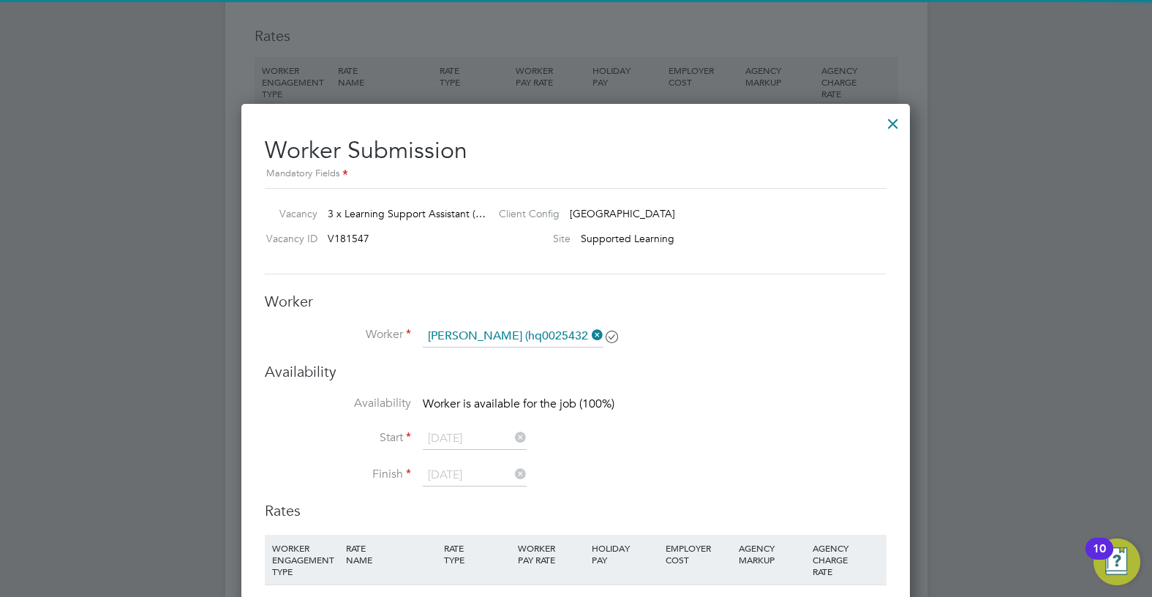
scroll to position [2560, 0]
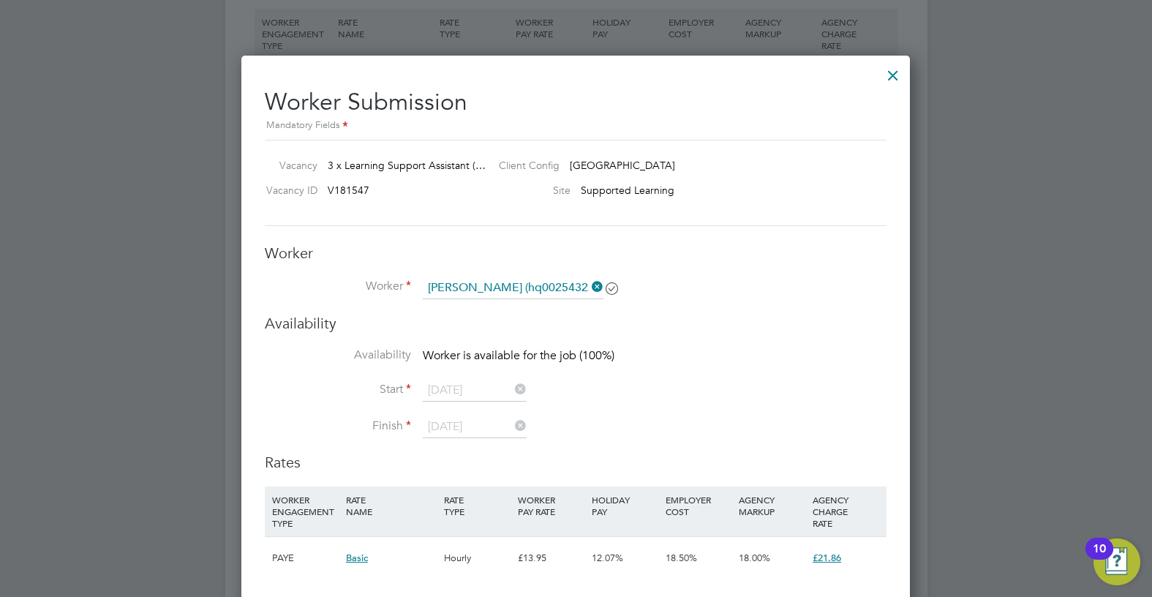
click at [883, 72] on div at bounding box center [893, 72] width 26 height 26
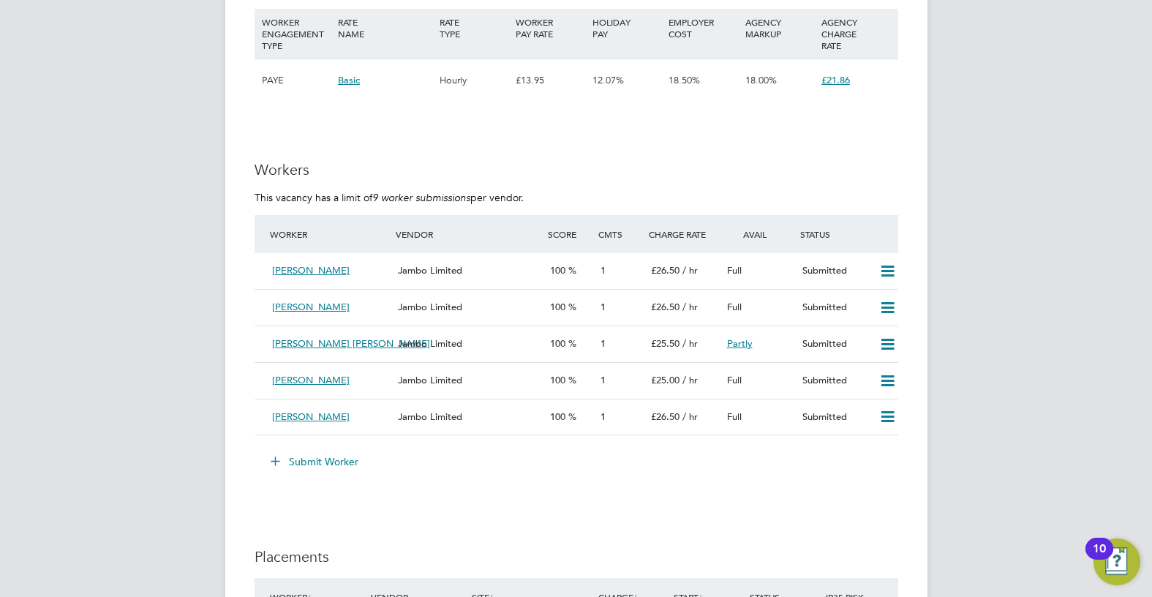
click at [304, 464] on button "Submit Worker" at bounding box center [315, 461] width 110 height 23
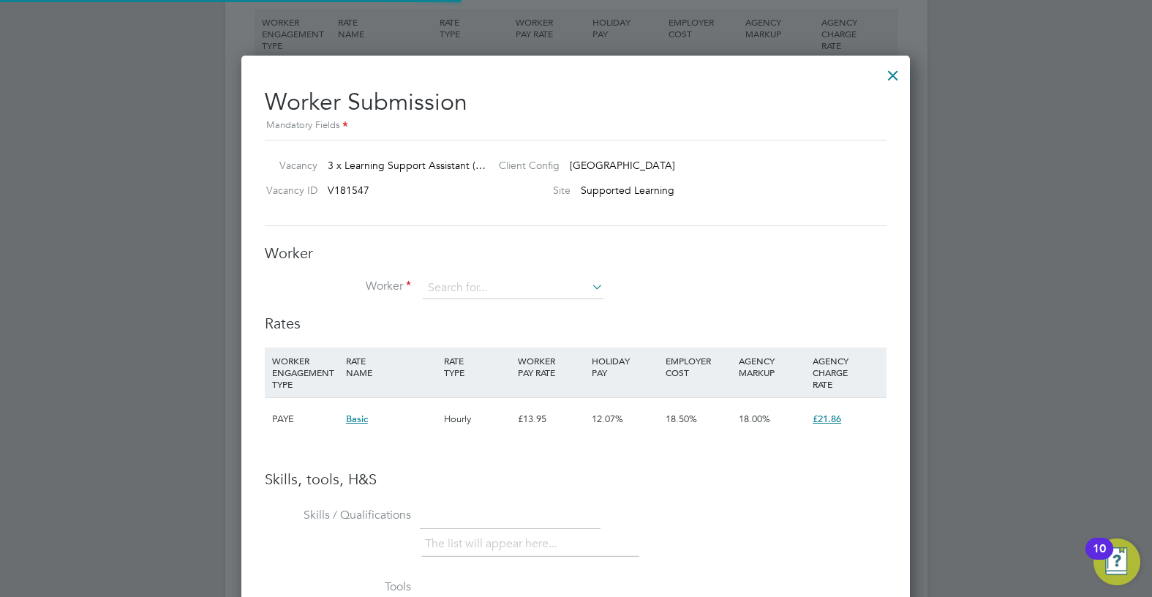
scroll to position [7, 7]
drag, startPoint x: 471, startPoint y: 270, endPoint x: 472, endPoint y: 280, distance: 10.3
click at [472, 277] on div "Worker Worker Worker Engagement Type" at bounding box center [576, 279] width 622 height 70
click at [472, 281] on input at bounding box center [513, 288] width 181 height 22
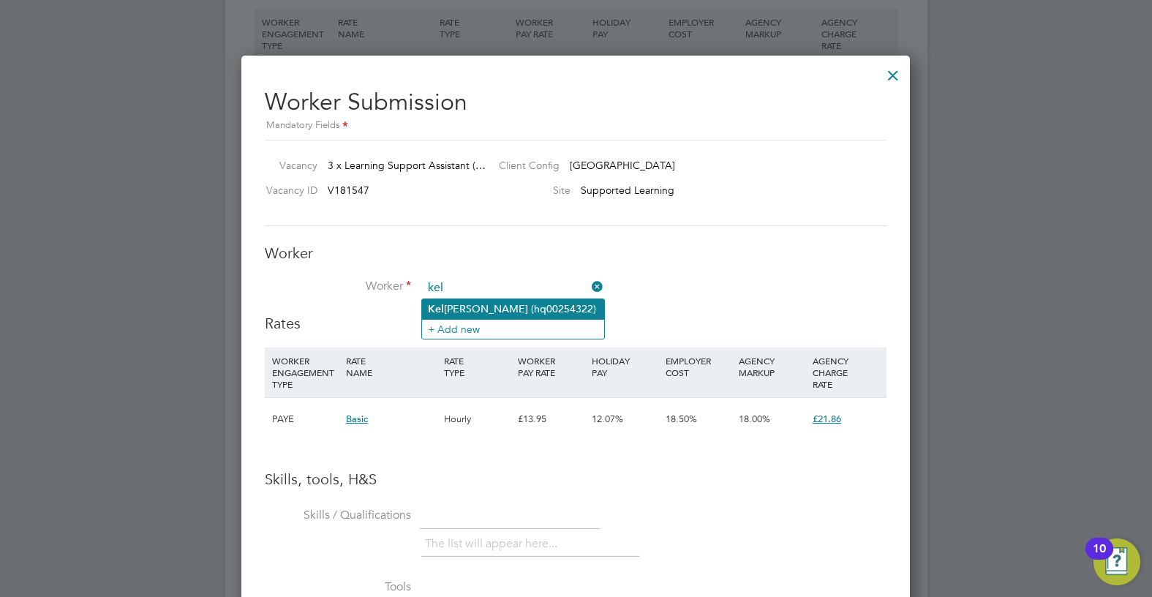
click at [446, 312] on li "Kel vin Nketia (hq00254322)" at bounding box center [513, 309] width 182 height 20
type input "Kelvin Nketia (hq00254322)"
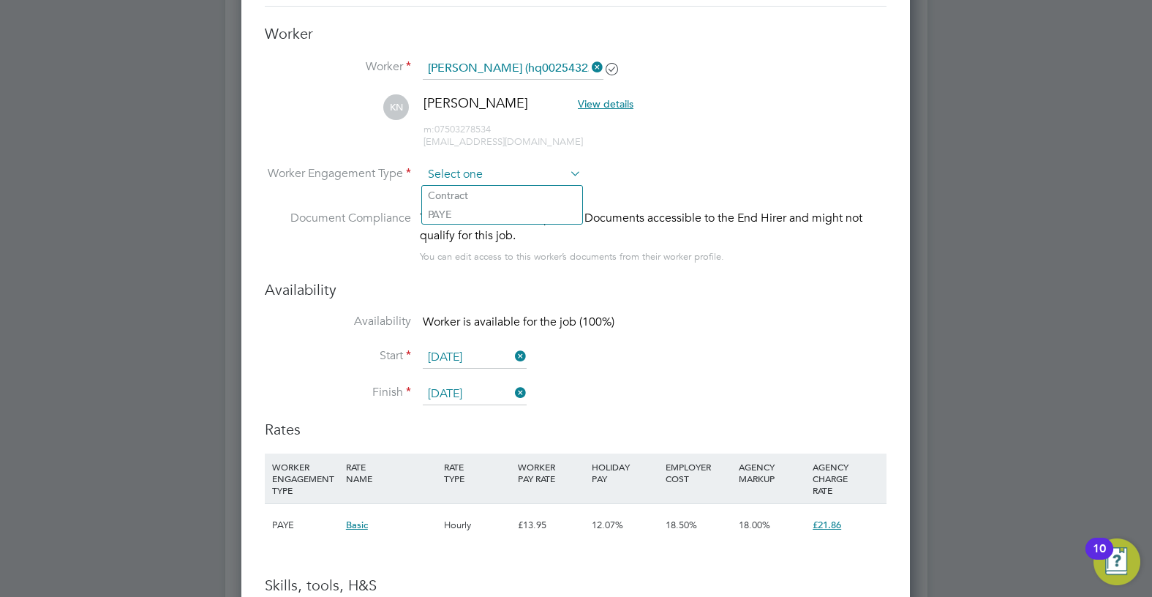
click at [503, 165] on input at bounding box center [502, 175] width 159 height 22
click at [489, 198] on li "Contract" at bounding box center [502, 195] width 160 height 19
type input "Contract"
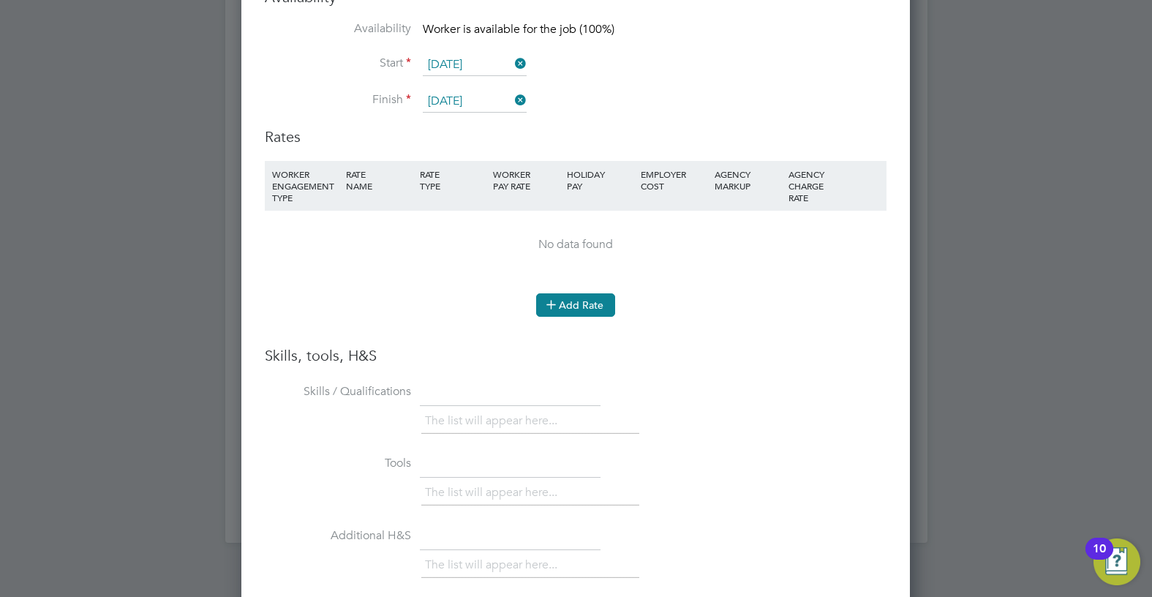
click at [557, 293] on button "Add Rate" at bounding box center [575, 304] width 79 height 23
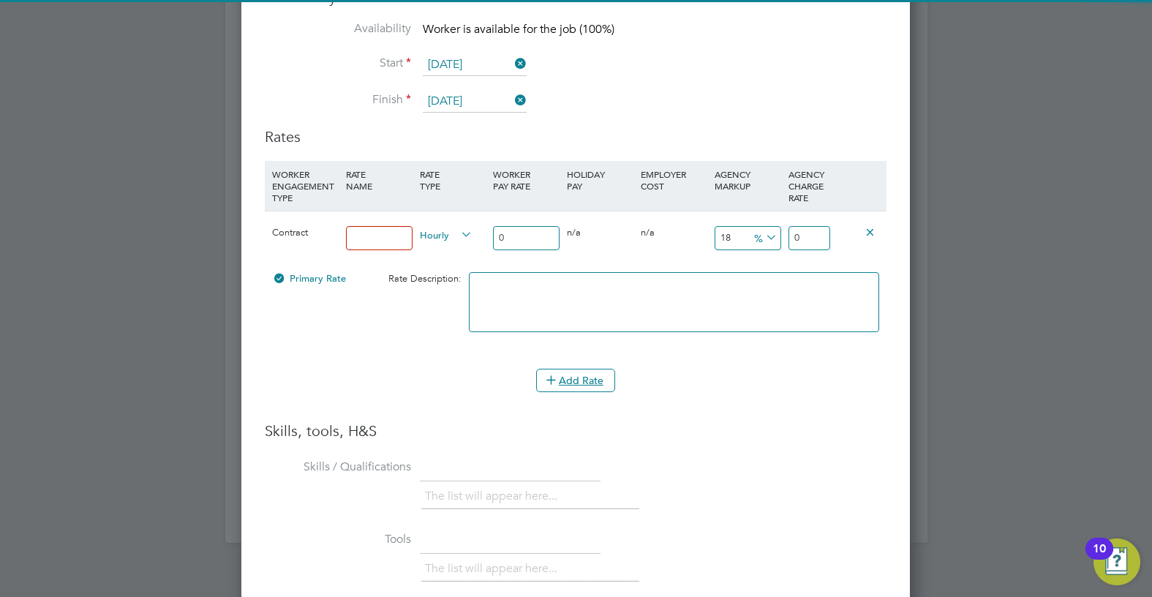
click at [346, 242] on input at bounding box center [379, 238] width 67 height 24
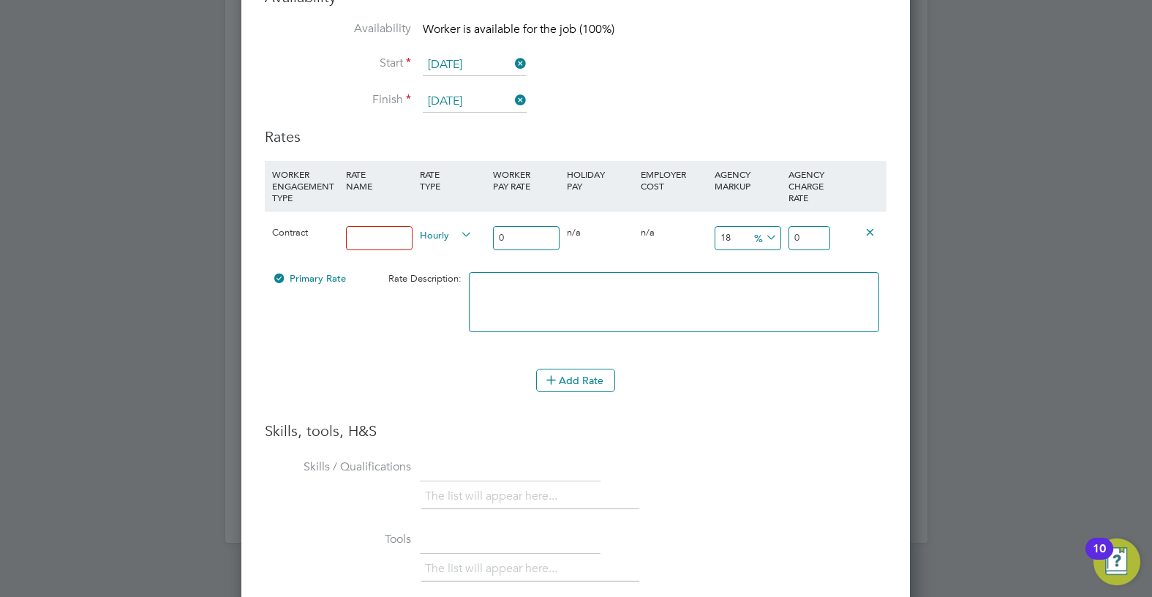
type input "umbrella"
drag, startPoint x: 519, startPoint y: 234, endPoint x: 486, endPoint y: 235, distance: 32.9
click at [486, 235] on div "Contract umbrella Hourly 0 0 n/a 0 n/a 18 0 % 0" at bounding box center [576, 238] width 622 height 54
type input "1"
type input "0.18"
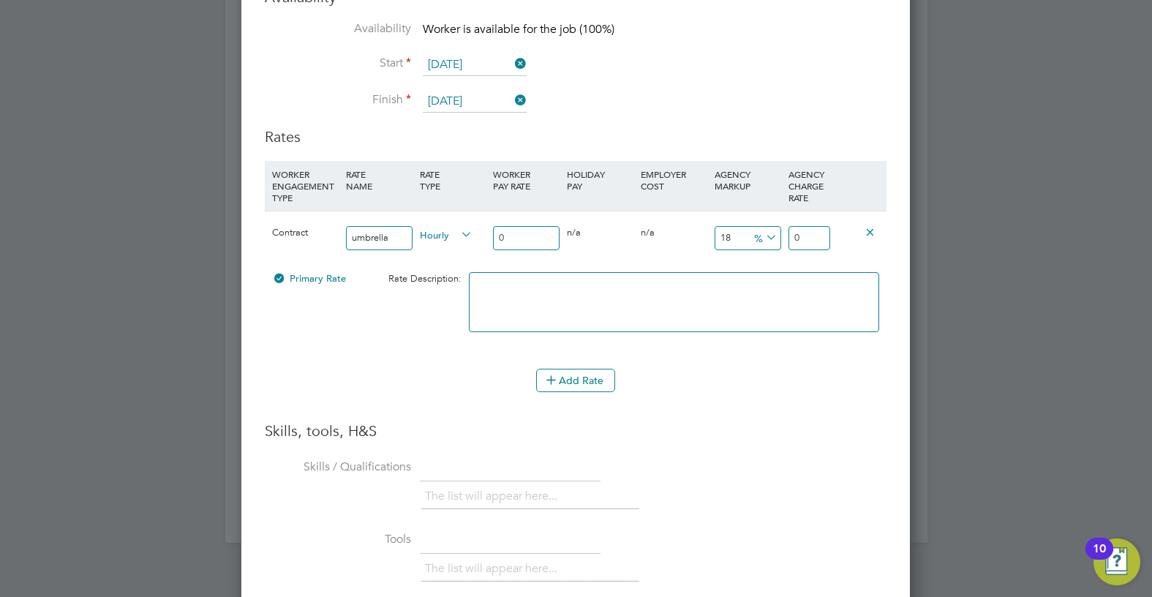
type input "1.18"
type input "18"
type input "3.24"
type input "21.24"
type input "18.5"
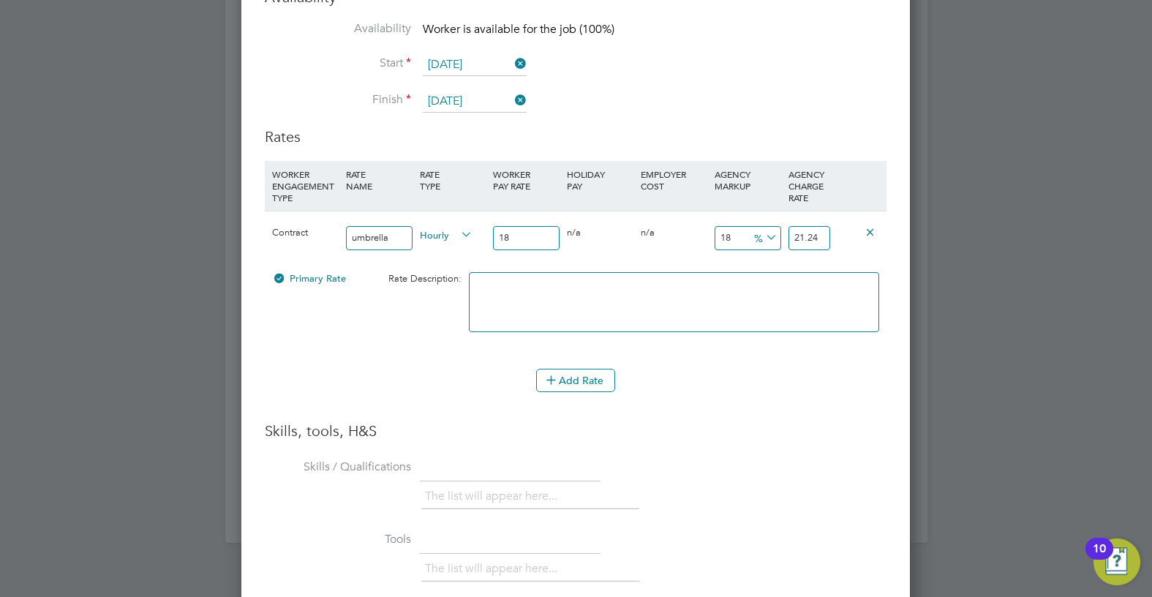
type input "3.33"
type input "21.83"
type input "18.5"
click at [763, 239] on icon at bounding box center [763, 237] width 0 height 20
click at [763, 267] on li "£" at bounding box center [765, 273] width 35 height 19
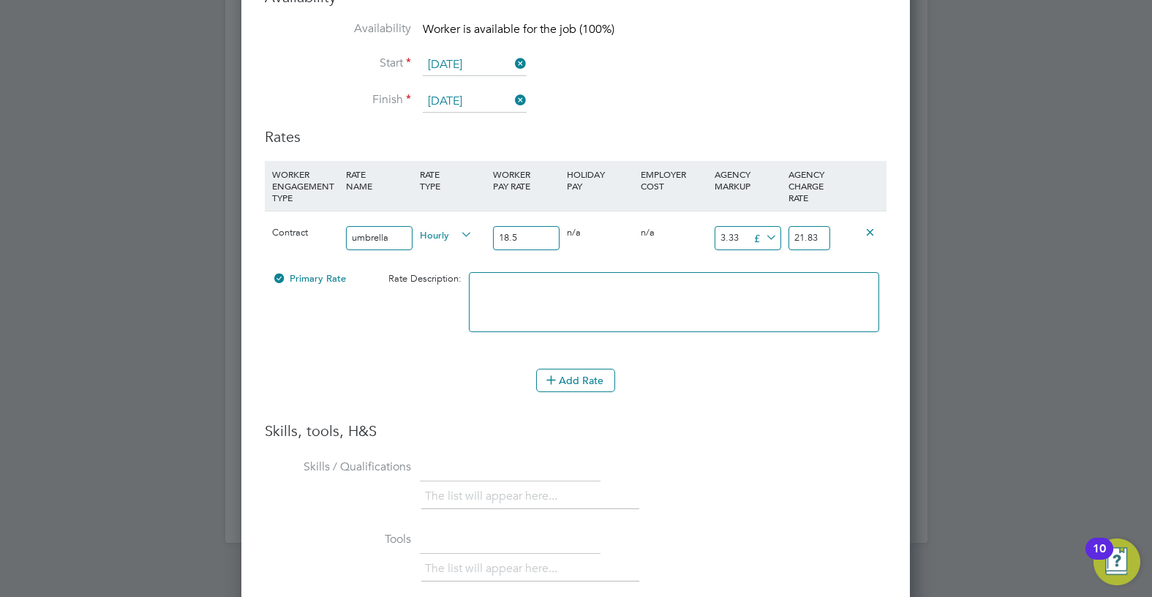
drag, startPoint x: 741, startPoint y: 238, endPoint x: 690, endPoint y: 235, distance: 51.3
click at [690, 235] on div "Contract umbrella Hourly 18.5 0 n/a 0 n/a 18 3.33 £ 21.83" at bounding box center [576, 238] width 622 height 54
type input "7"
type input "25.5"
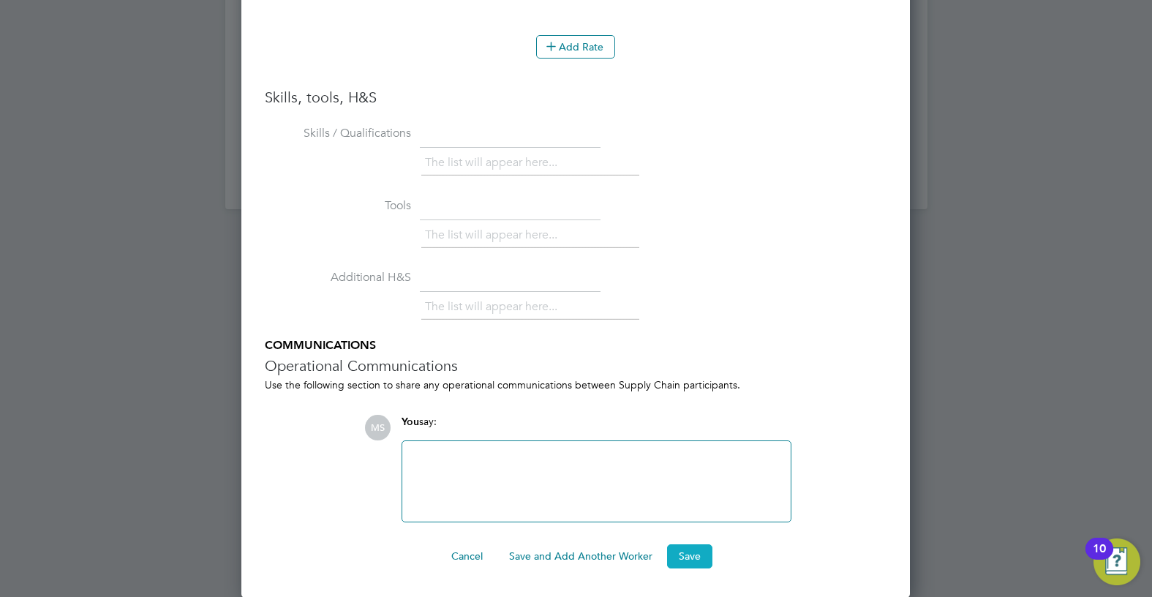
type input "7"
click at [693, 548] on button "Save" at bounding box center [689, 555] width 45 height 23
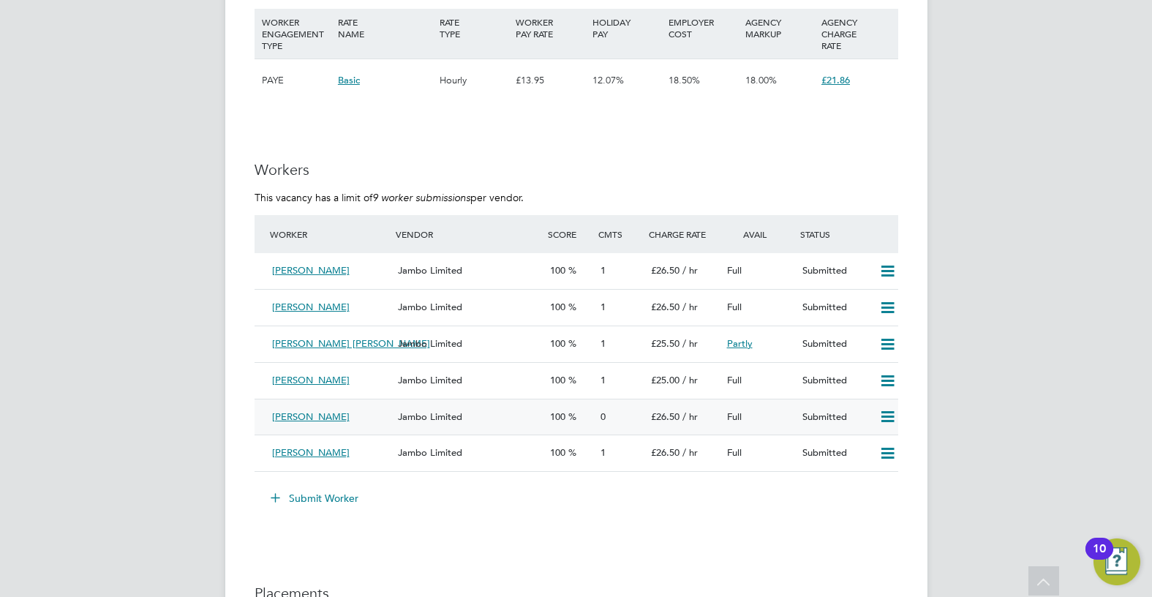
click at [446, 410] on div "Jambo Limited" at bounding box center [467, 417] width 151 height 24
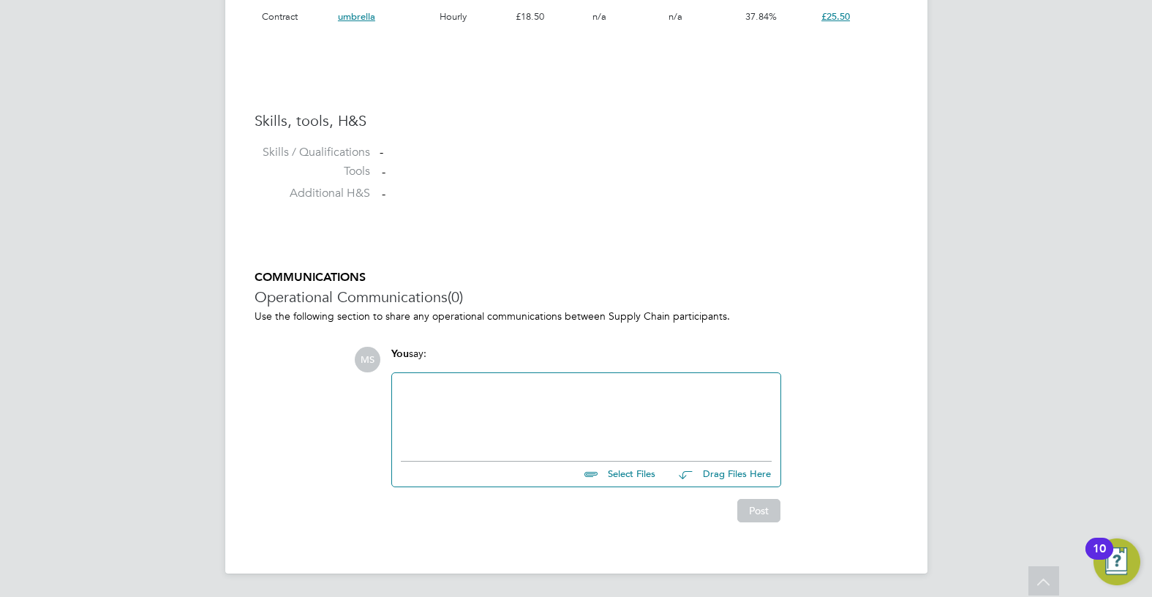
click at [610, 467] on input "file" at bounding box center [661, 471] width 219 height 20
type input "C:\fakepath\Nketia Kelvin HQ00254322.docx"
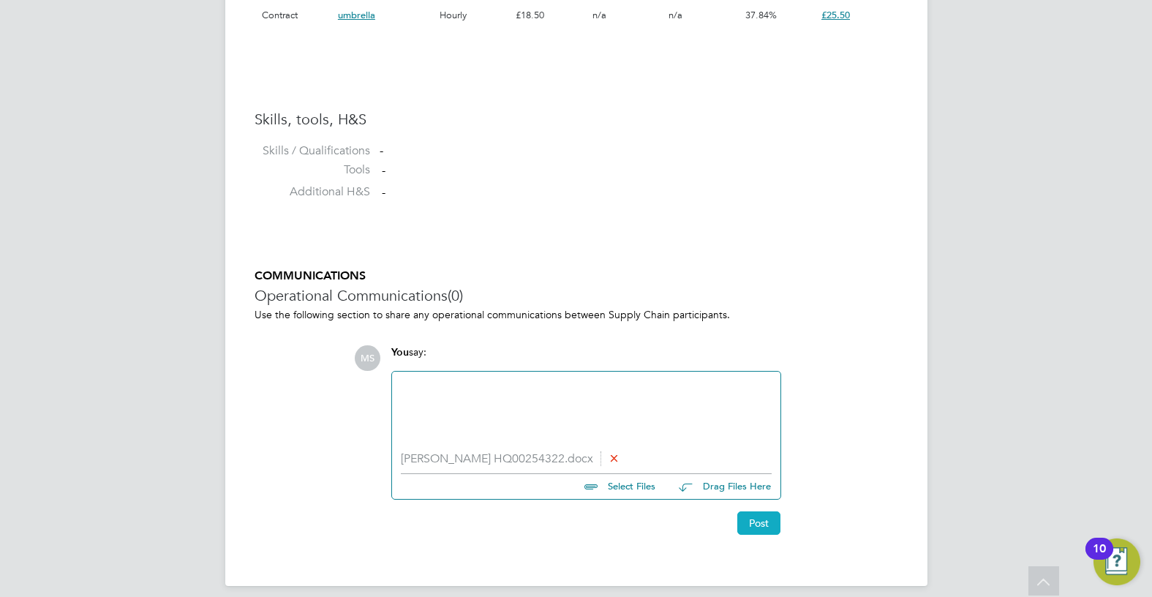
click at [767, 528] on button "Post" at bounding box center [758, 522] width 43 height 23
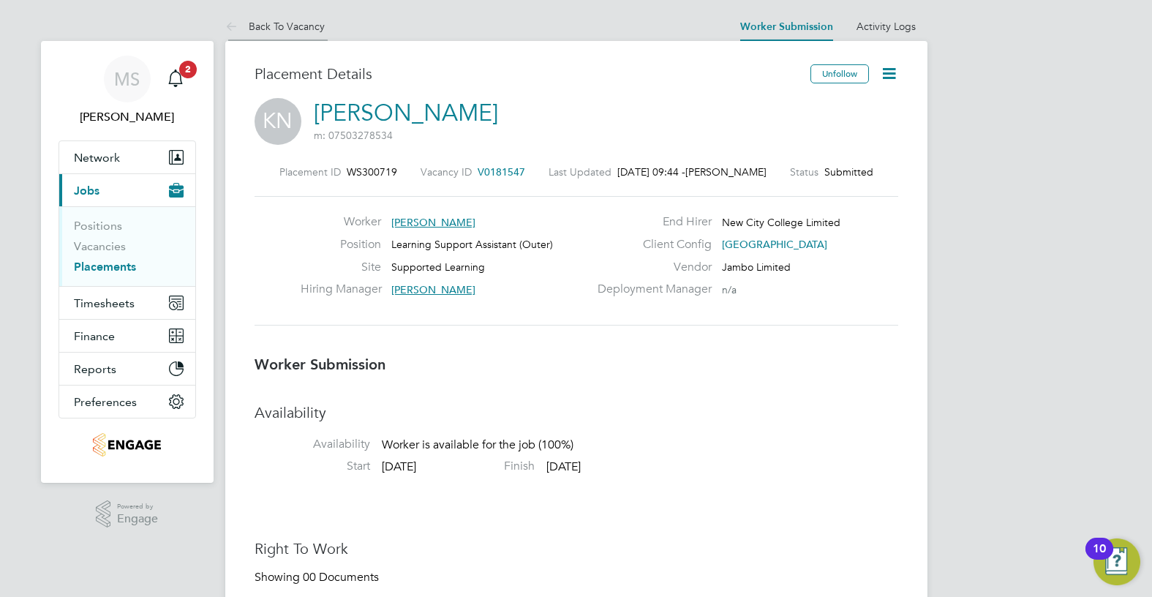
click at [306, 30] on link "Back To Vacancy" at bounding box center [274, 26] width 99 height 13
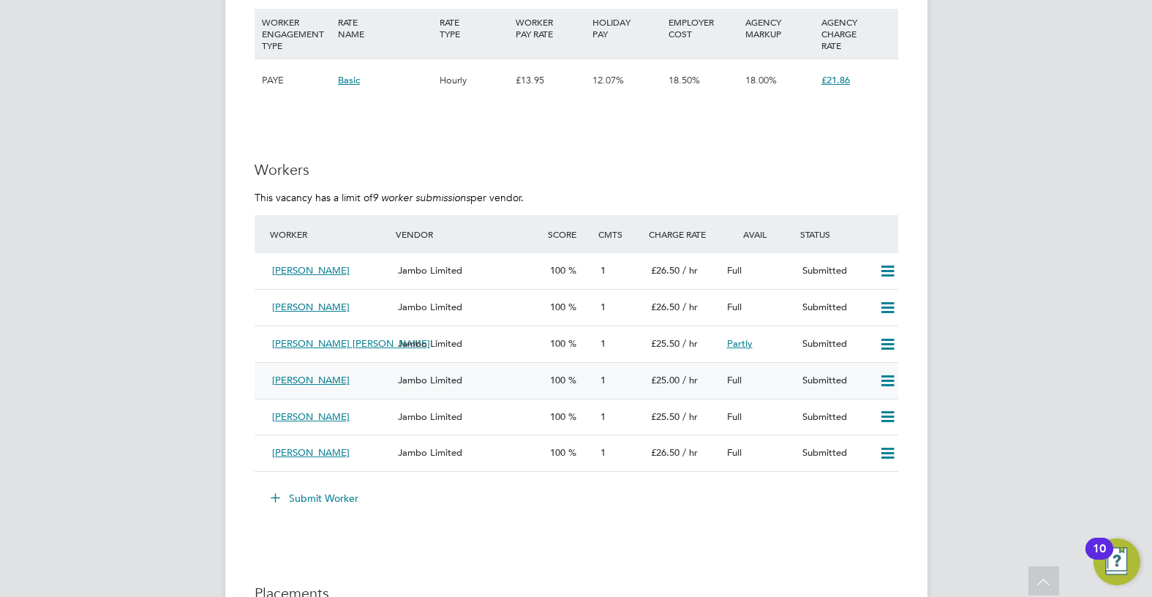
click at [463, 393] on div "Karen Cochrane Jambo Limited 100 1 £25.00 / hr Full Submitted" at bounding box center [576, 380] width 644 height 37
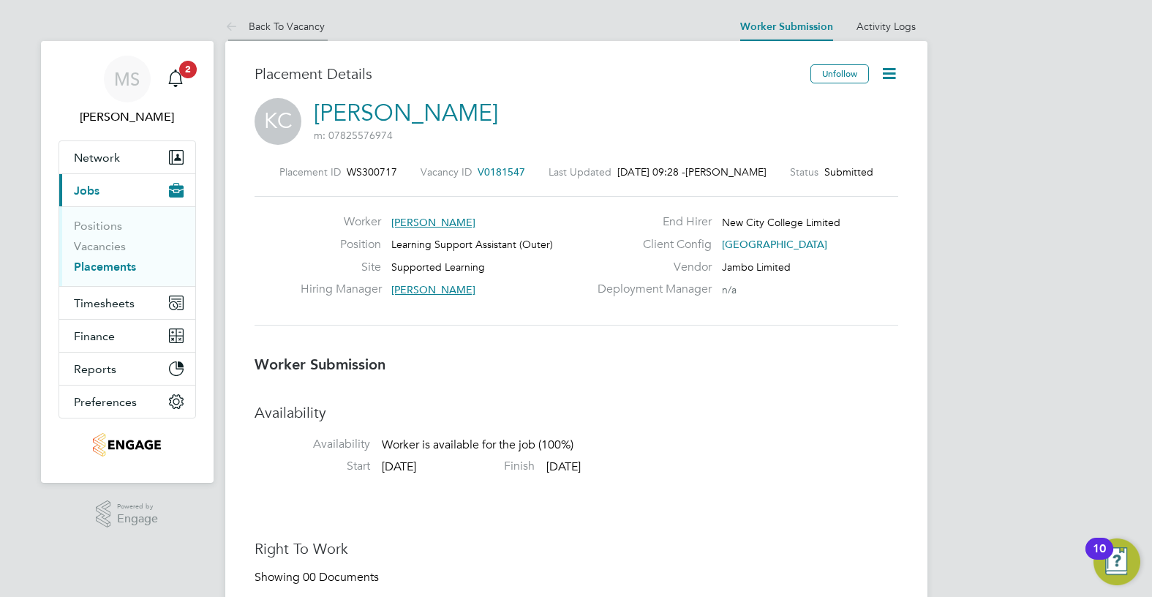
click at [253, 29] on link "Back To Vacancy" at bounding box center [274, 26] width 99 height 13
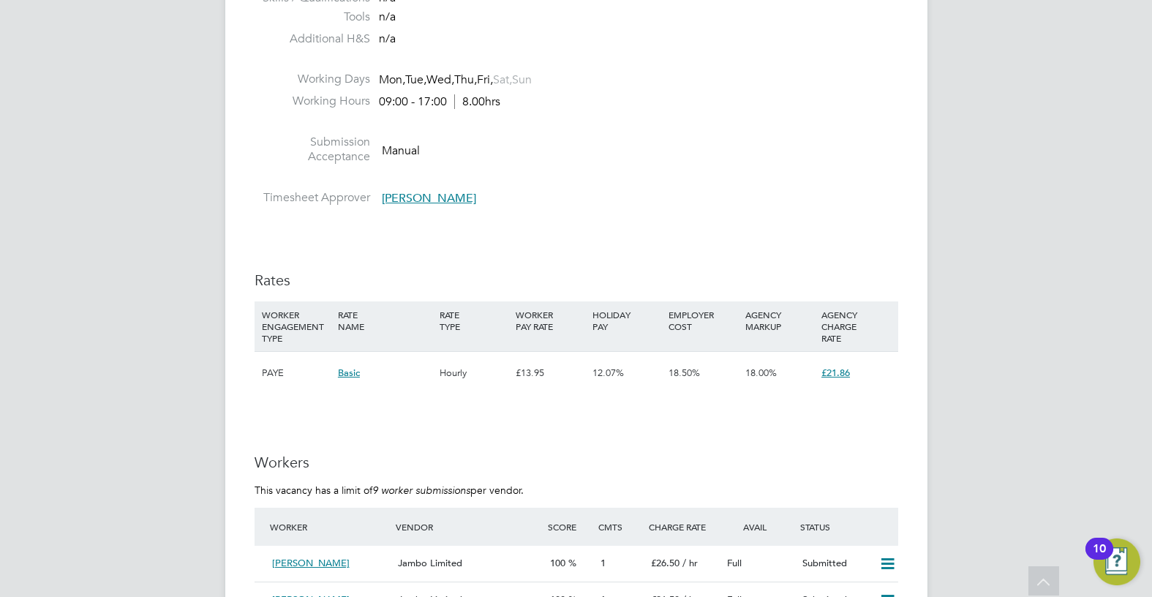
scroll to position [2560, 0]
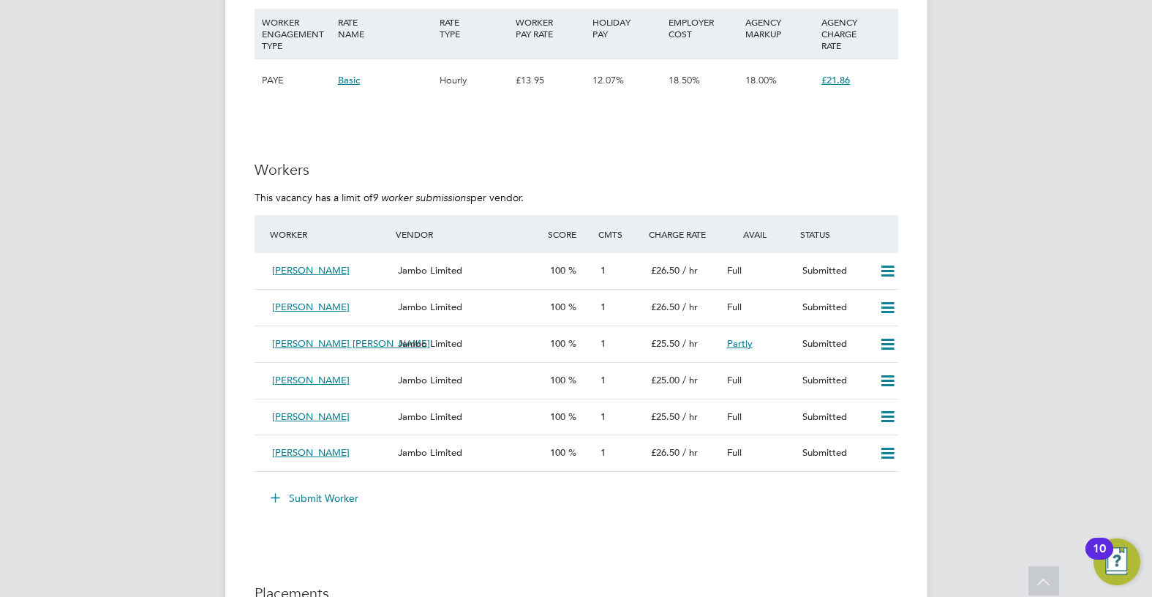
click at [292, 483] on li "Worker Vendor Score Cmts Charge Rate Avail Status Akm Hossain Jambo Limited 100…" at bounding box center [576, 351] width 644 height 272
click at [295, 495] on button "Submit Worker" at bounding box center [315, 497] width 110 height 23
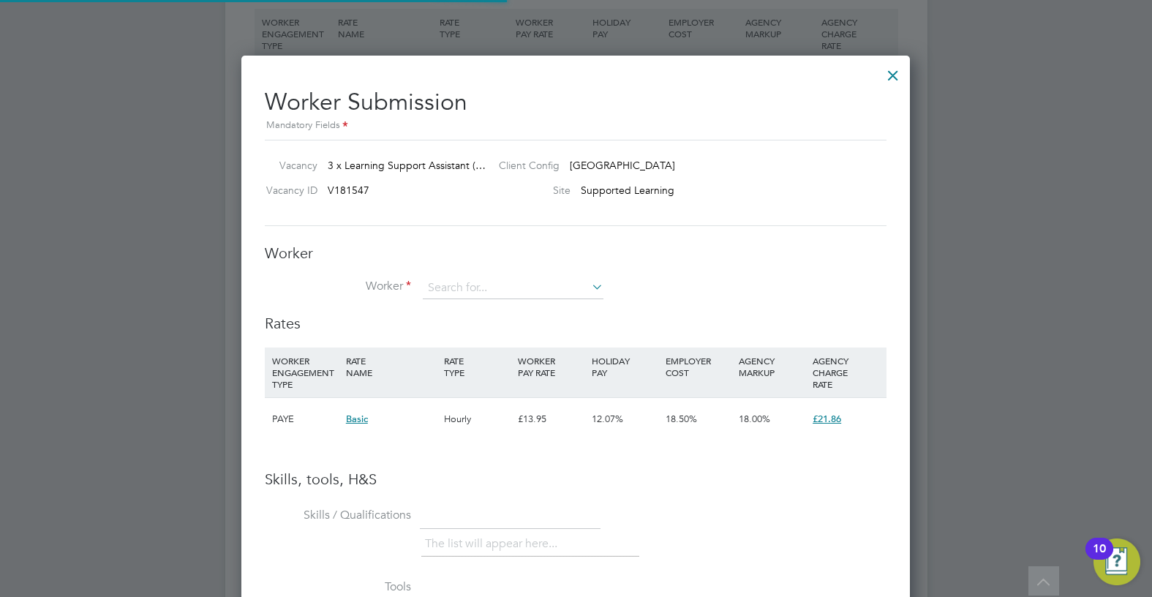
scroll to position [43, 99]
click at [495, 280] on input at bounding box center [513, 288] width 181 height 22
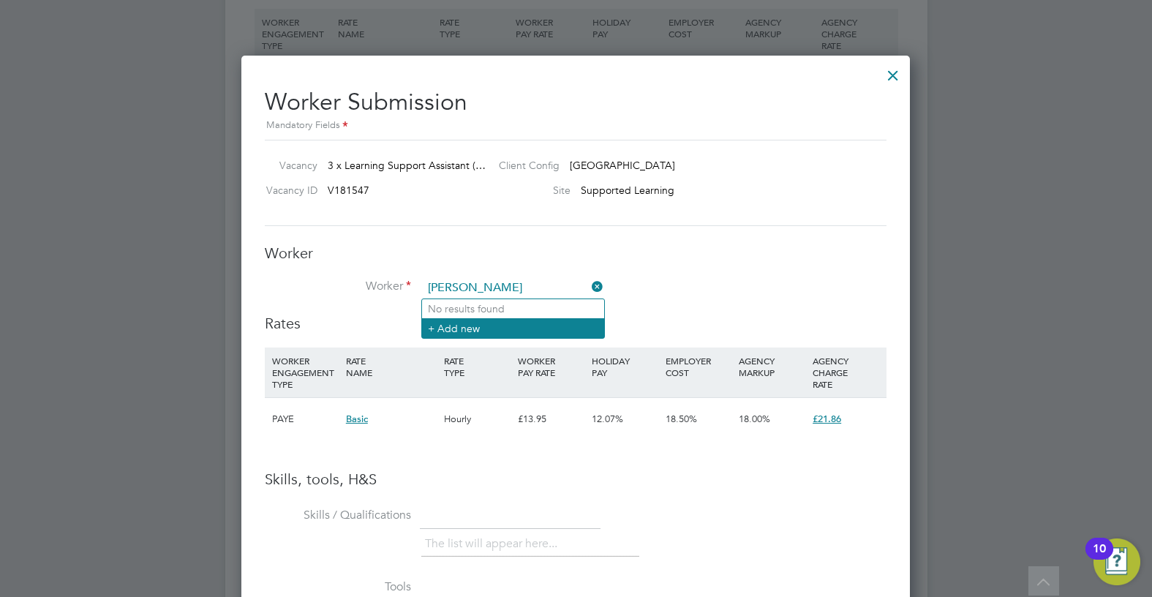
type input "kaml"
click at [504, 328] on li "+ Add new" at bounding box center [513, 328] width 182 height 20
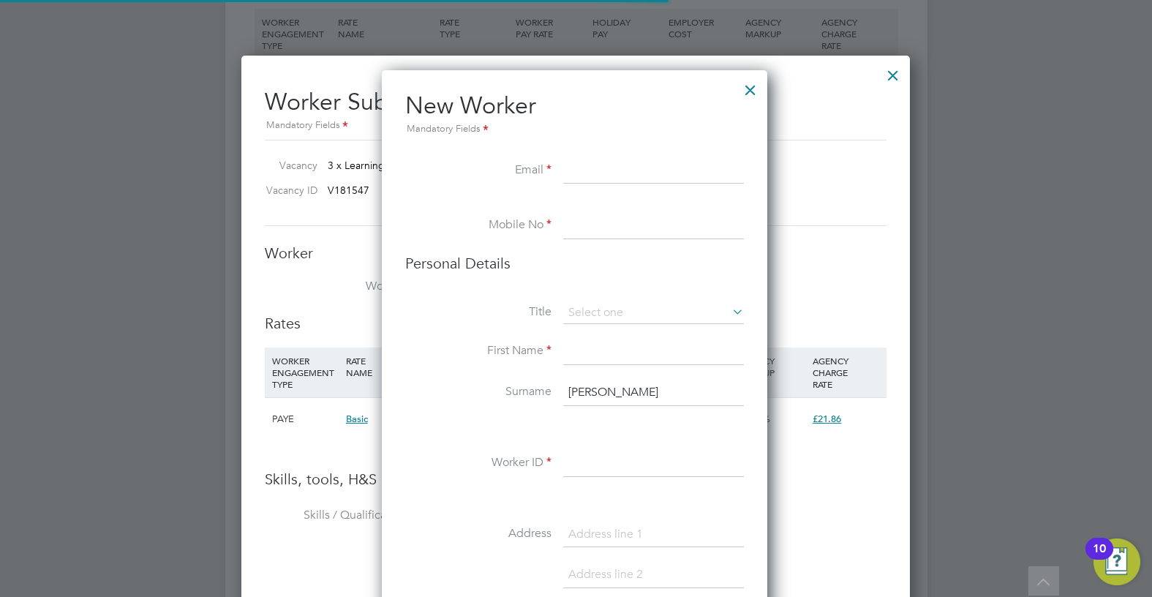
scroll to position [1237, 388]
click at [599, 175] on input at bounding box center [653, 171] width 181 height 26
paste input "gautam@hotmail.co.uk"
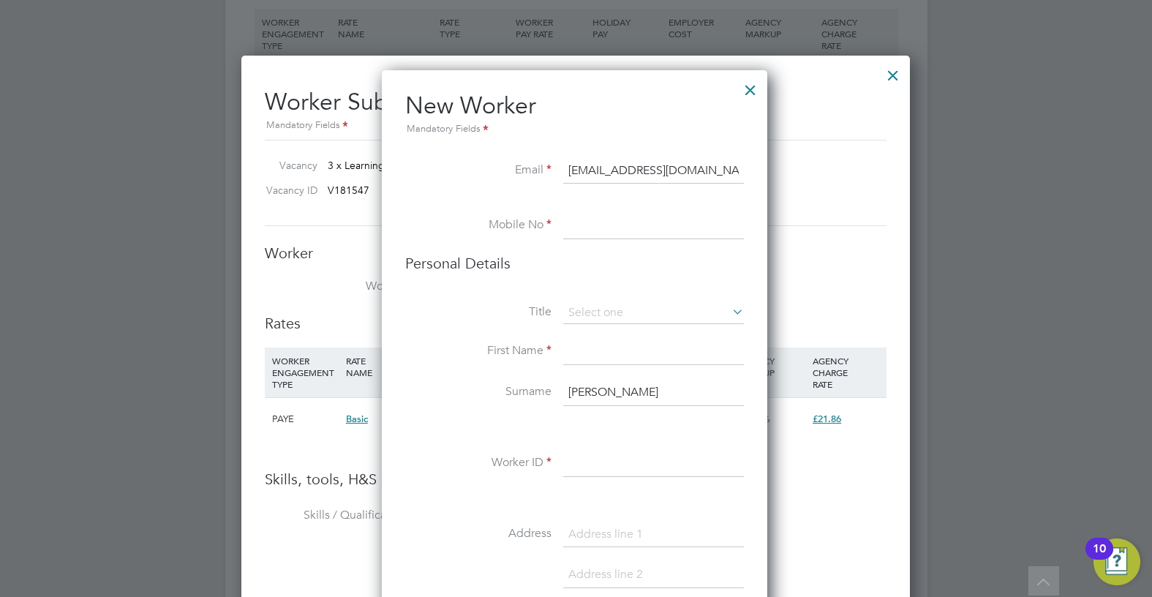
type input "gautam@hotmail.co.uk"
click at [597, 224] on input at bounding box center [653, 226] width 181 height 26
paste input "07757403696"
type input "07757403696"
click at [622, 344] on input at bounding box center [653, 352] width 181 height 26
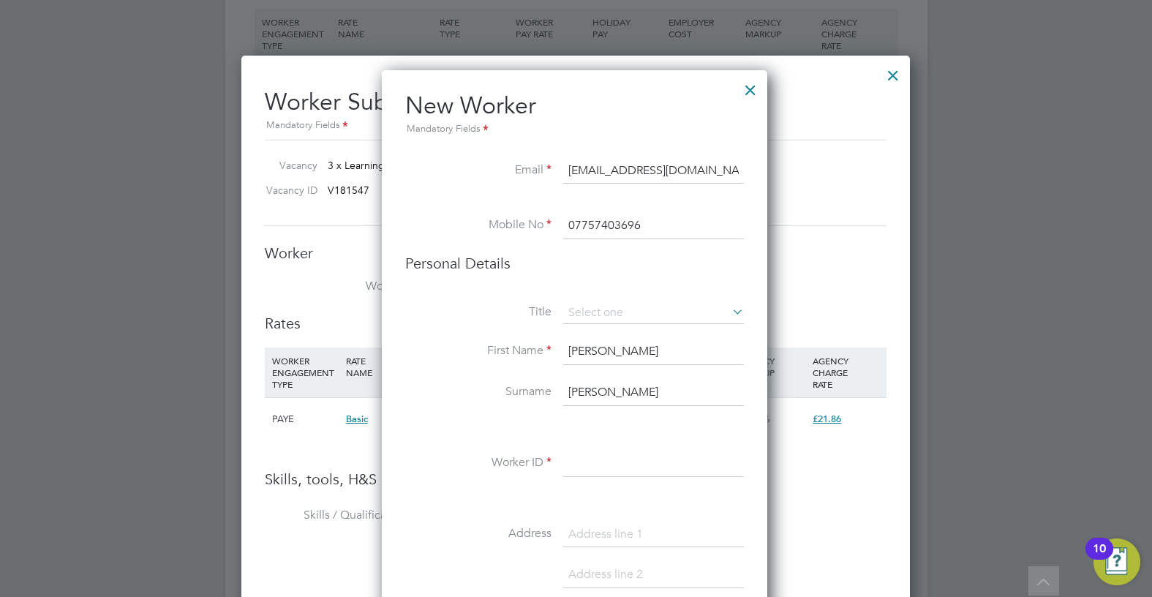
type input "Kamla"
drag, startPoint x: 644, startPoint y: 385, endPoint x: 562, endPoint y: 399, distance: 83.8
click at [562, 399] on li "Surname kaml" at bounding box center [574, 400] width 339 height 41
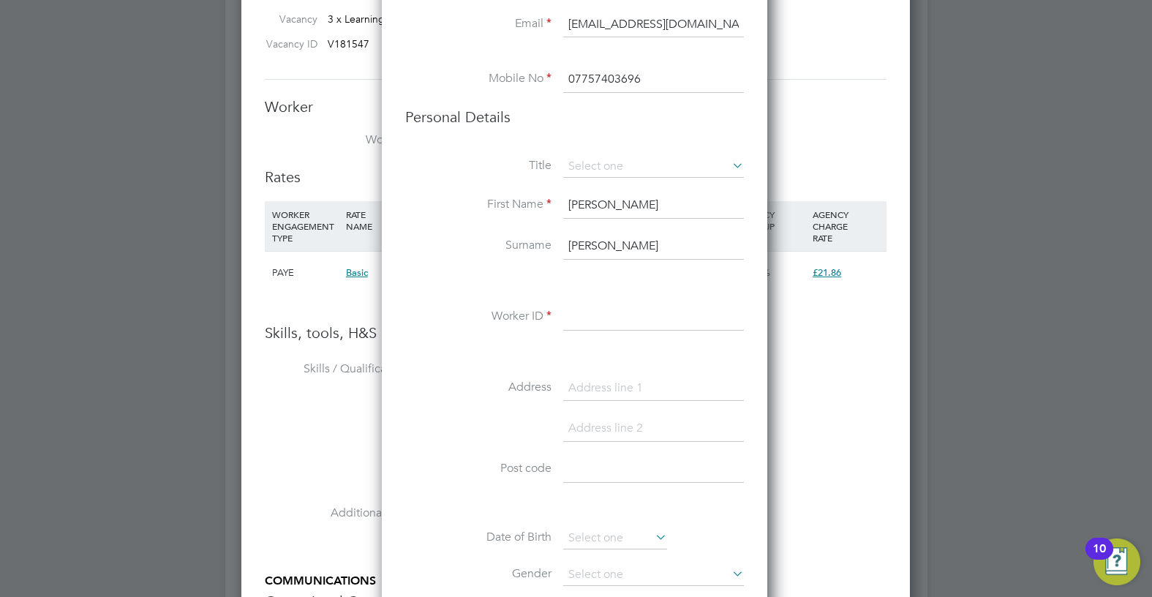
scroll to position [2779, 0]
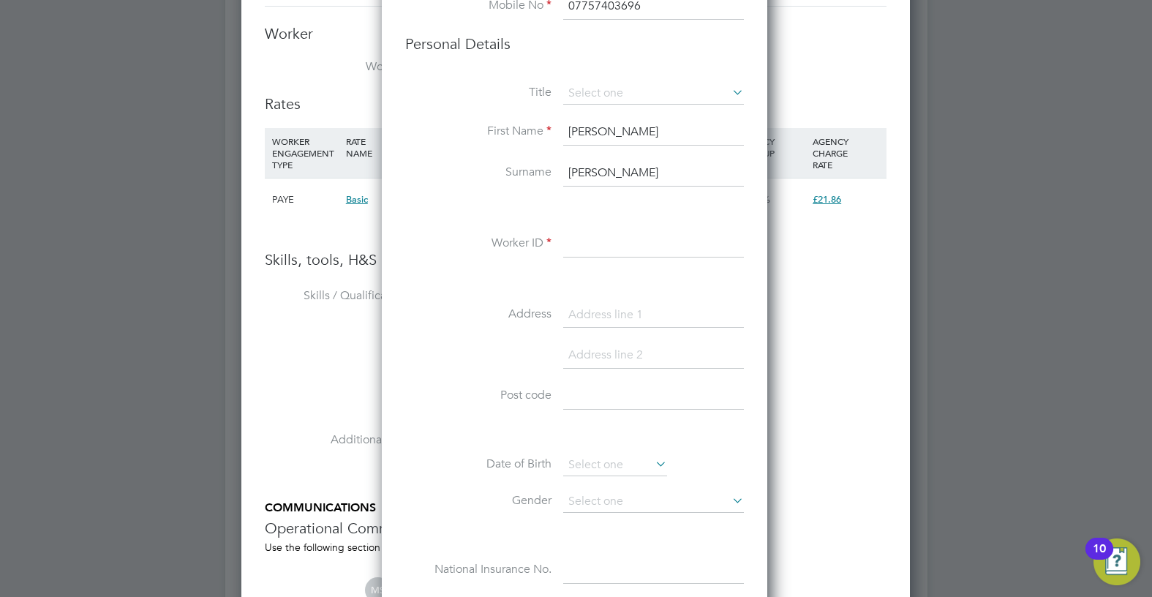
type input "Seetohul"
click at [616, 256] on input at bounding box center [653, 244] width 181 height 26
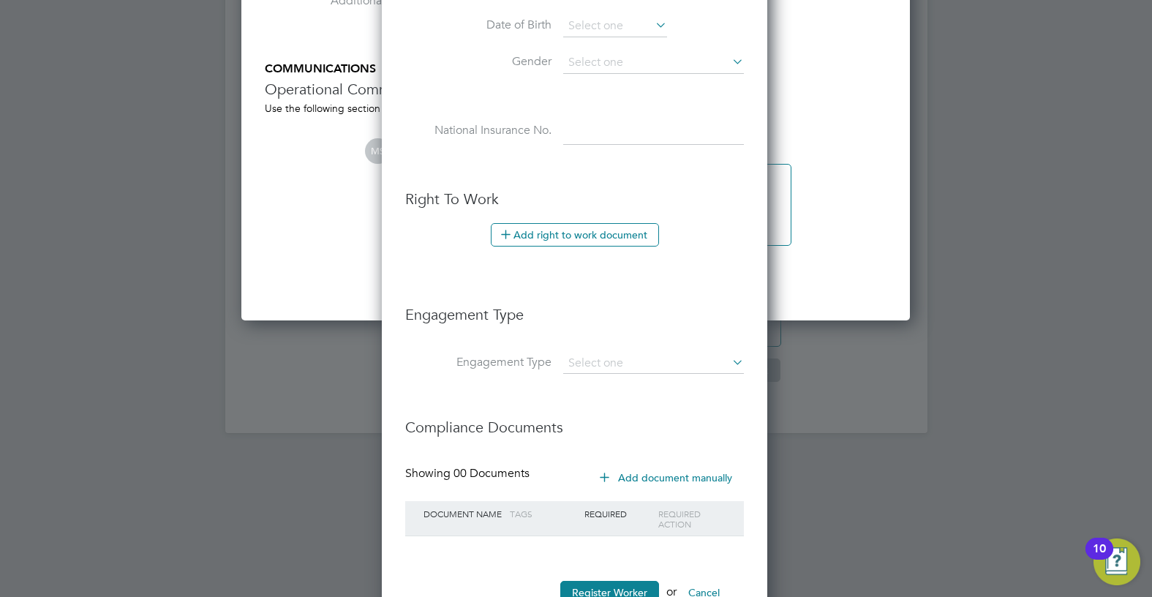
scroll to position [3269, 0]
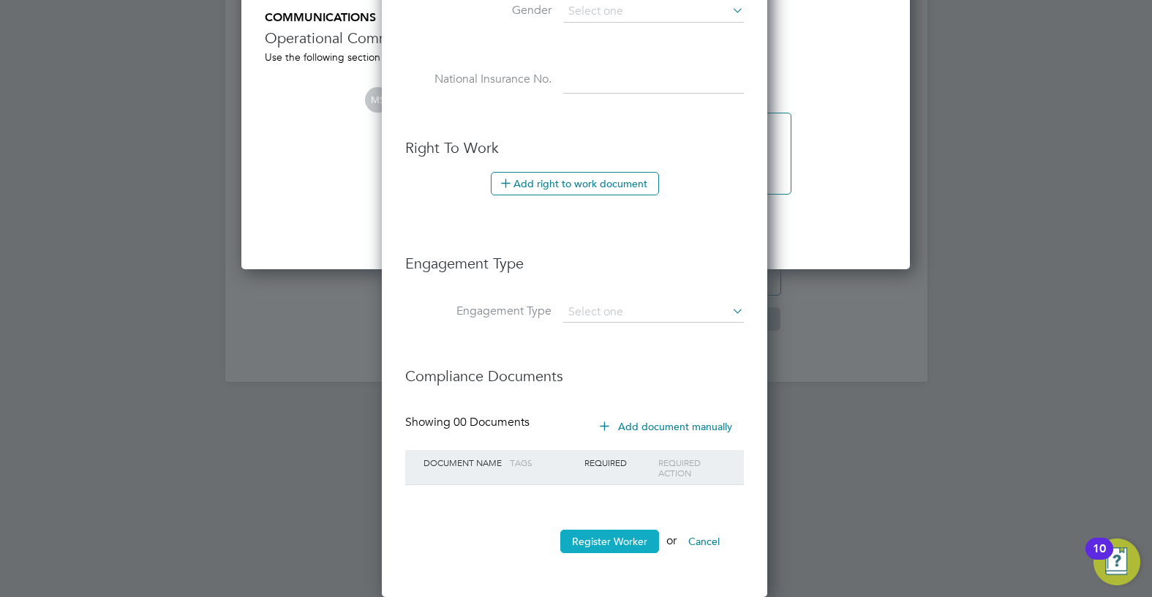
type input "hq00244069"
click at [624, 546] on button "Register Worker" at bounding box center [609, 540] width 99 height 23
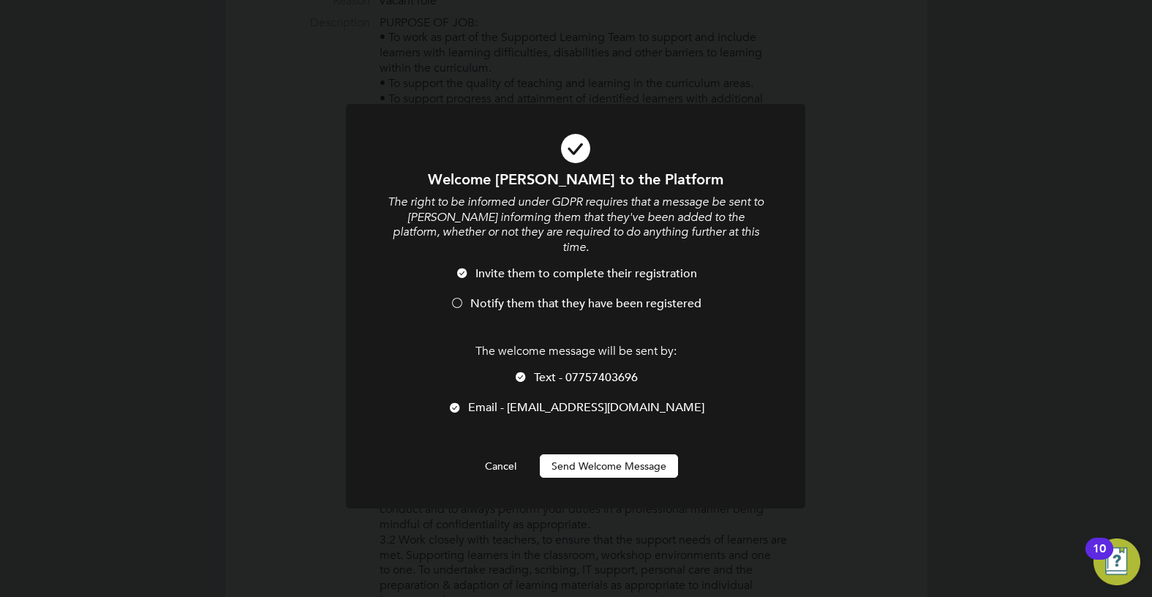
click at [550, 296] on span "Notify them that they have been registered" at bounding box center [585, 303] width 231 height 15
click at [564, 370] on span "Text - 07757403696" at bounding box center [586, 377] width 104 height 15
click at [569, 454] on button "Send Welcome Message" at bounding box center [609, 465] width 138 height 23
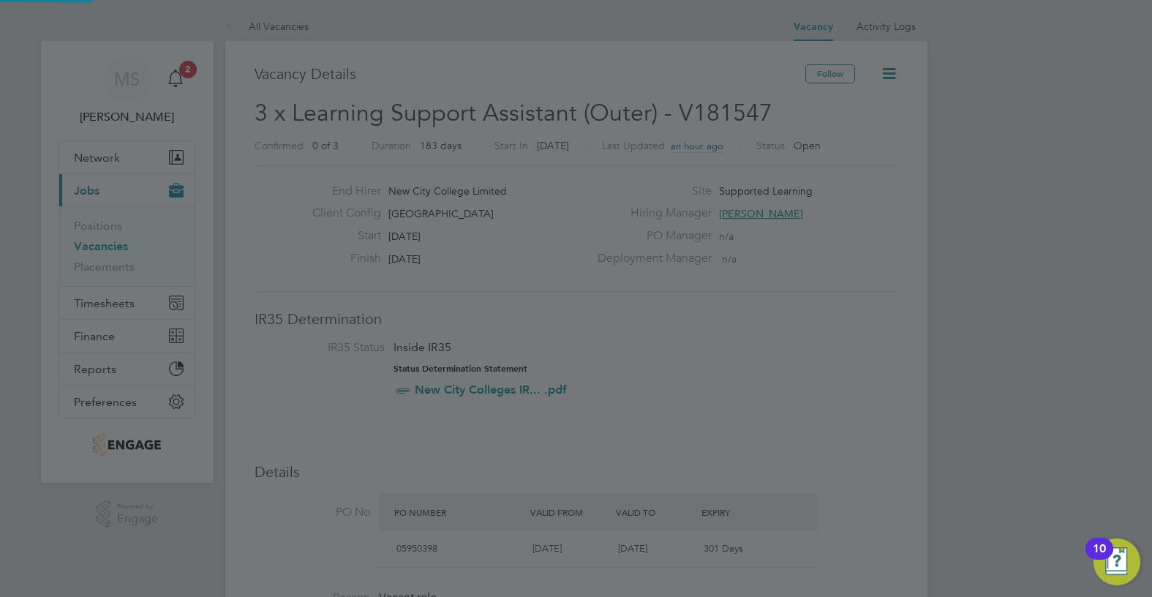
scroll to position [597, 0]
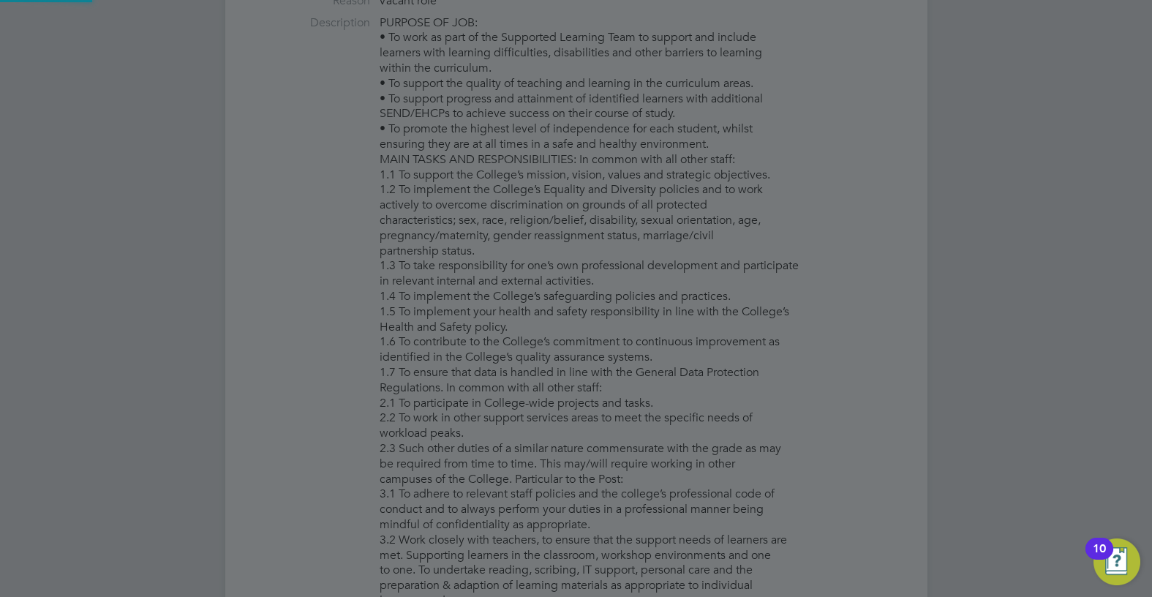
type input "Kamla Seetohul (hq00244069)"
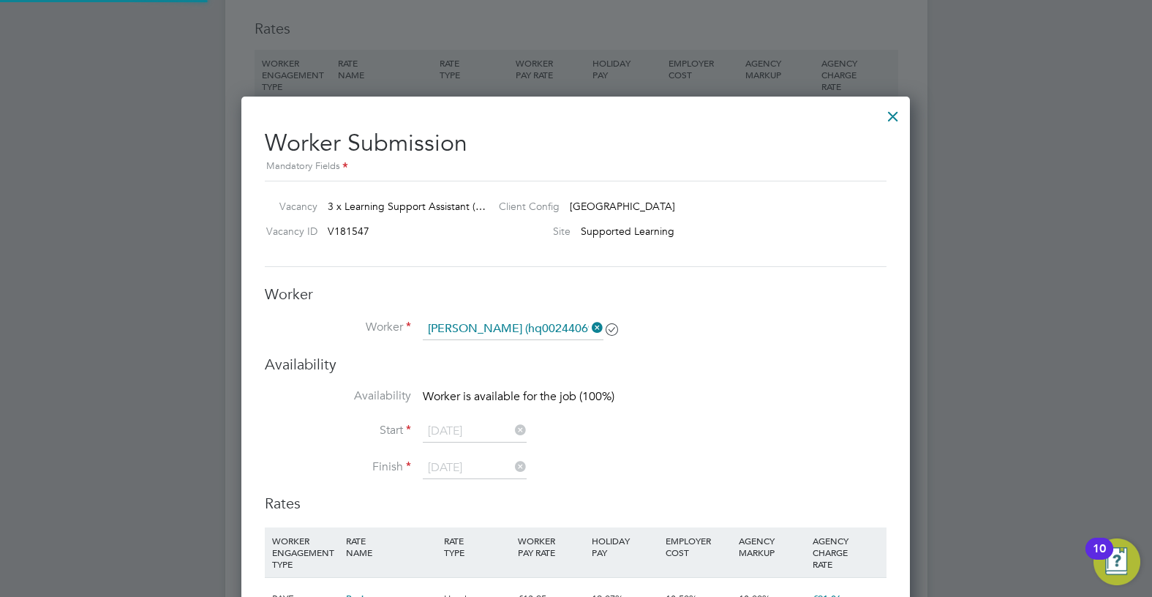
scroll to position [2560, 0]
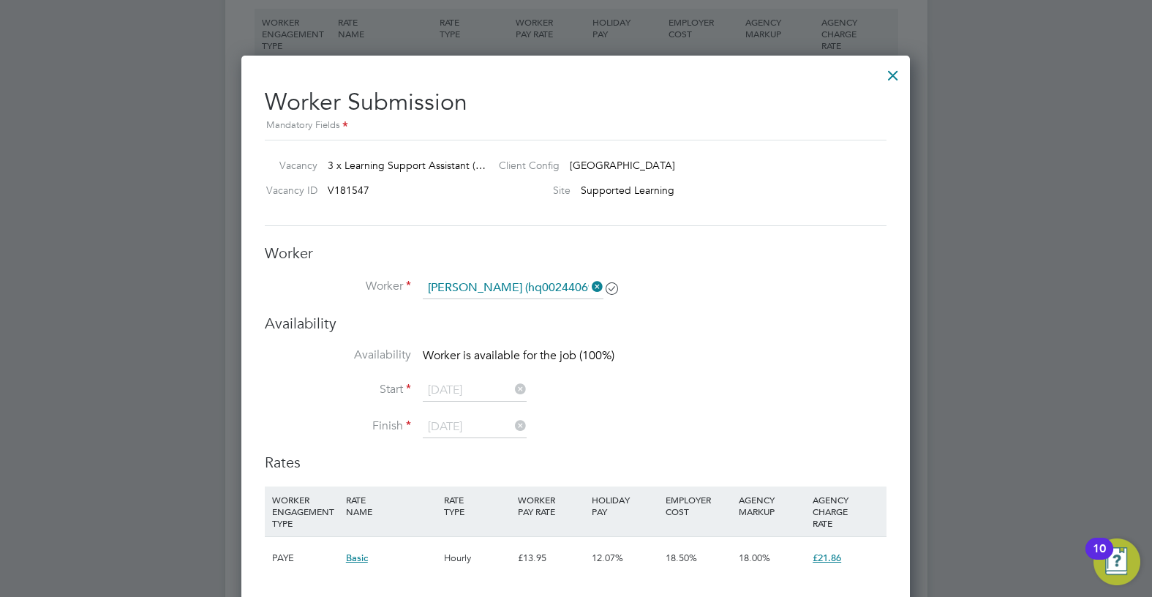
click at [893, 69] on div at bounding box center [893, 72] width 26 height 26
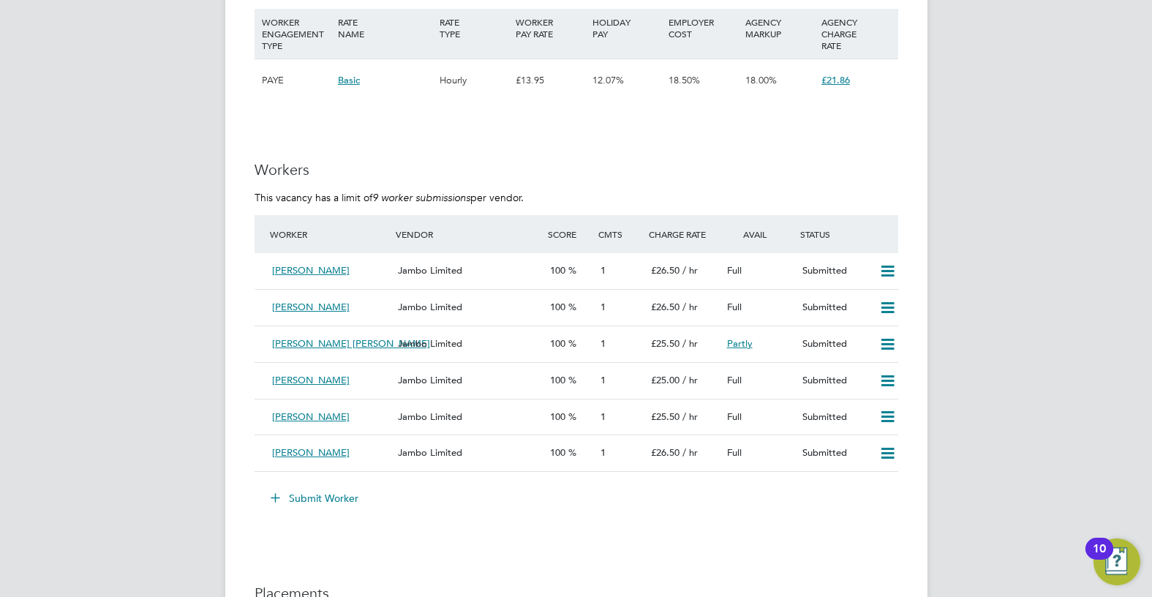
click at [323, 499] on button "Submit Worker" at bounding box center [315, 497] width 110 height 23
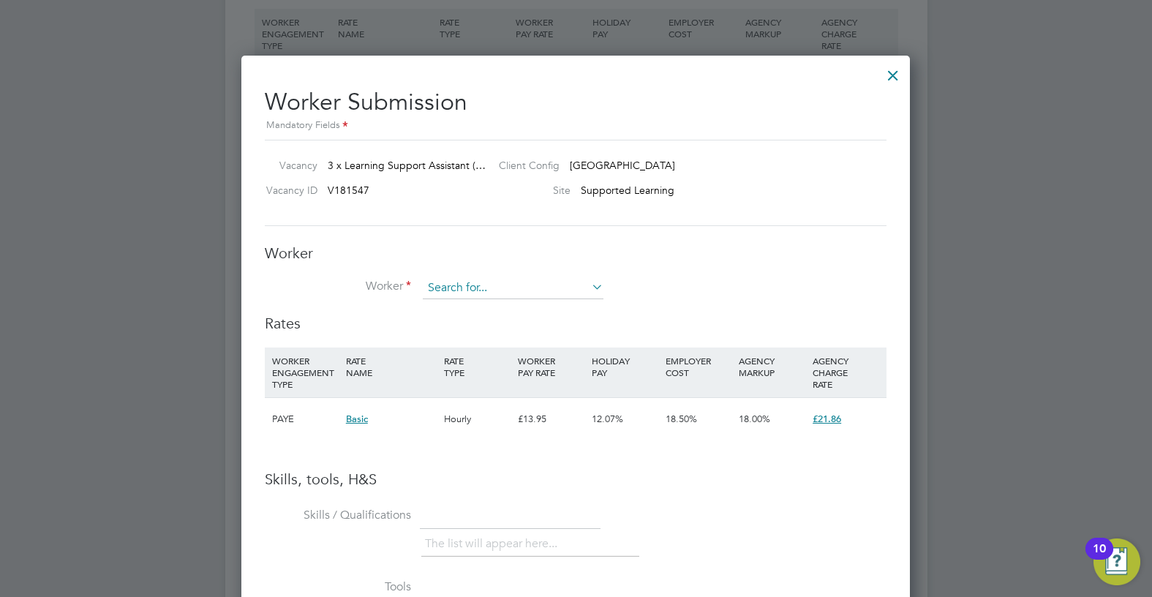
click at [458, 283] on input at bounding box center [513, 288] width 181 height 22
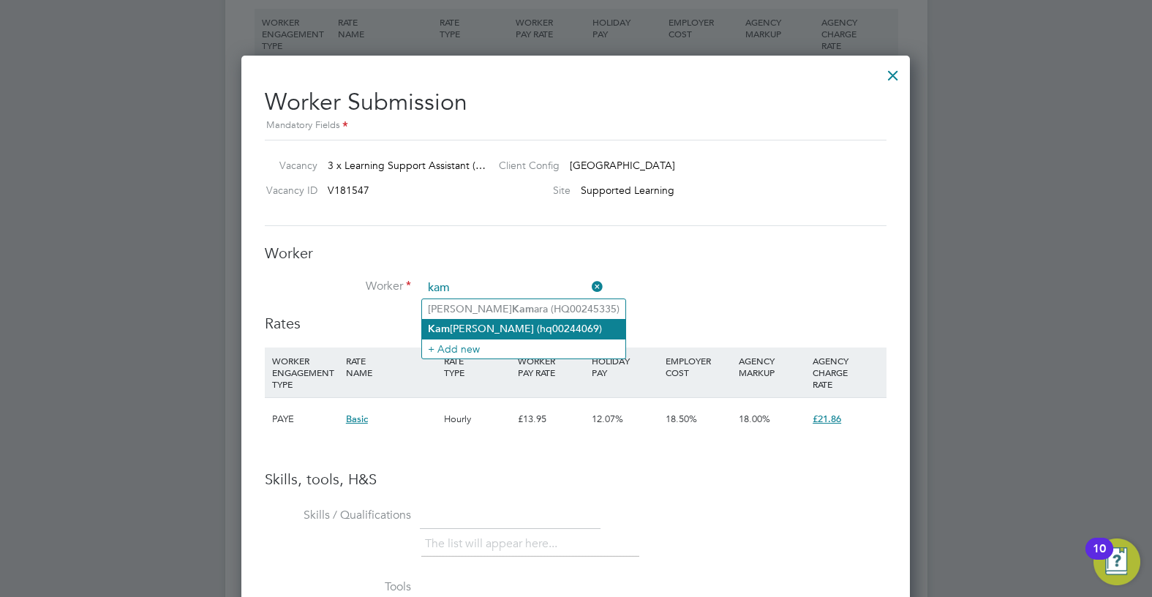
click at [501, 329] on li "Kam la Seetohul (hq00244069)" at bounding box center [523, 329] width 203 height 20
type input "Kamla Seetohul (hq00244069)"
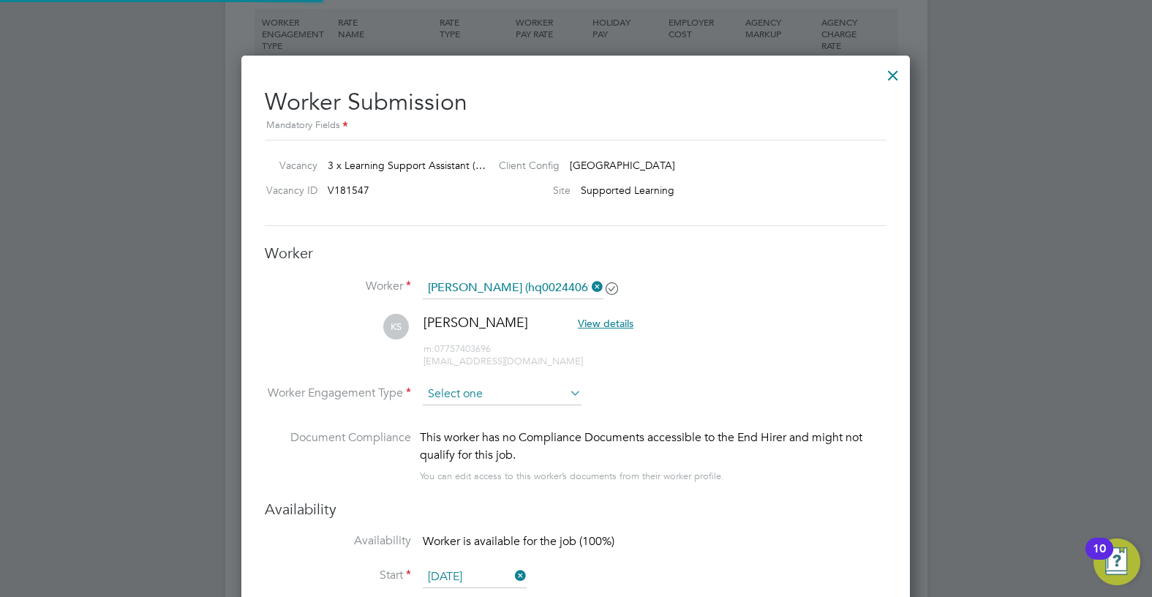
click at [499, 395] on input at bounding box center [502, 394] width 159 height 22
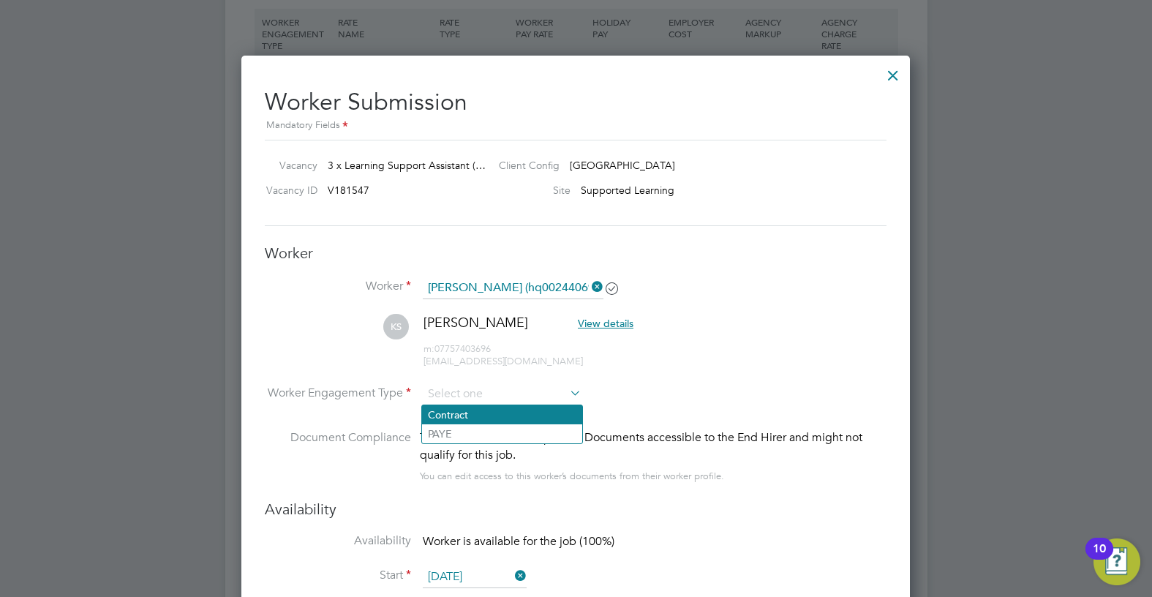
click at [497, 407] on li "Contract" at bounding box center [502, 414] width 160 height 19
type input "Contract"
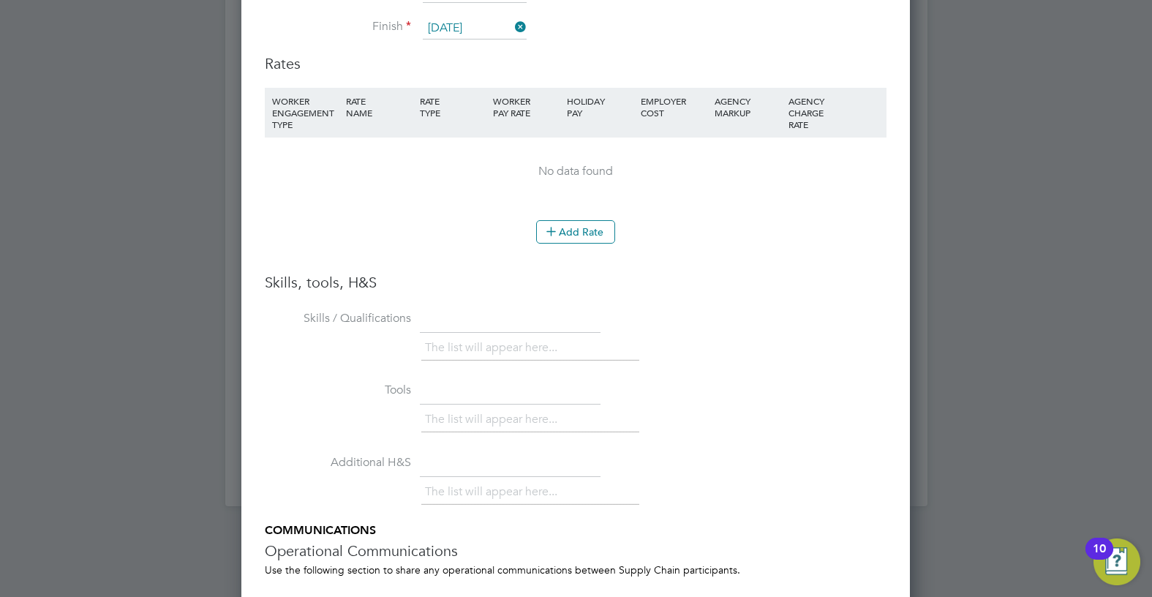
click at [578, 244] on li "Add Rate" at bounding box center [576, 239] width 622 height 38
click at [584, 233] on button "Add Rate" at bounding box center [575, 231] width 79 height 23
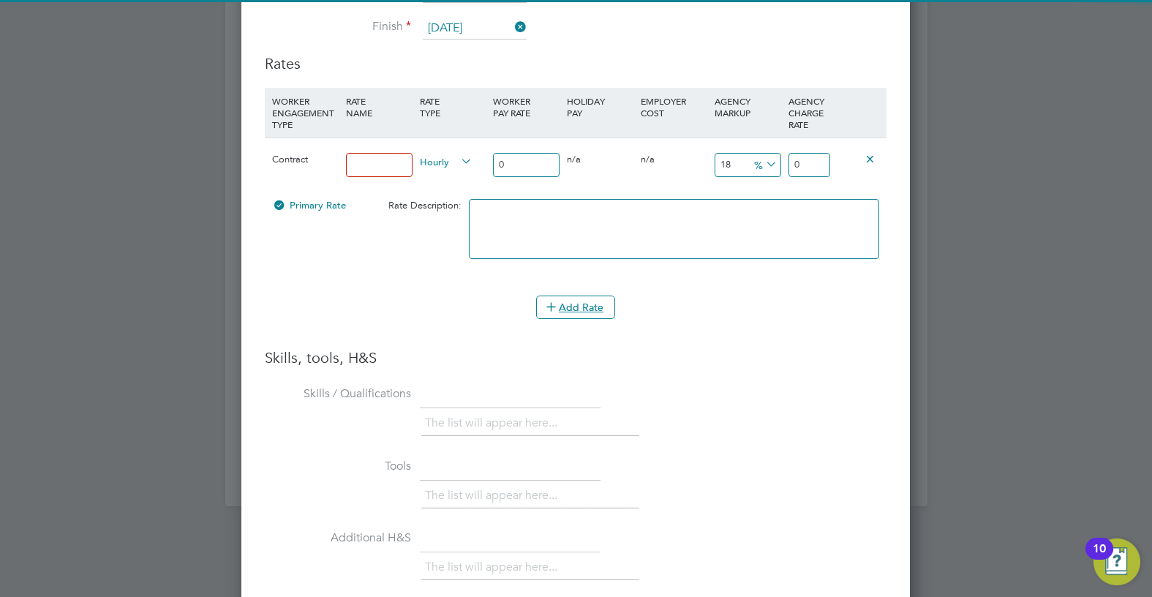
click at [397, 163] on input at bounding box center [379, 165] width 67 height 24
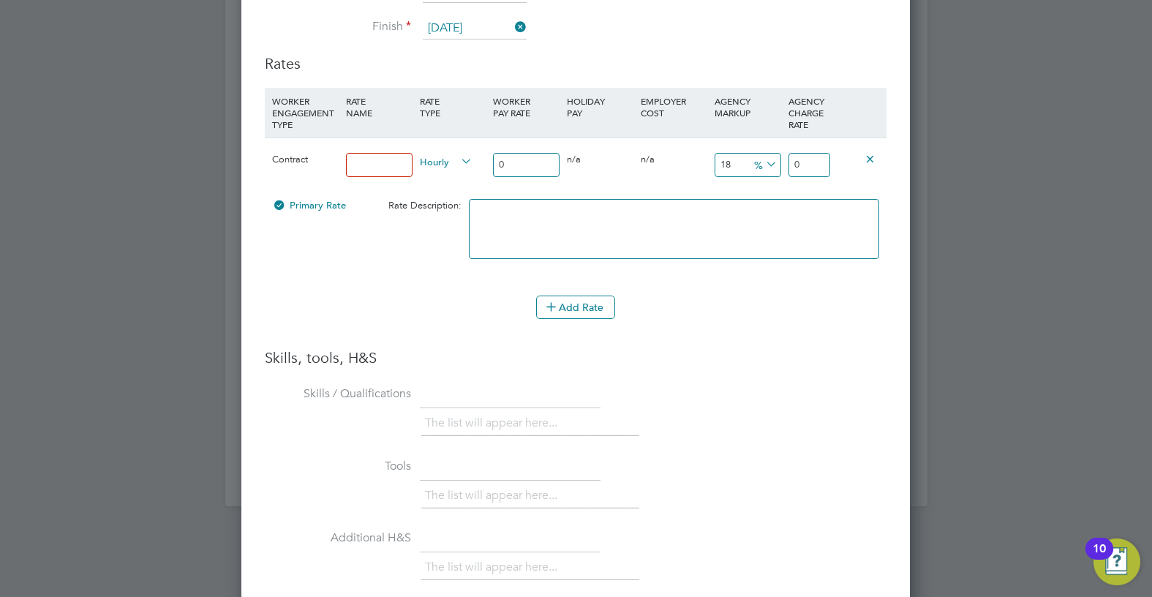
type input "umbrella"
drag, startPoint x: 548, startPoint y: 166, endPoint x: 464, endPoint y: 174, distance: 83.8
click at [464, 174] on div "Contract umbrella Hourly 0 0 n/a 0 n/a 18 0 % 0" at bounding box center [576, 164] width 622 height 54
type input "1"
type input "1.18"
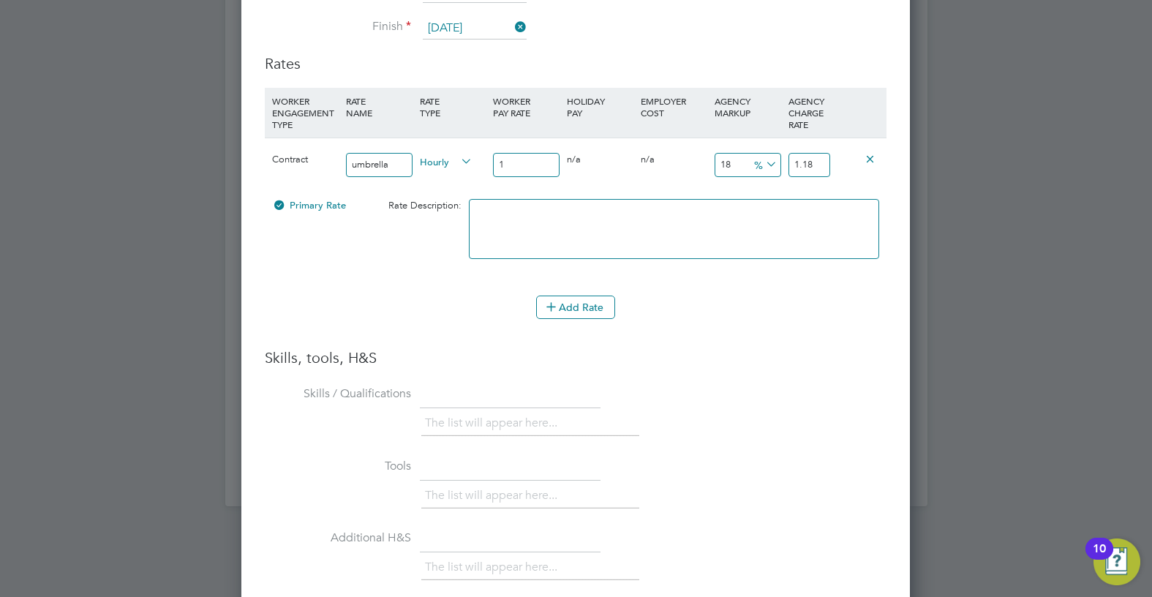
type input "19"
type input "22.42"
type input "19.5"
type input "3.51"
type input "23.01"
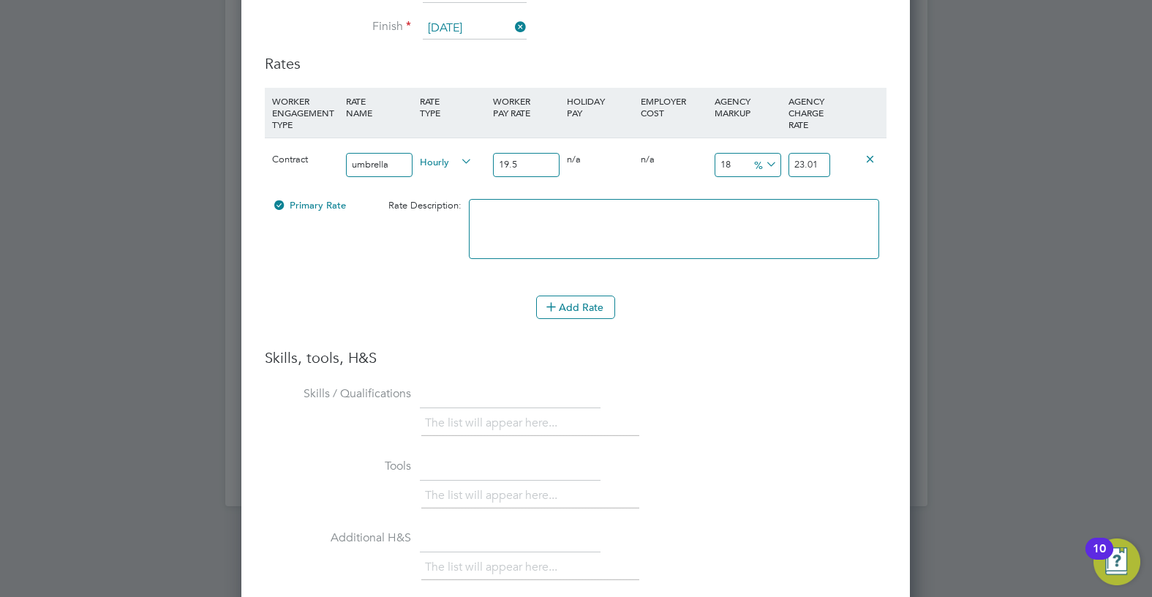
type input "19.5"
click at [763, 165] on icon at bounding box center [763, 164] width 0 height 20
click at [773, 201] on li "£" at bounding box center [765, 200] width 35 height 19
click at [720, 155] on input "3.51" at bounding box center [747, 165] width 67 height 24
drag, startPoint x: 717, startPoint y: 161, endPoint x: 697, endPoint y: 161, distance: 19.7
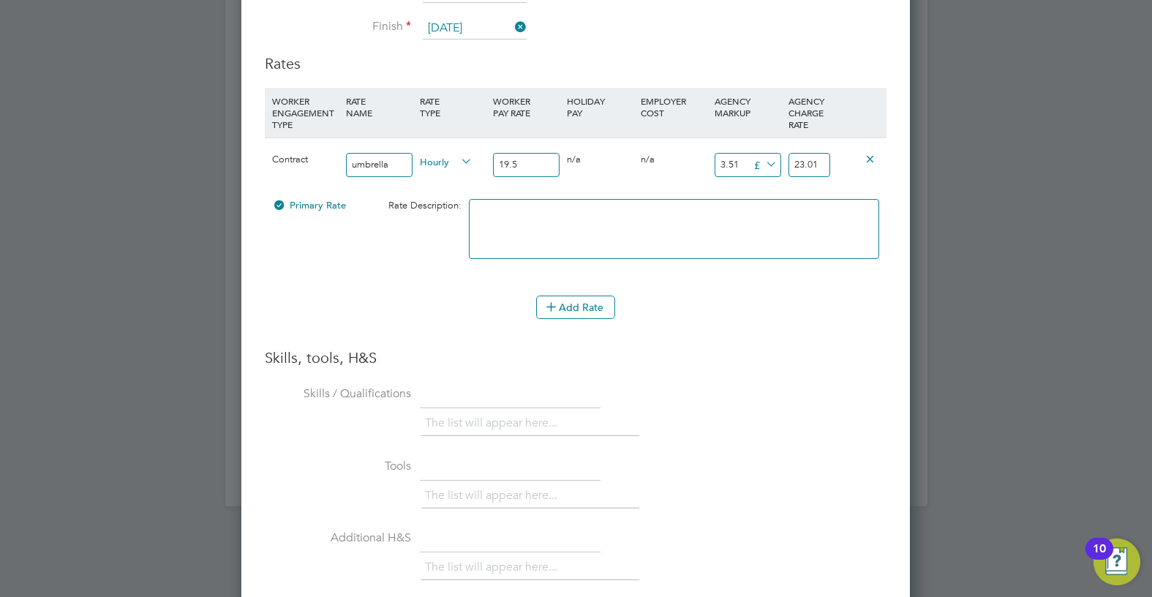
click at [697, 161] on div "Contract umbrella Hourly 19.5 0 n/a 0 n/a 18 3.51 £ 23.01" at bounding box center [576, 164] width 622 height 54
type input "7"
type input "26.5"
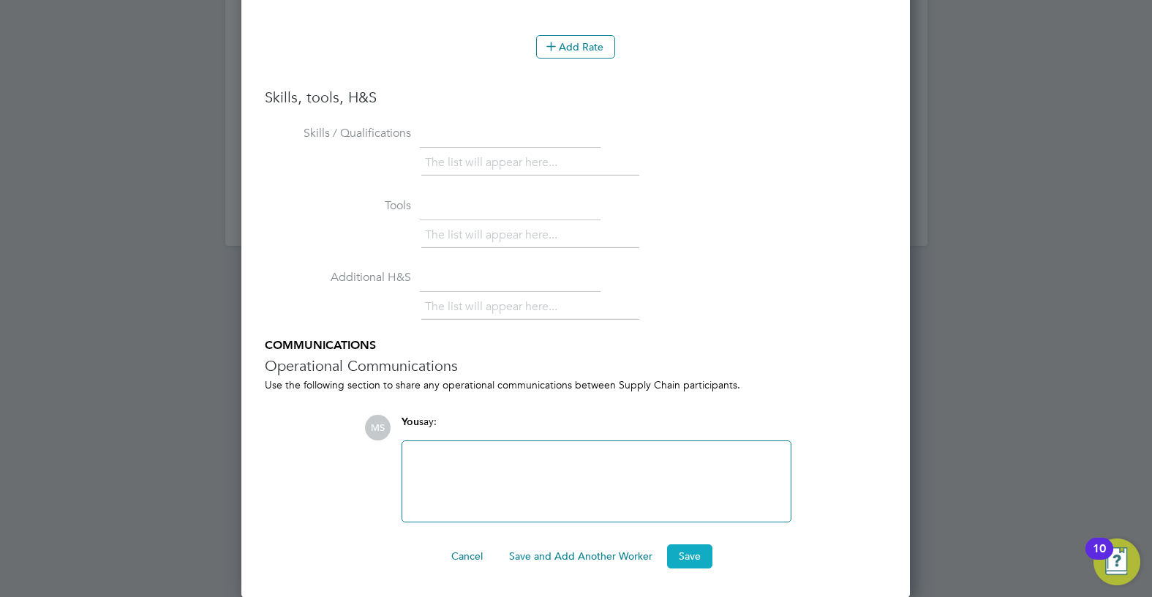
type input "7"
click at [700, 552] on button "Save" at bounding box center [689, 555] width 45 height 23
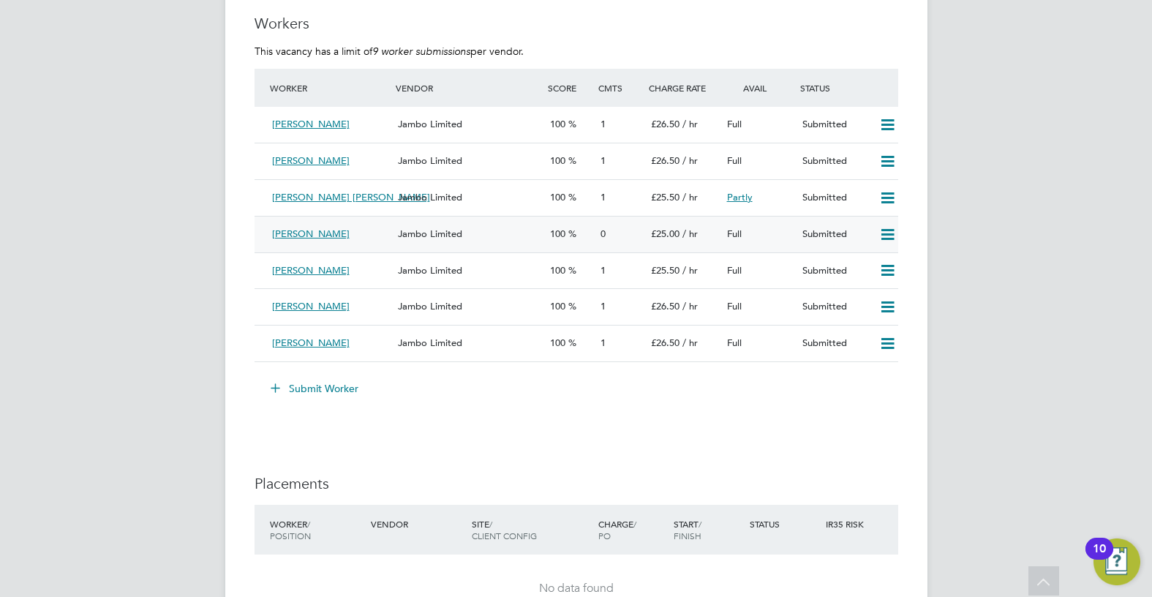
click at [457, 244] on div "Jambo Limited" at bounding box center [467, 234] width 151 height 24
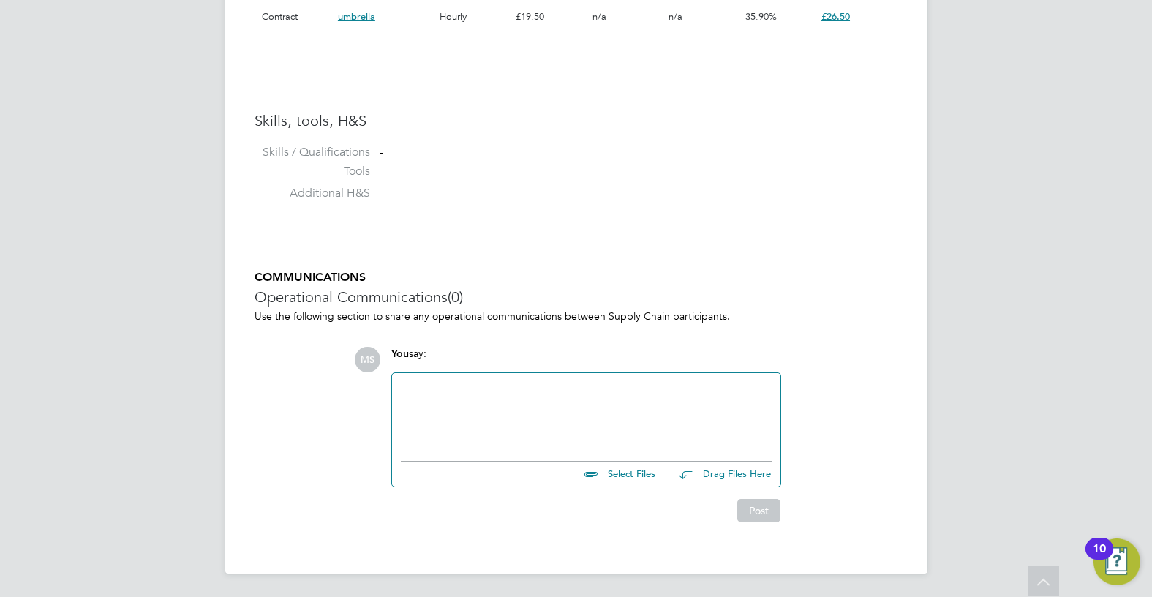
click at [627, 475] on input "file" at bounding box center [661, 471] width 219 height 20
type input "C:\fakepath\Seetohul Kamla HQ00244069.docx"
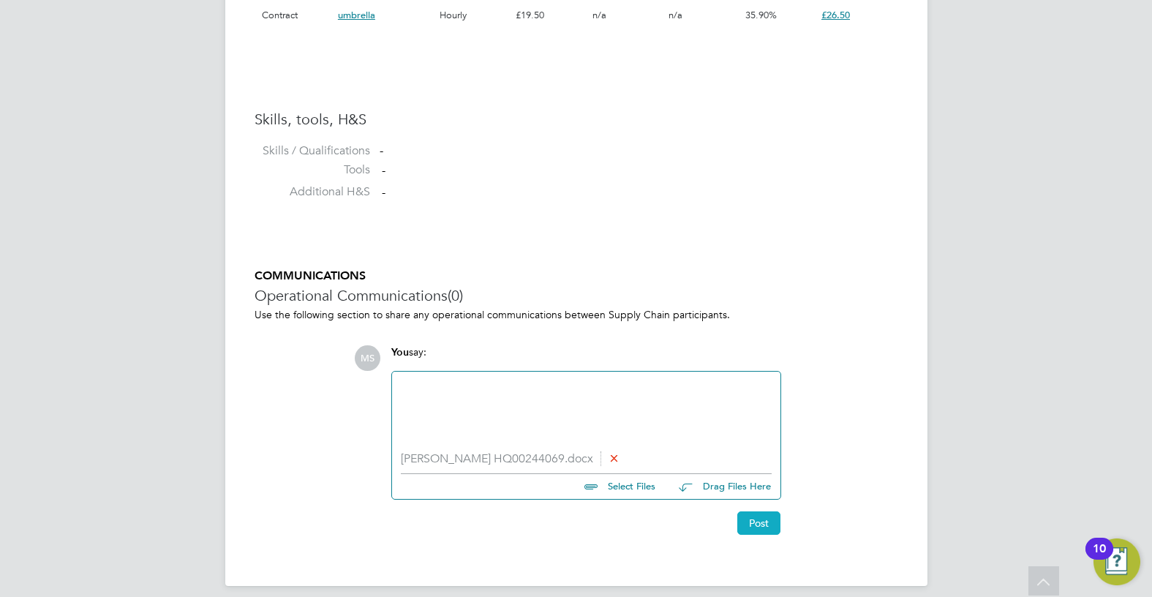
click at [750, 527] on button "Post" at bounding box center [758, 522] width 43 height 23
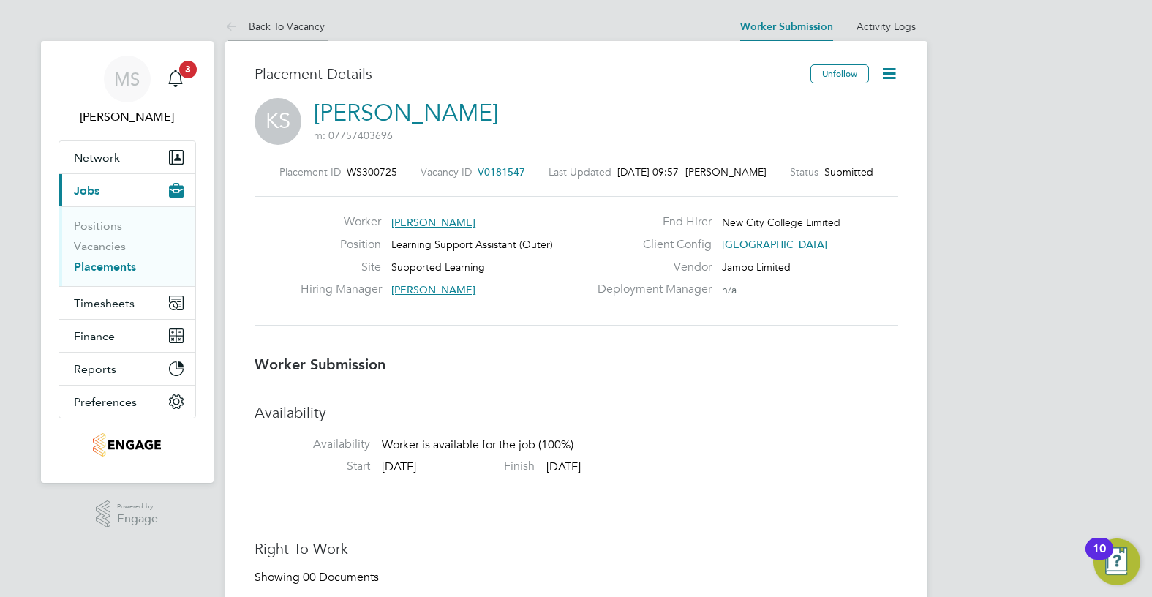
click at [254, 32] on li "Back To Vacancy" at bounding box center [274, 26] width 99 height 29
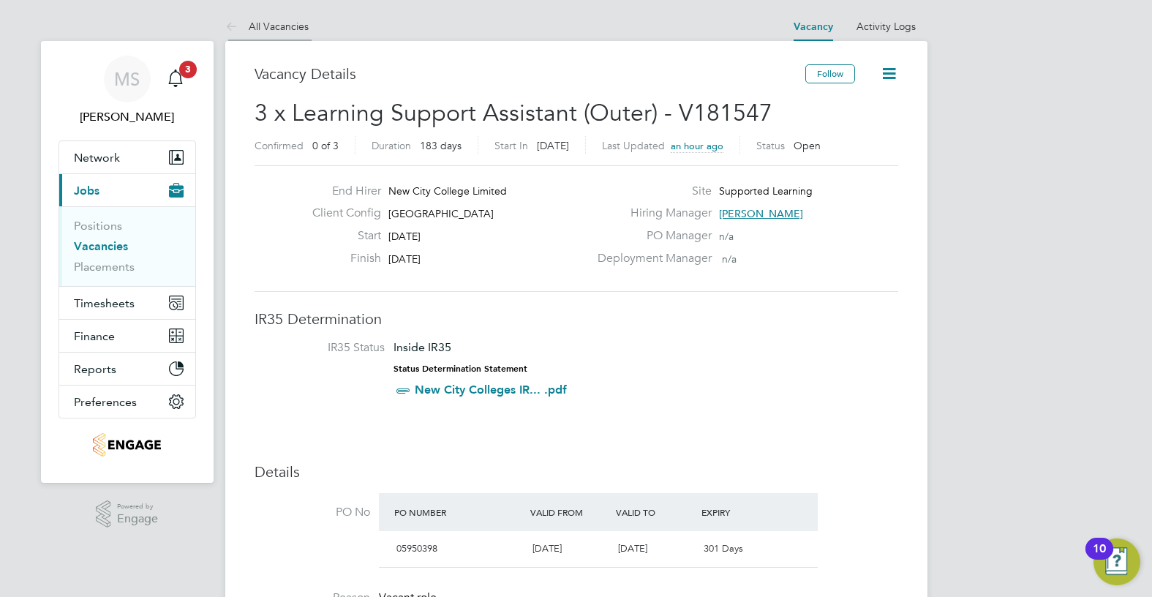
click at [255, 29] on link "All Vacancies" at bounding box center [266, 26] width 83 height 13
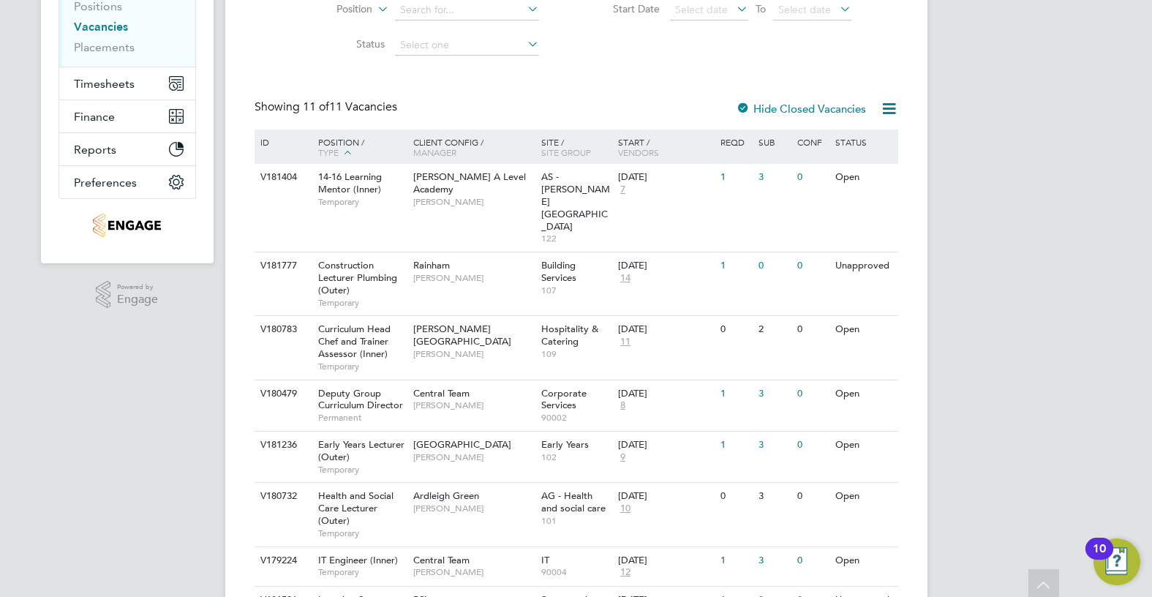
scroll to position [431, 0]
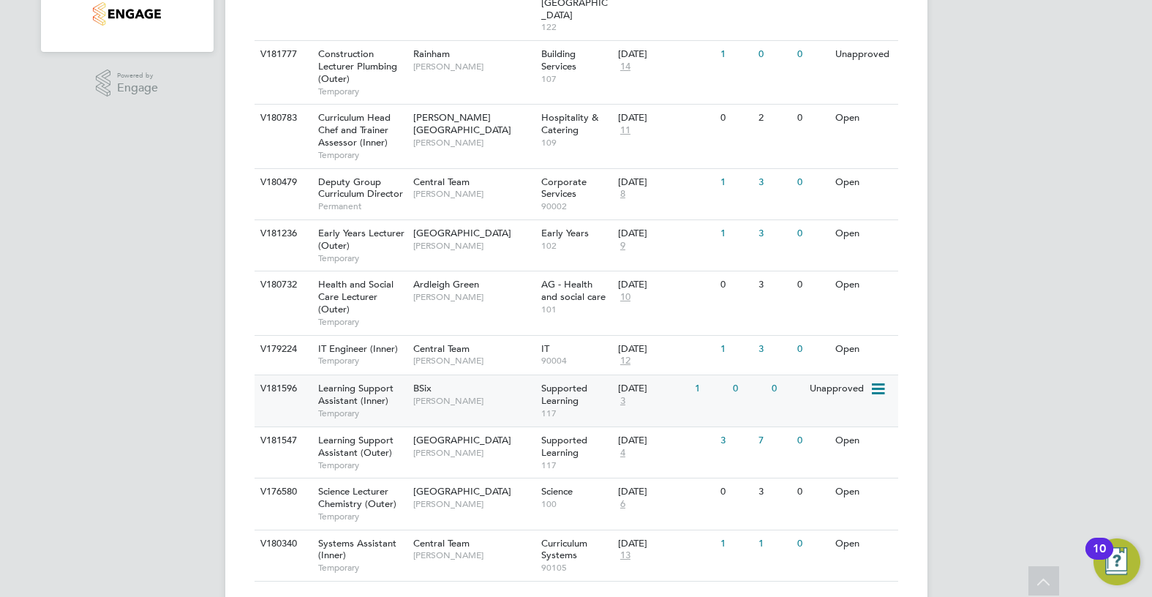
click at [491, 375] on div "BSix Rachel Johnson" at bounding box center [474, 394] width 128 height 38
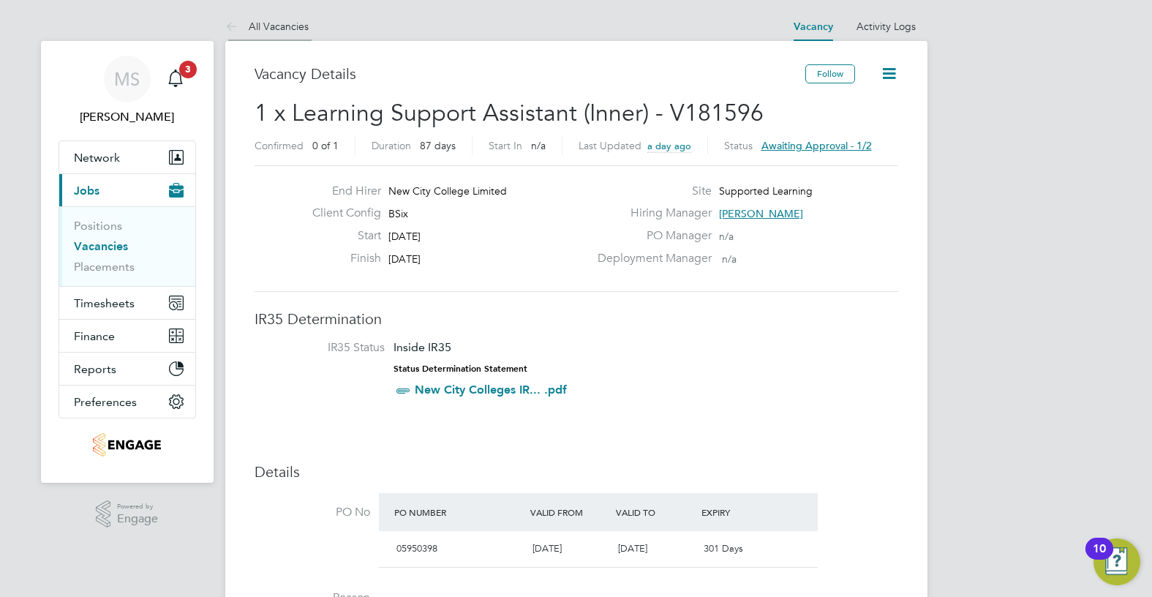
click at [277, 28] on link "All Vacancies" at bounding box center [266, 26] width 83 height 13
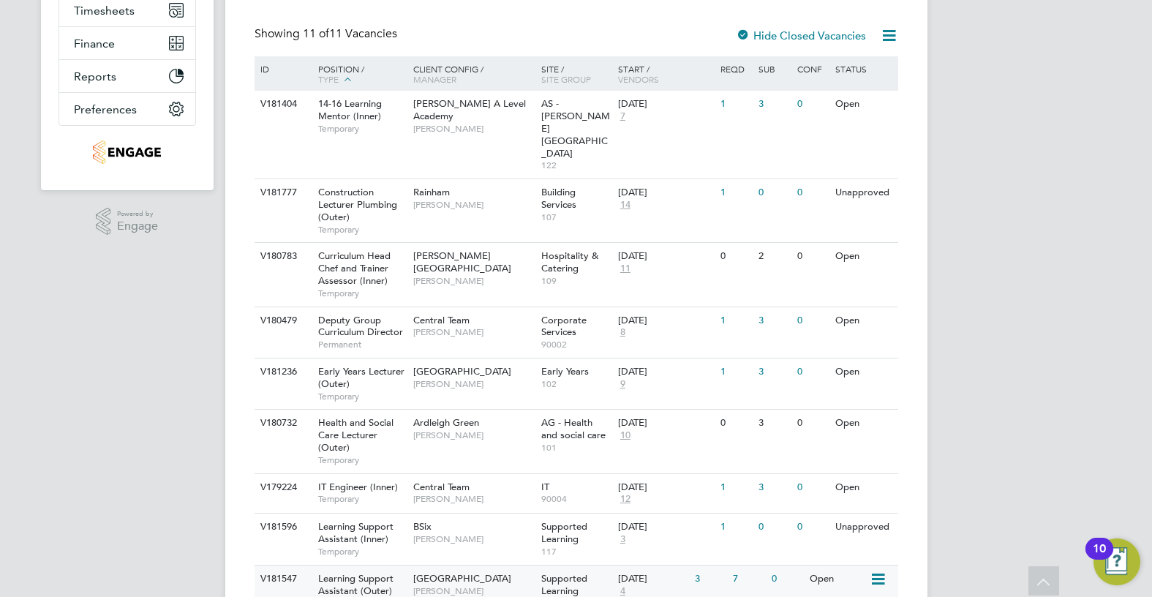
scroll to position [431, 0]
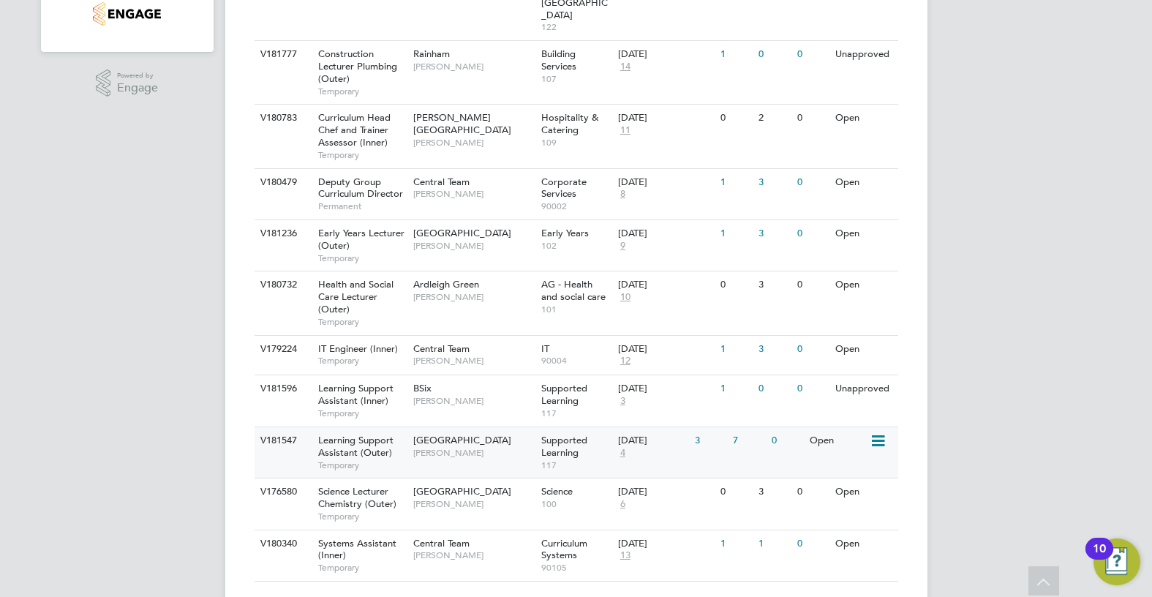
click at [478, 434] on span "[GEOGRAPHIC_DATA]" at bounding box center [462, 440] width 98 height 12
